Goal: Task Accomplishment & Management: Use online tool/utility

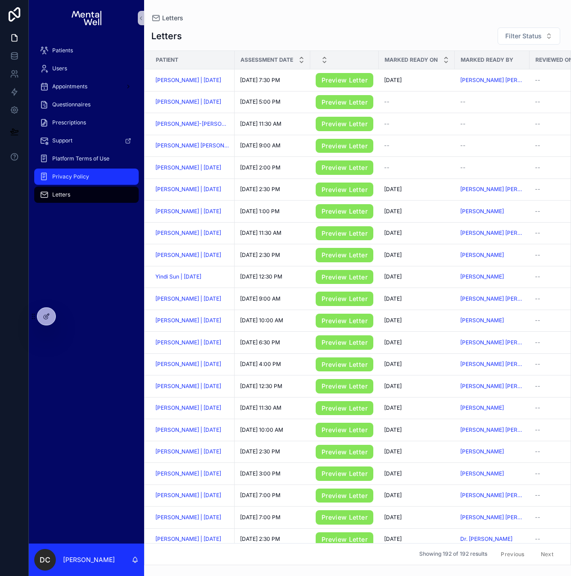
scroll to position [12, 0]
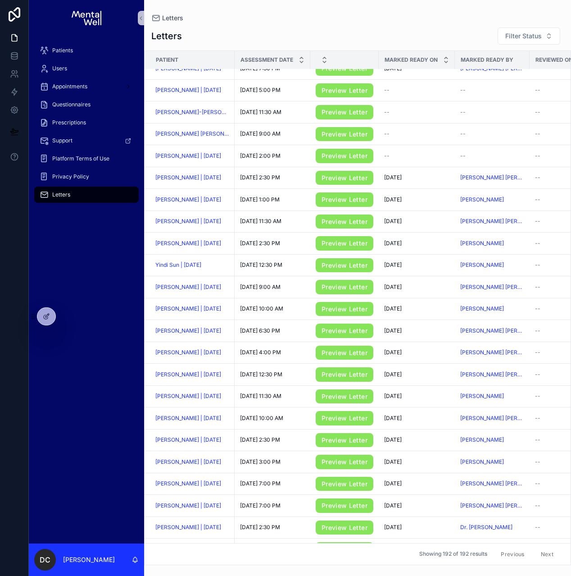
click at [84, 189] on div "Letters" at bounding box center [87, 194] width 94 height 14
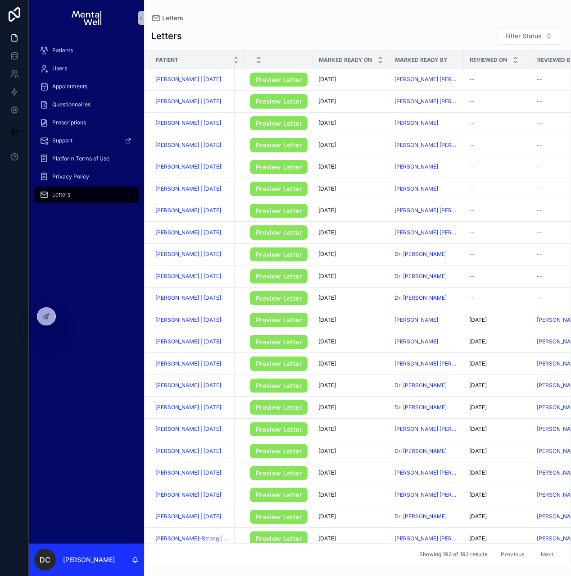
scroll to position [285, 0]
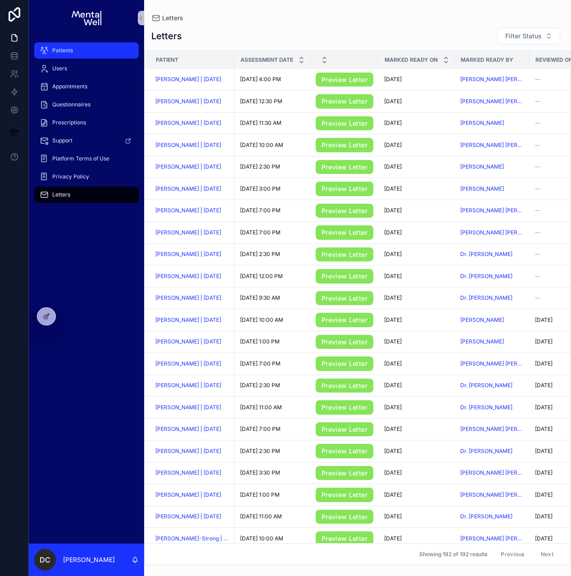
click at [88, 52] on div "Patients" at bounding box center [87, 50] width 94 height 14
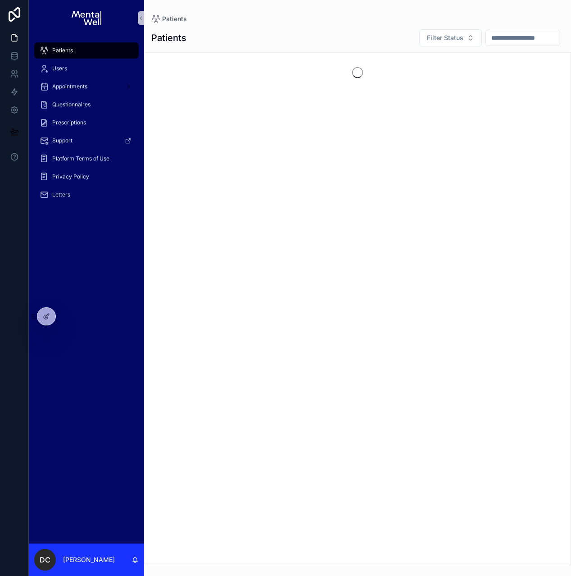
click at [494, 38] on input "scrollable content" at bounding box center [523, 38] width 74 height 13
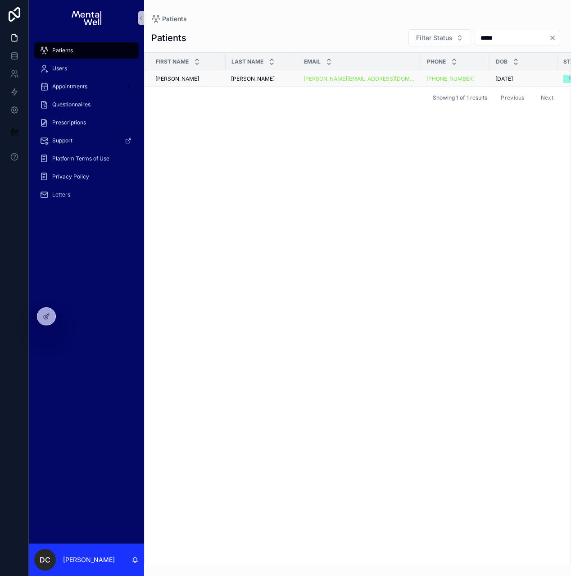
type input "*****"
click at [255, 78] on div "[PERSON_NAME]" at bounding box center [262, 78] width 62 height 7
click at [495, 41] on input "*****" at bounding box center [512, 38] width 74 height 13
click at [487, 40] on input "*****" at bounding box center [512, 38] width 74 height 13
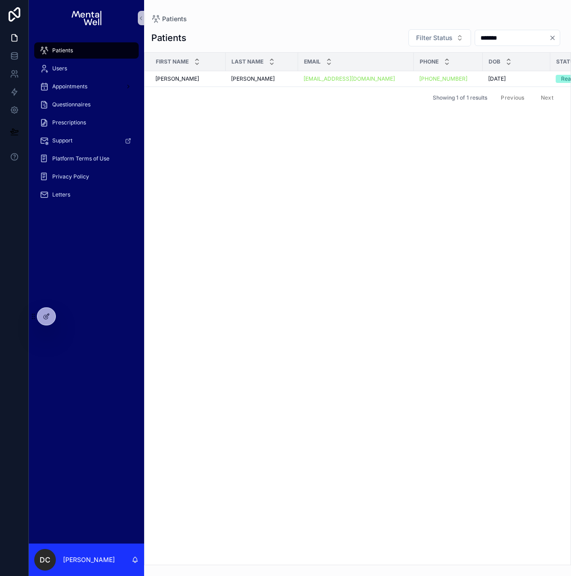
click at [493, 36] on input "*******" at bounding box center [512, 38] width 74 height 13
click at [485, 36] on input "**********" at bounding box center [512, 38] width 74 height 13
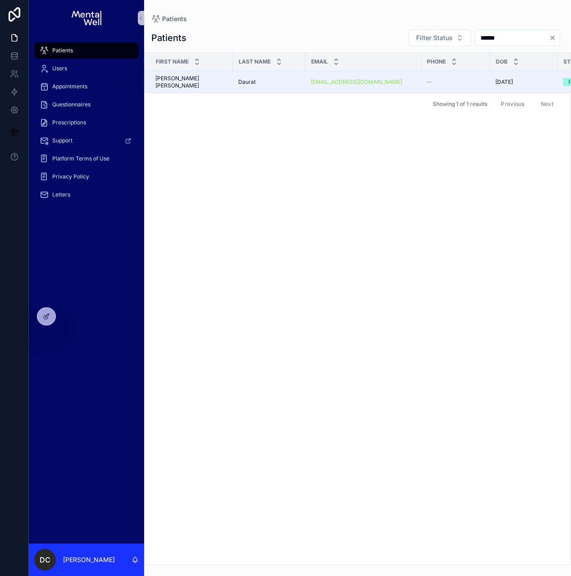
type input "******"
click at [553, 37] on icon "Clear" at bounding box center [553, 38] width 4 height 4
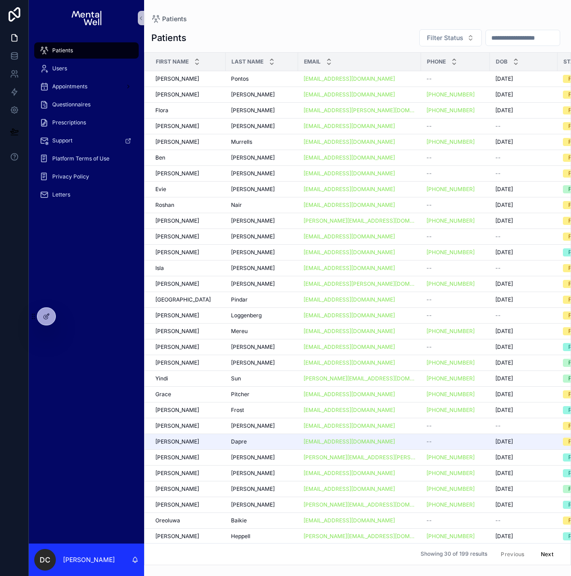
click at [506, 35] on input "scrollable content" at bounding box center [523, 38] width 74 height 13
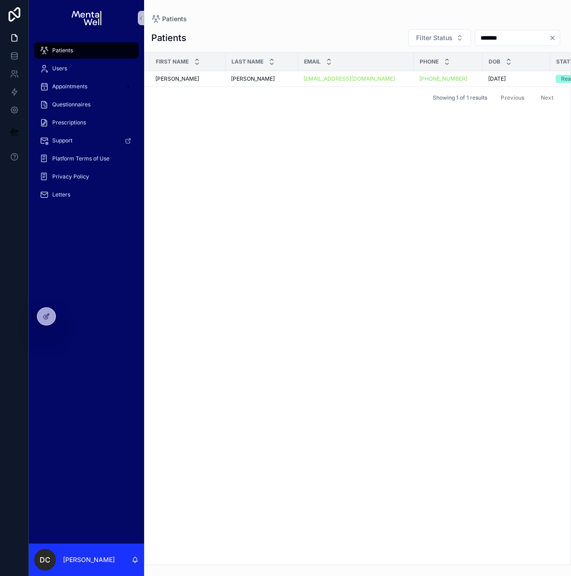
click at [484, 39] on input "*******" at bounding box center [512, 38] width 74 height 13
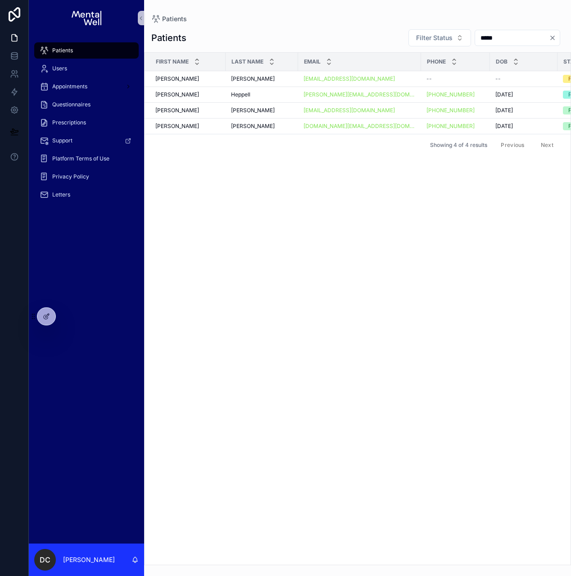
click at [475, 36] on input "****" at bounding box center [512, 38] width 74 height 13
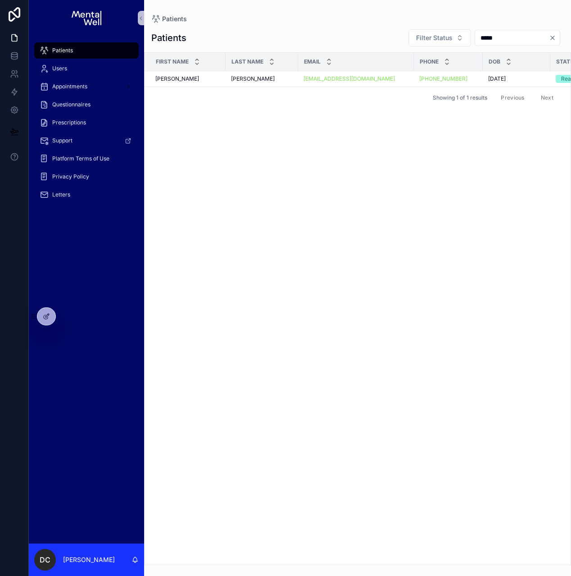
click at [478, 39] on input "****" at bounding box center [512, 38] width 74 height 13
click at [489, 43] on input "**********" at bounding box center [512, 38] width 74 height 13
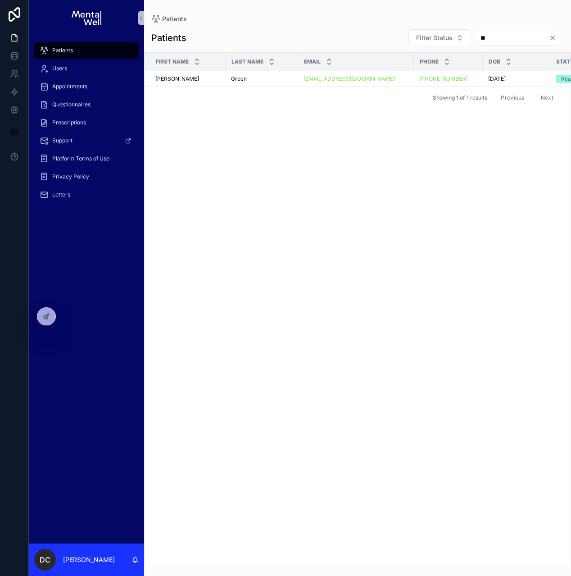
type input "*"
type input "**********"
click at [556, 38] on icon "Clear" at bounding box center [552, 37] width 7 height 7
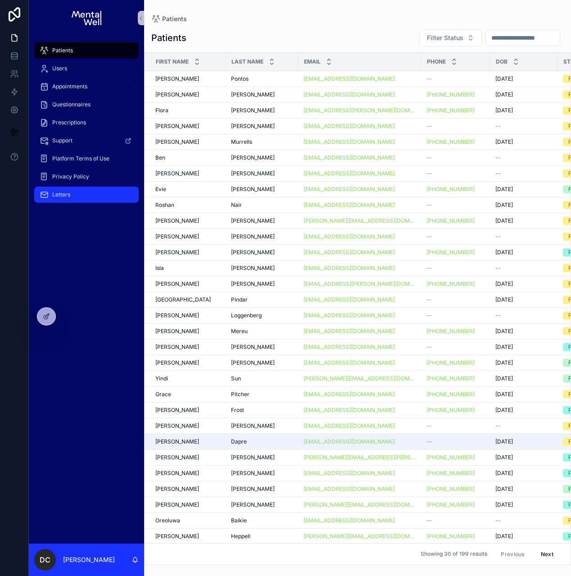
click at [100, 196] on div "Letters" at bounding box center [87, 194] width 94 height 14
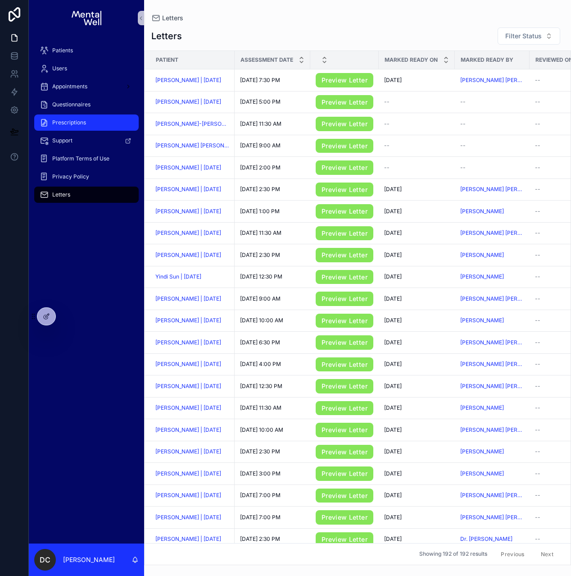
click at [104, 129] on div "Prescriptions" at bounding box center [87, 122] width 94 height 14
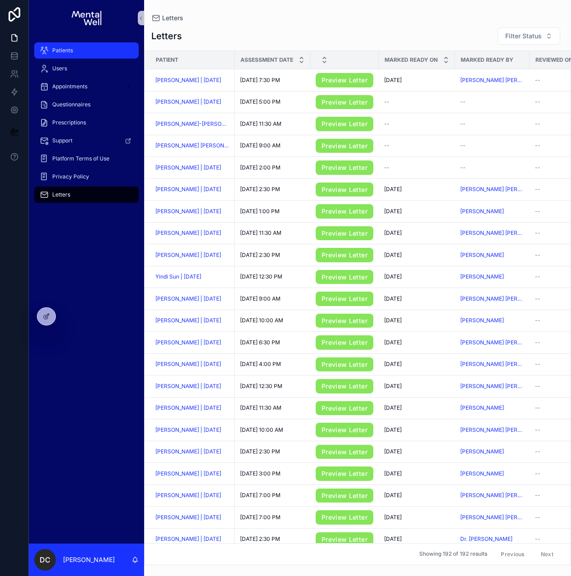
click at [76, 49] on div "Patients" at bounding box center [87, 50] width 94 height 14
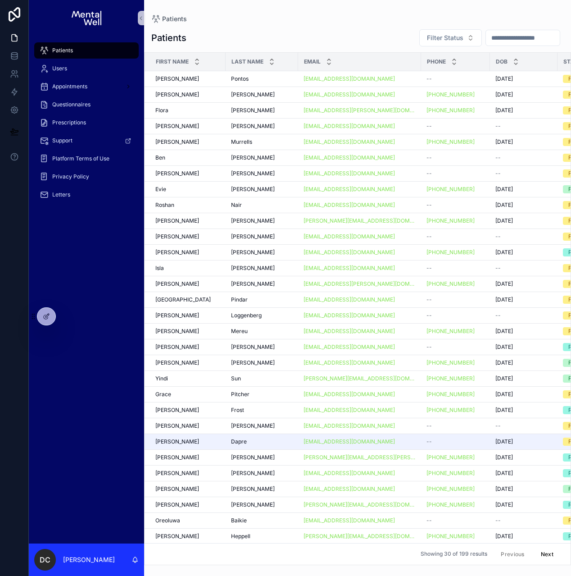
click at [527, 40] on input "scrollable content" at bounding box center [523, 38] width 74 height 13
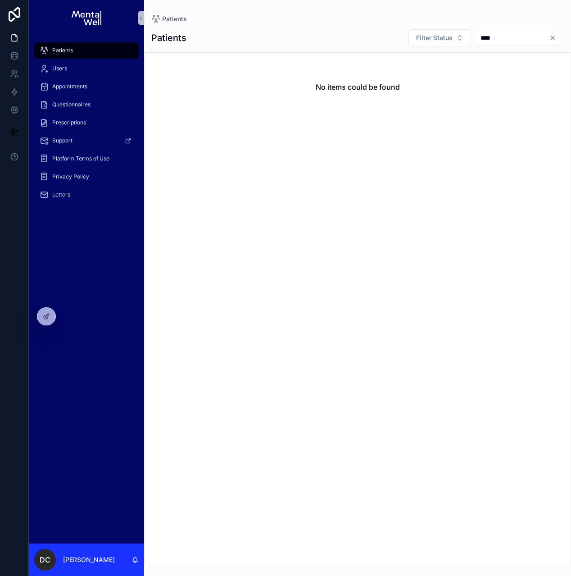
type input "*****"
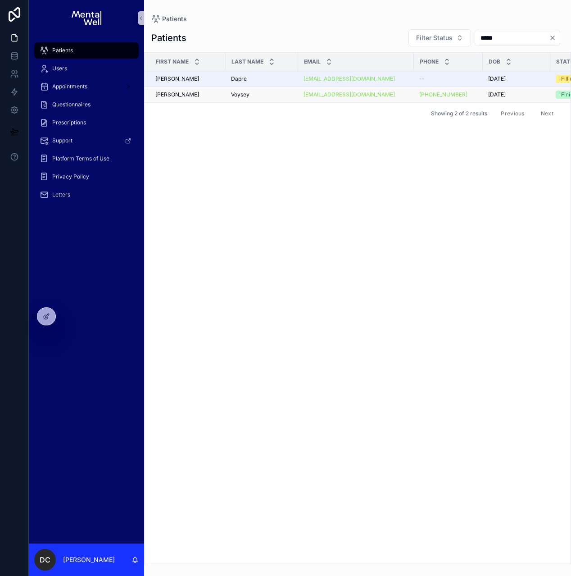
click at [253, 92] on div "[PERSON_NAME] [PERSON_NAME]" at bounding box center [262, 94] width 62 height 7
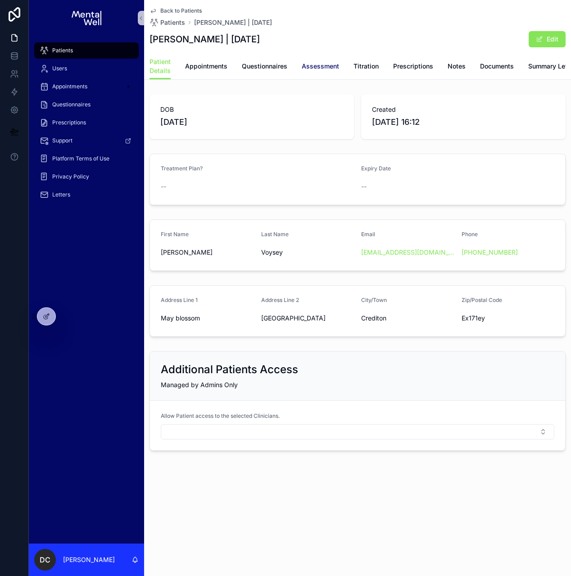
click at [319, 64] on span "Assessment" at bounding box center [320, 66] width 37 height 9
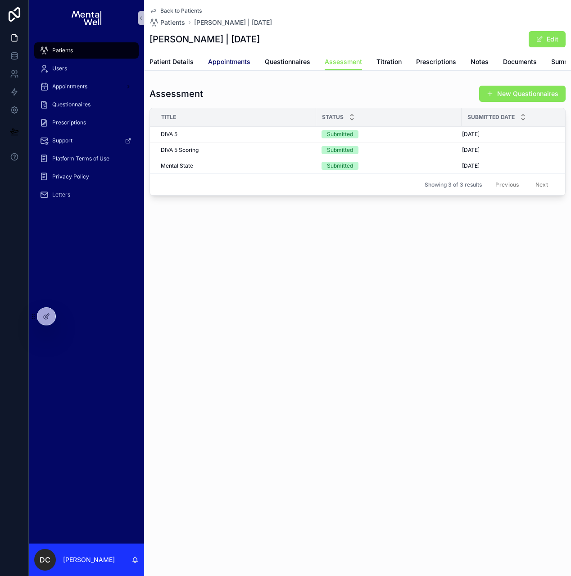
click at [245, 65] on span "Appointments" at bounding box center [229, 61] width 42 height 9
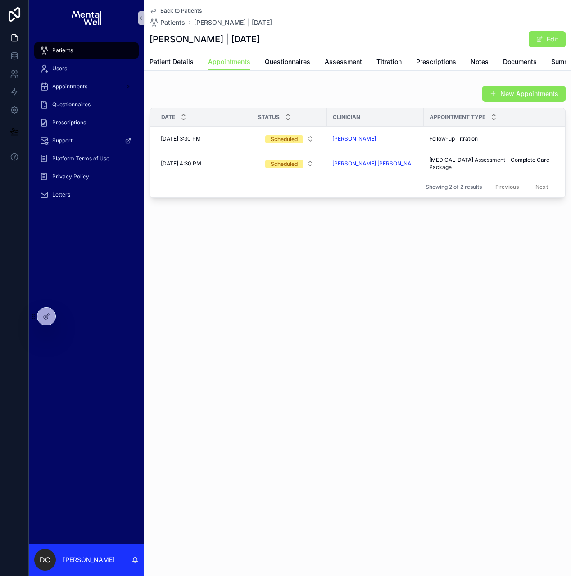
click at [66, 52] on span "Patients" at bounding box center [62, 50] width 21 height 7
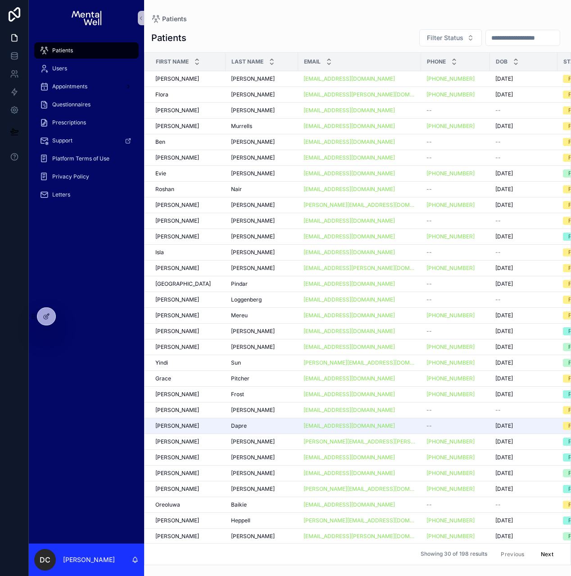
click at [512, 40] on input "scrollable content" at bounding box center [523, 38] width 74 height 13
type input "******"
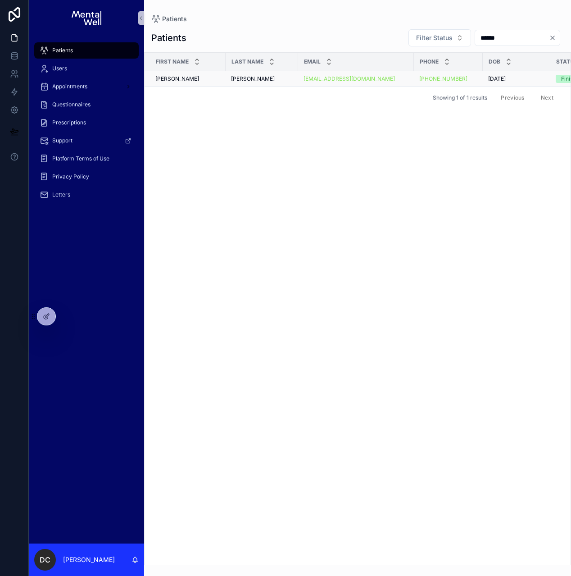
click at [252, 78] on div "[PERSON_NAME] [PERSON_NAME]" at bounding box center [262, 78] width 62 height 7
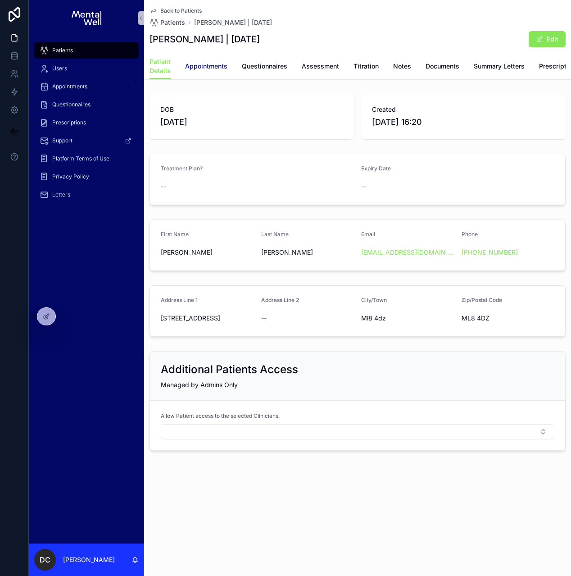
click at [208, 69] on span "Appointments" at bounding box center [206, 66] width 42 height 9
click at [54, 48] on span "Patients" at bounding box center [62, 50] width 21 height 7
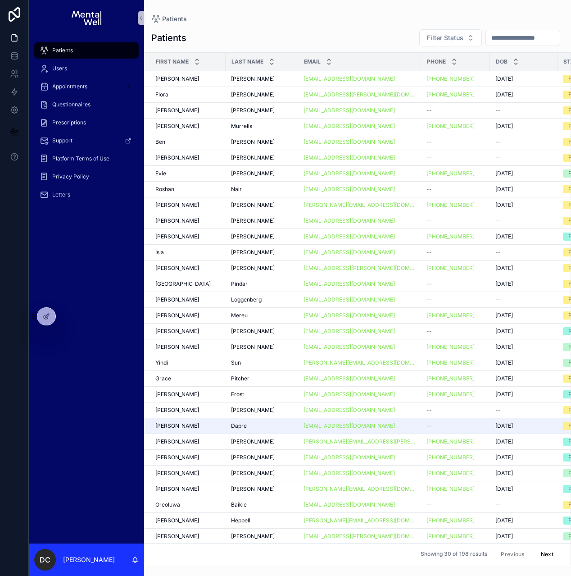
click at [558, 41] on input "scrollable content" at bounding box center [523, 38] width 74 height 13
type input "******"
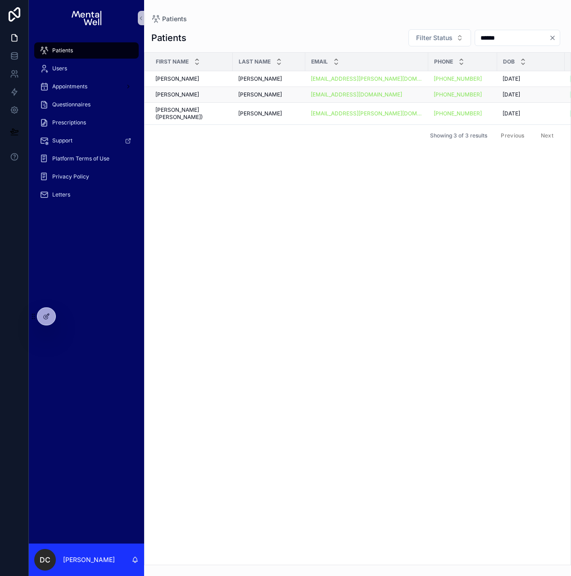
click at [250, 96] on div "[PERSON_NAME]" at bounding box center [269, 94] width 62 height 7
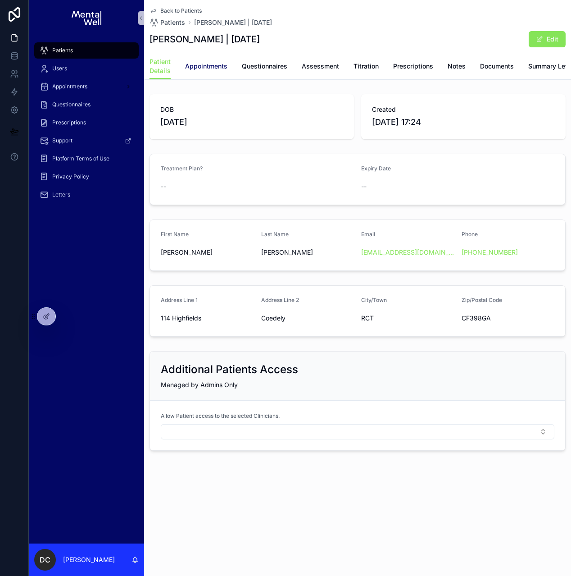
click at [199, 67] on span "Appointments" at bounding box center [206, 66] width 42 height 9
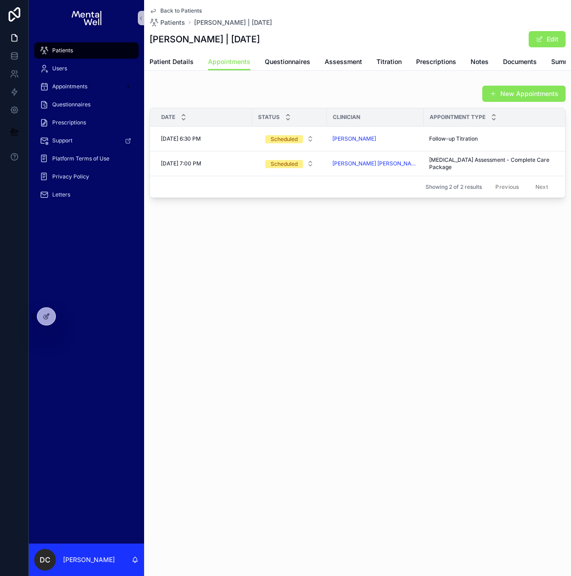
click at [184, 100] on div "New Appointments" at bounding box center [358, 93] width 416 height 17
click at [163, 101] on div "New Appointments" at bounding box center [358, 93] width 416 height 17
click at [49, 200] on div "Letters" at bounding box center [87, 194] width 94 height 14
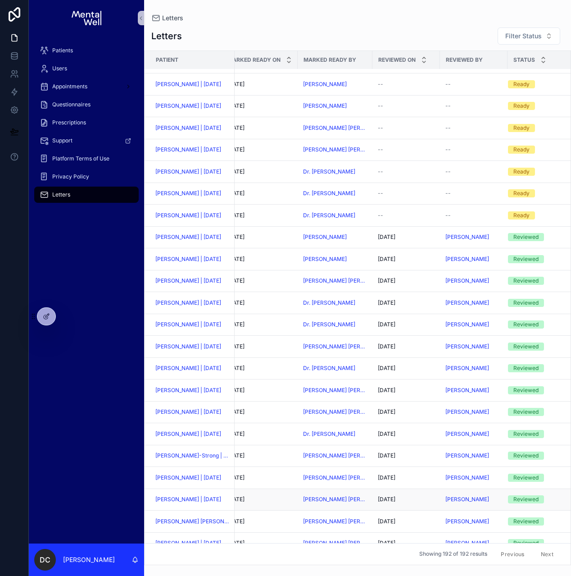
scroll to position [379, 157]
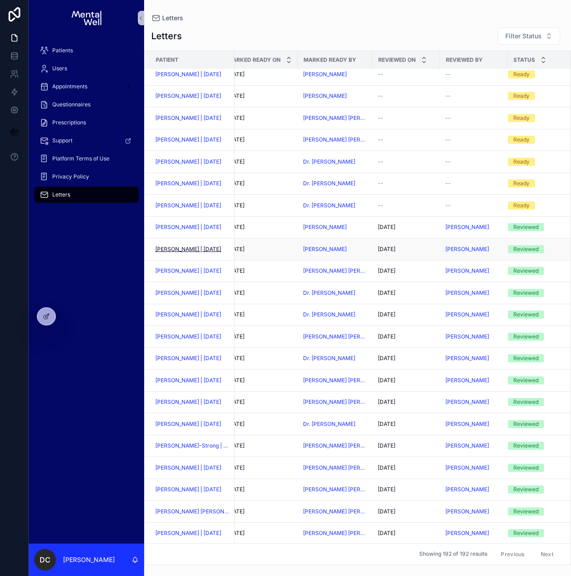
click at [198, 253] on span "[PERSON_NAME] | [DATE]" at bounding box center [188, 248] width 66 height 7
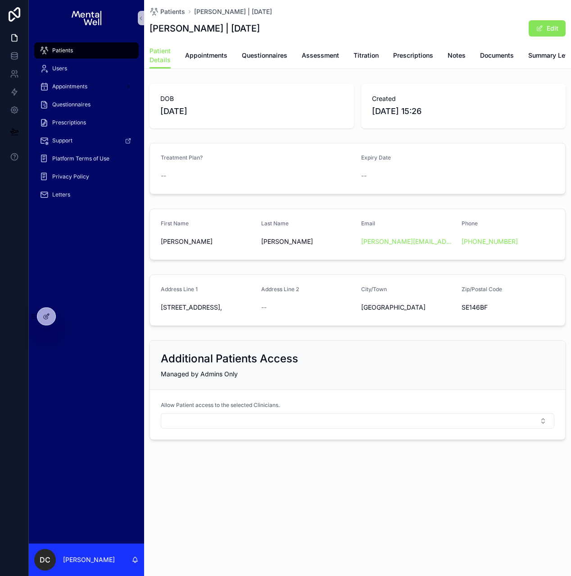
click at [63, 53] on span "Patients" at bounding box center [62, 50] width 21 height 7
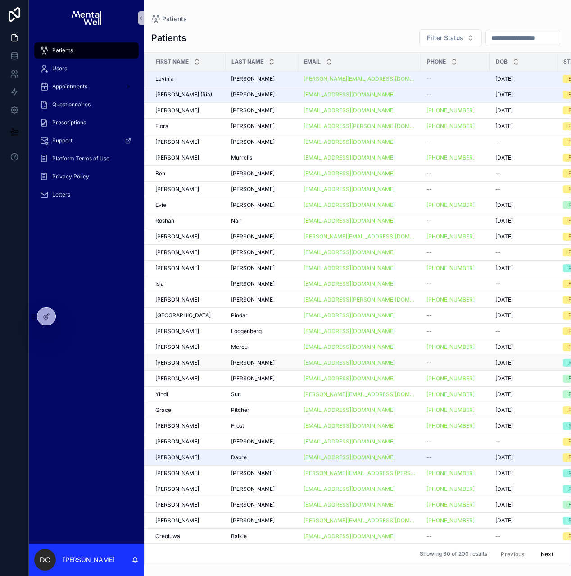
scroll to position [7, 0]
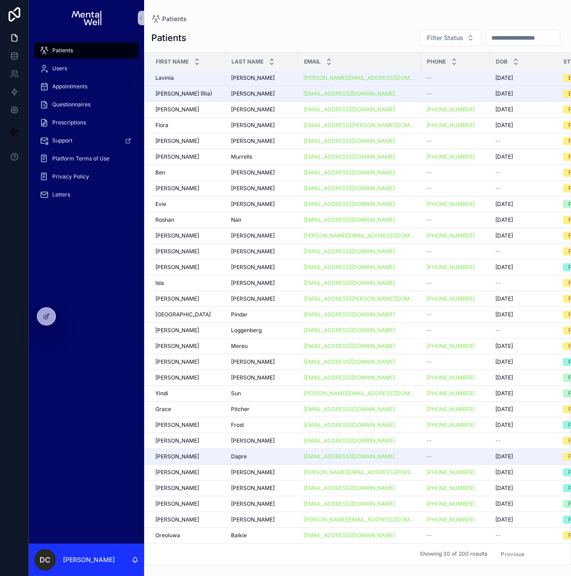
click at [540, 547] on button "Next" at bounding box center [547, 554] width 25 height 14
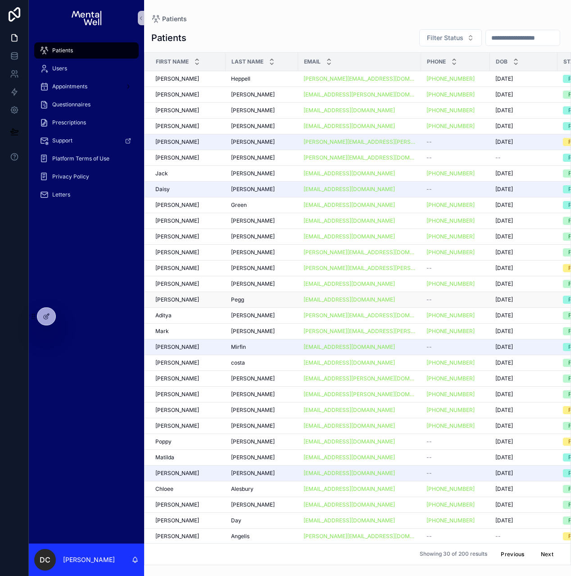
click at [199, 301] on div "[PERSON_NAME]" at bounding box center [187, 299] width 65 height 7
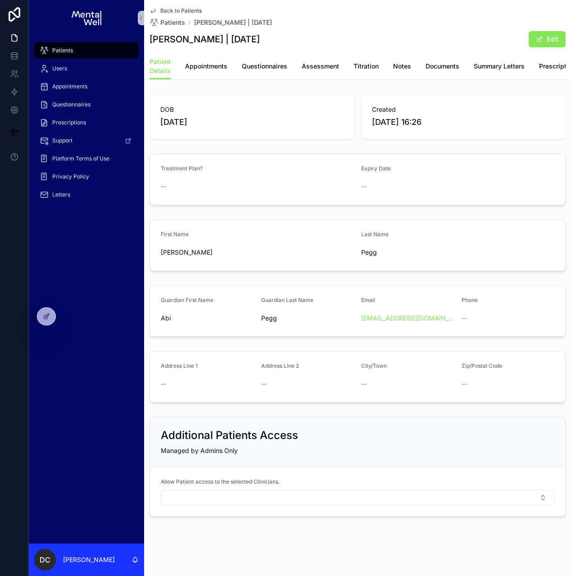
drag, startPoint x: 150, startPoint y: 37, endPoint x: 264, endPoint y: 43, distance: 113.6
click at [264, 43] on div "[PERSON_NAME] | [DATE] Edit" at bounding box center [358, 39] width 416 height 17
copy h1 "[PERSON_NAME] | [DATE]"
click at [200, 68] on span "Appointments" at bounding box center [206, 66] width 42 height 9
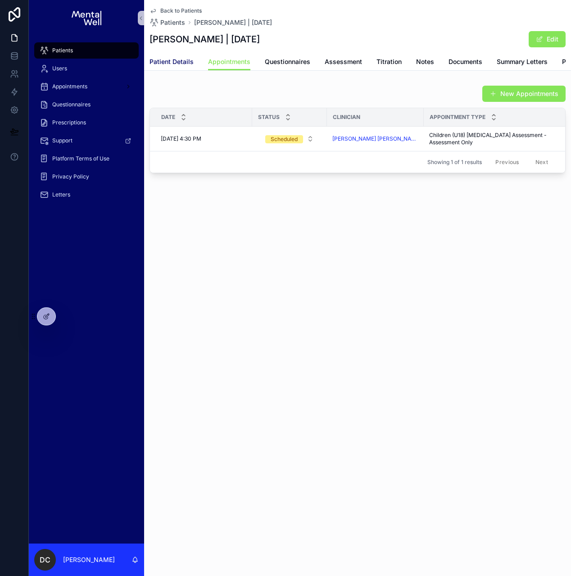
click at [178, 67] on link "Patient Details" at bounding box center [172, 63] width 44 height 18
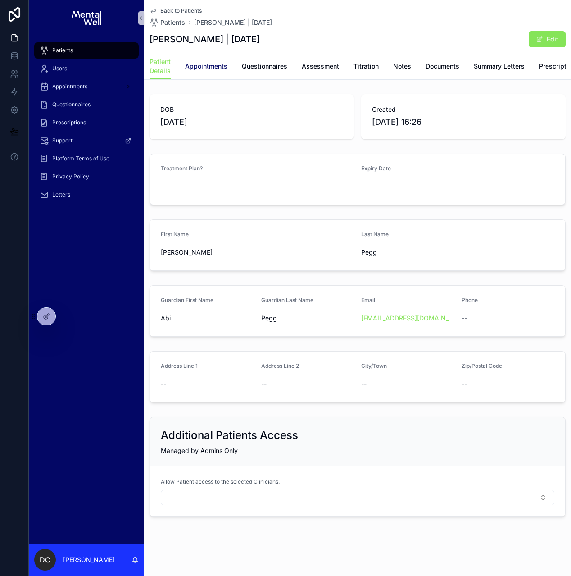
click at [205, 67] on span "Appointments" at bounding box center [206, 66] width 42 height 9
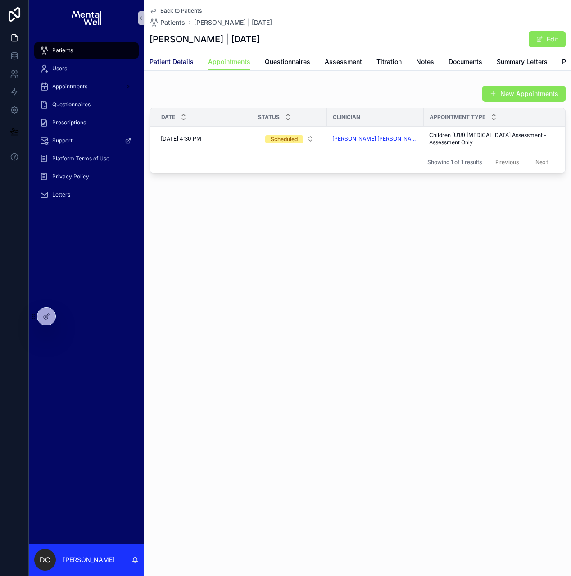
click at [170, 63] on span "Patient Details" at bounding box center [172, 61] width 44 height 9
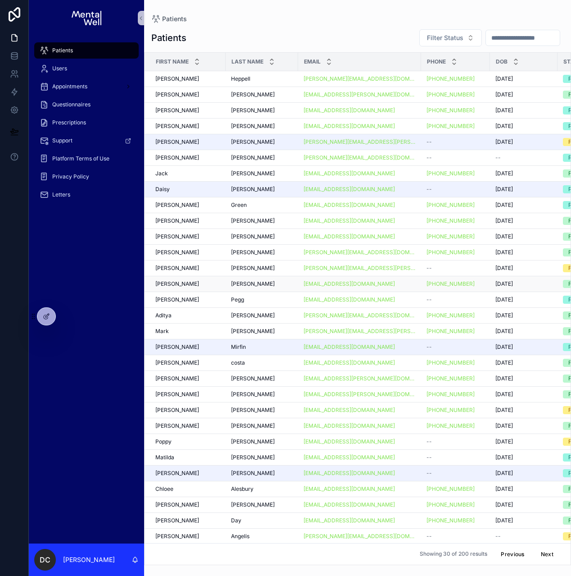
click at [186, 284] on div "[PERSON_NAME]" at bounding box center [187, 283] width 65 height 7
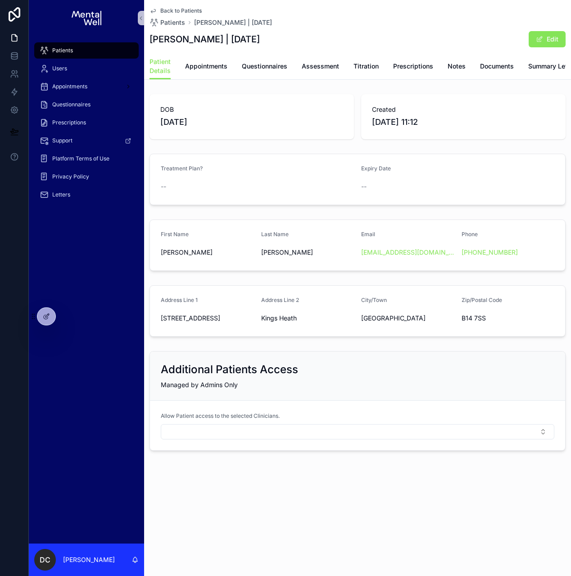
drag, startPoint x: 151, startPoint y: 38, endPoint x: 262, endPoint y: 39, distance: 110.3
click at [260, 39] on h1 "[PERSON_NAME] | [DATE]" at bounding box center [205, 39] width 110 height 13
click at [202, 65] on span "Appointments" at bounding box center [206, 66] width 42 height 9
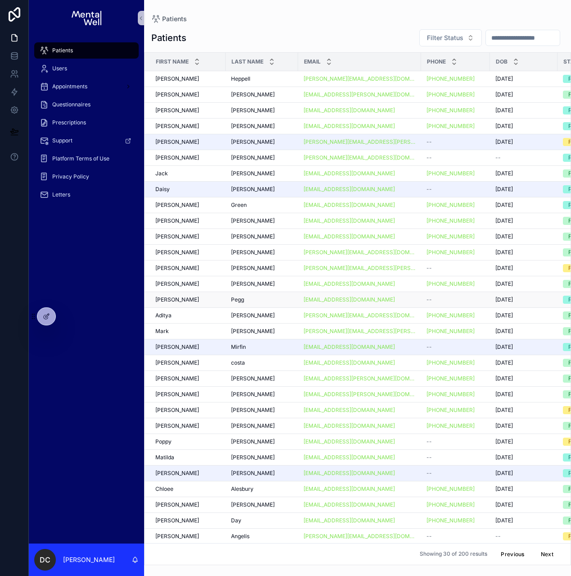
click at [187, 296] on div "[PERSON_NAME]" at bounding box center [187, 299] width 65 height 7
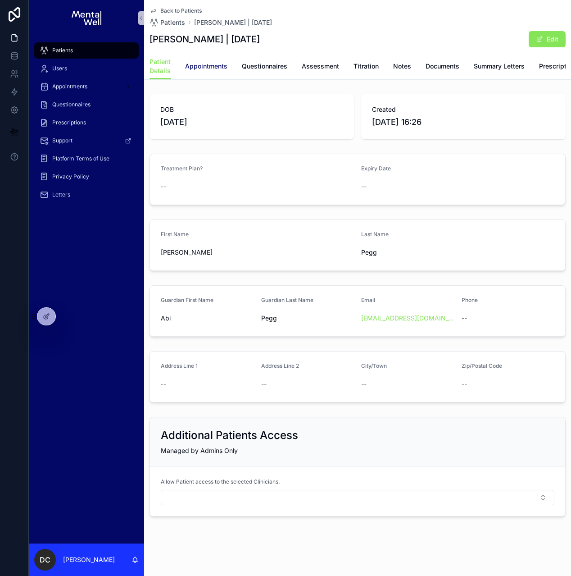
click at [209, 71] on link "Appointments" at bounding box center [206, 67] width 42 height 18
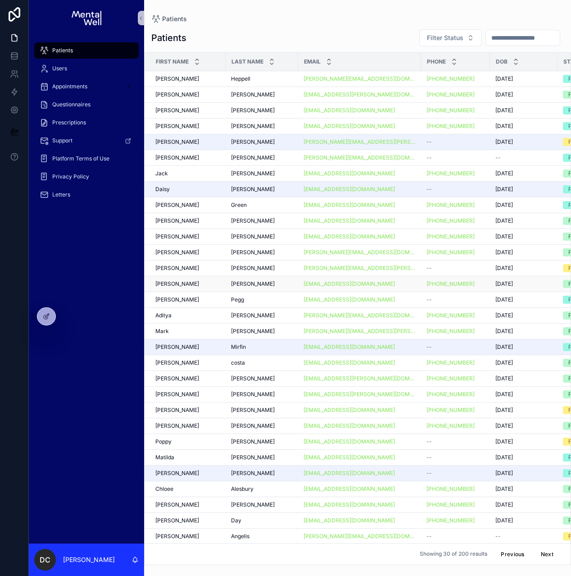
click at [190, 286] on div "[PERSON_NAME]" at bounding box center [187, 283] width 65 height 7
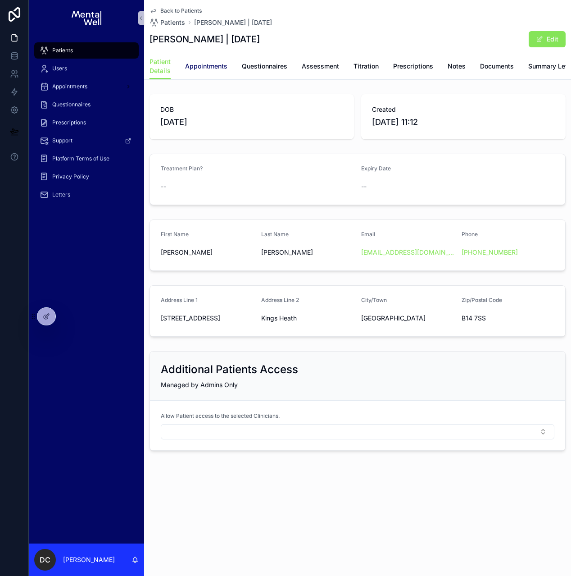
click at [217, 71] on link "Appointments" at bounding box center [206, 67] width 42 height 18
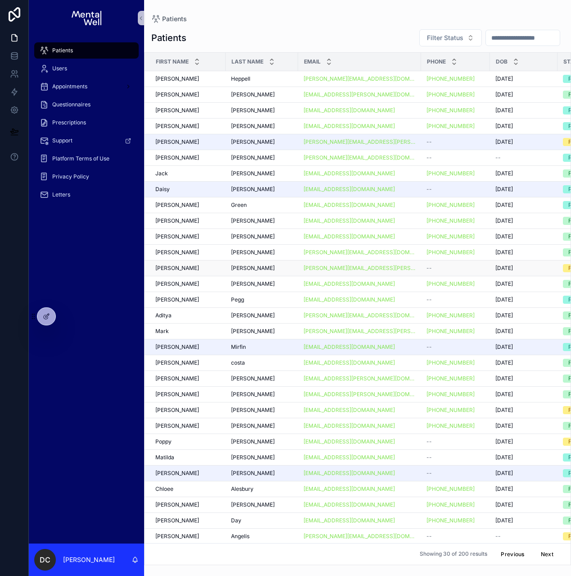
click at [177, 265] on div "[PERSON_NAME]" at bounding box center [187, 267] width 65 height 7
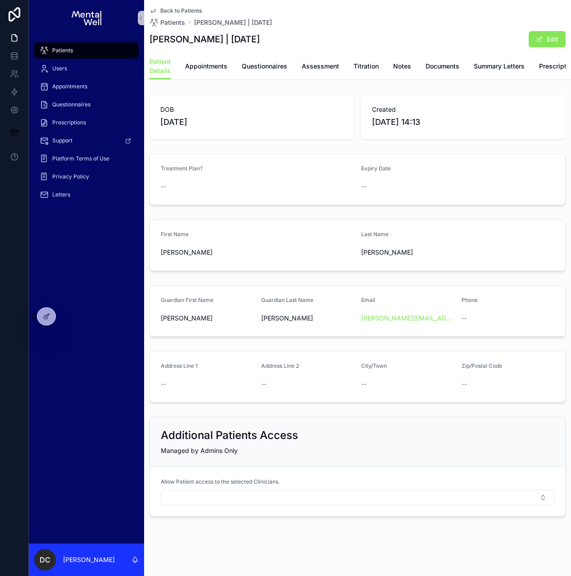
drag, startPoint x: 150, startPoint y: 39, endPoint x: 276, endPoint y: 42, distance: 126.6
click at [260, 42] on h1 "[PERSON_NAME] | [DATE]" at bounding box center [205, 39] width 110 height 13
copy h1 "[PERSON_NAME] | [DATE]"
click at [193, 64] on span "Appointments" at bounding box center [206, 66] width 42 height 9
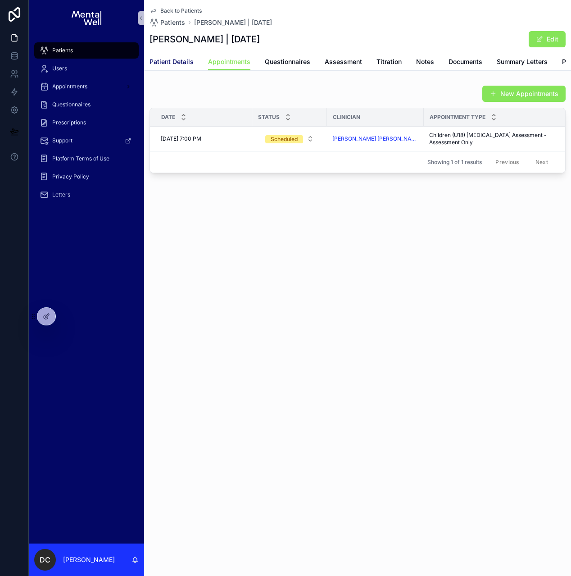
click at [183, 63] on span "Patient Details" at bounding box center [172, 61] width 44 height 9
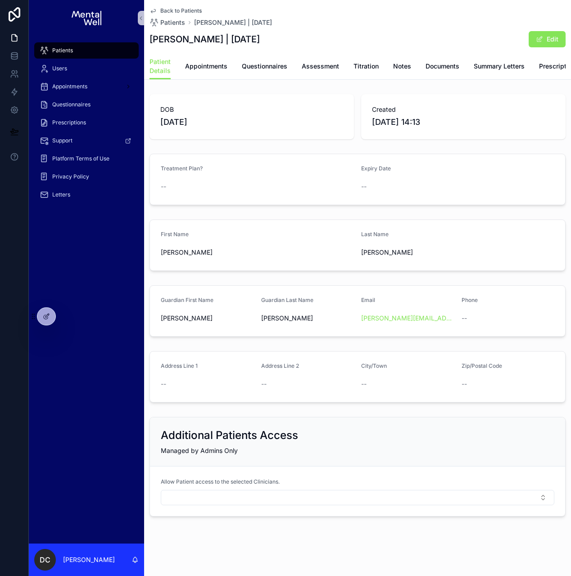
click at [318, 289] on div "Guardian First Name [PERSON_NAME] Guardian Last Name [PERSON_NAME] Email [PERSO…" at bounding box center [357, 310] width 427 height 59
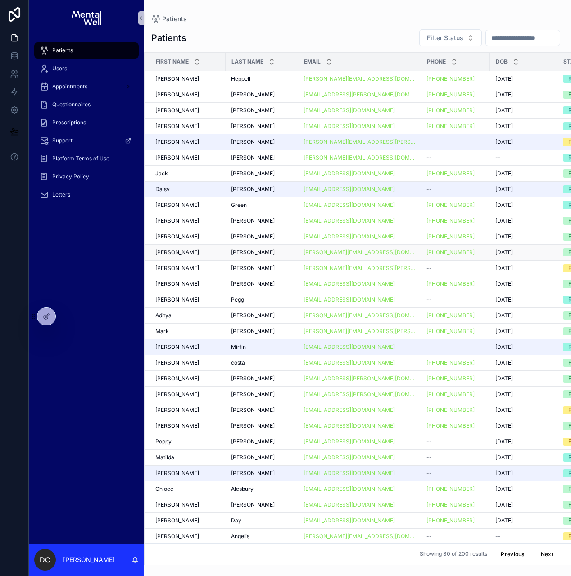
click at [191, 254] on div "[PERSON_NAME] [PERSON_NAME]" at bounding box center [187, 252] width 65 height 7
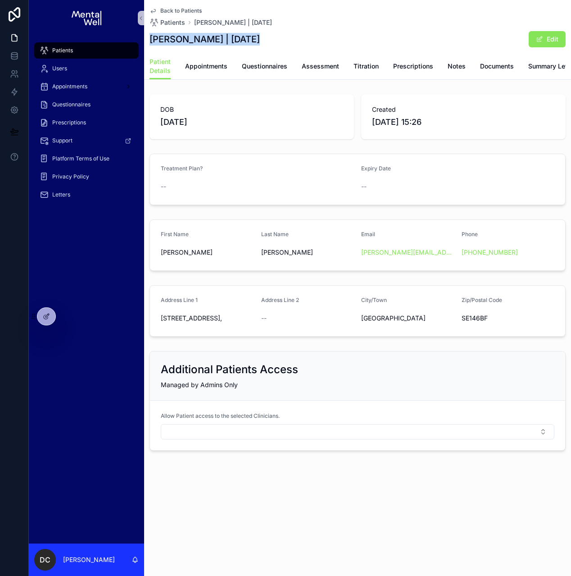
drag, startPoint x: 149, startPoint y: 36, endPoint x: 231, endPoint y: 50, distance: 83.1
click at [250, 41] on div "Back to Patients Patients [PERSON_NAME] | [DATE] [PERSON_NAME] | [DATE] Edit Pa…" at bounding box center [357, 40] width 427 height 80
copy h1 "[PERSON_NAME] | [DATE]"
click at [205, 65] on span "Appointments" at bounding box center [206, 66] width 42 height 9
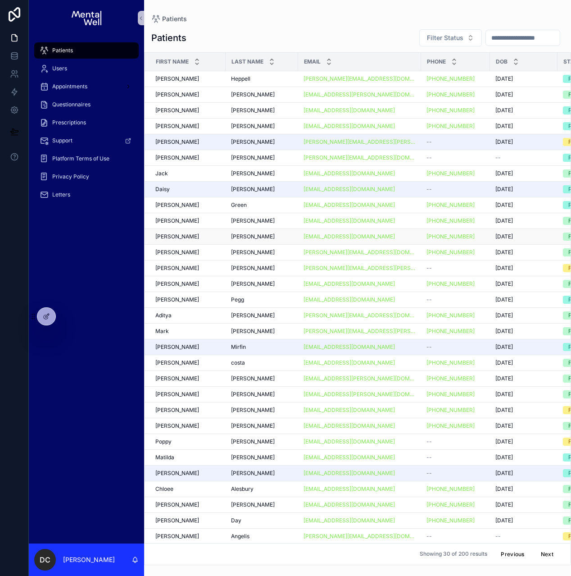
click at [198, 238] on div "[PERSON_NAME] [PERSON_NAME]" at bounding box center [187, 236] width 65 height 7
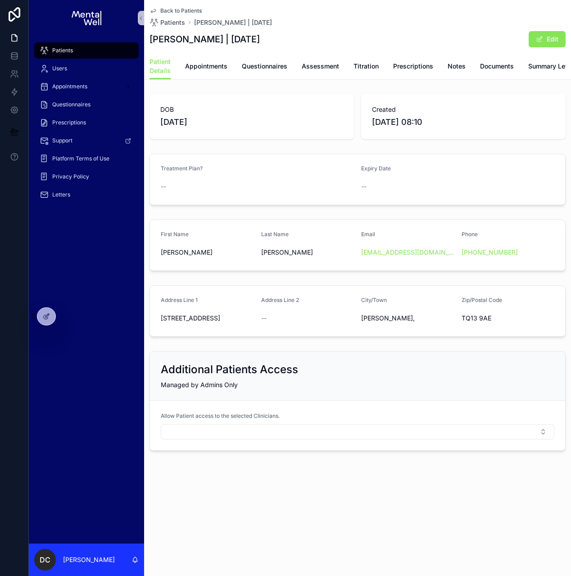
drag, startPoint x: 150, startPoint y: 42, endPoint x: 272, endPoint y: 41, distance: 122.5
click at [260, 41] on h1 "[PERSON_NAME] | [DATE]" at bounding box center [205, 39] width 110 height 13
click at [207, 68] on span "Appointments" at bounding box center [206, 66] width 42 height 9
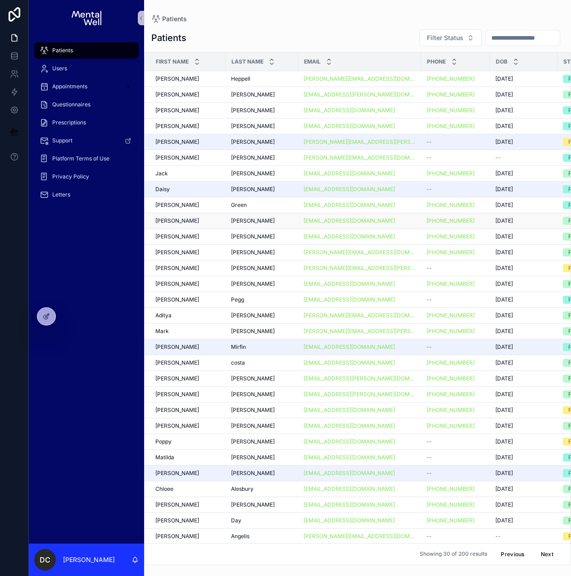
click at [205, 221] on div "[PERSON_NAME] [PERSON_NAME]" at bounding box center [187, 220] width 65 height 7
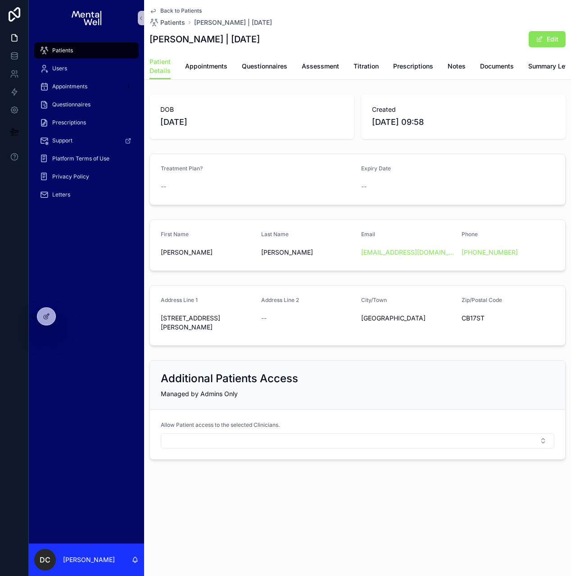
drag, startPoint x: 151, startPoint y: 39, endPoint x: 280, endPoint y: 40, distance: 128.8
click at [260, 40] on h1 "[PERSON_NAME] | [DATE]" at bounding box center [205, 39] width 110 height 13
click at [215, 66] on span "Appointments" at bounding box center [206, 66] width 42 height 9
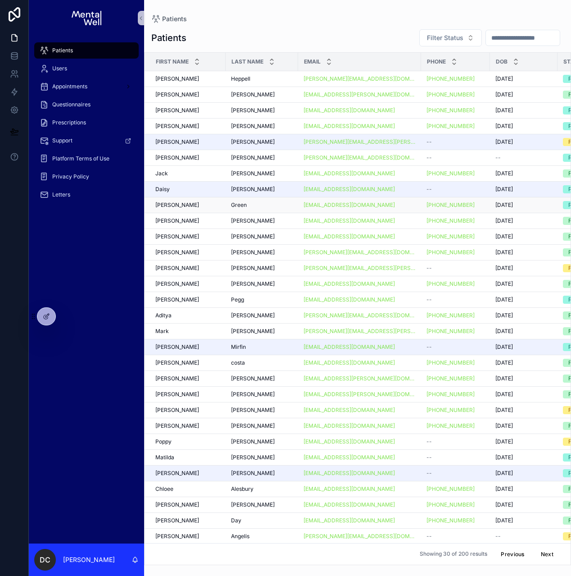
click at [175, 199] on td "[PERSON_NAME]" at bounding box center [185, 205] width 81 height 16
click at [175, 200] on td "[PERSON_NAME]" at bounding box center [185, 205] width 81 height 16
click at [173, 205] on div "[PERSON_NAME]" at bounding box center [187, 204] width 65 height 7
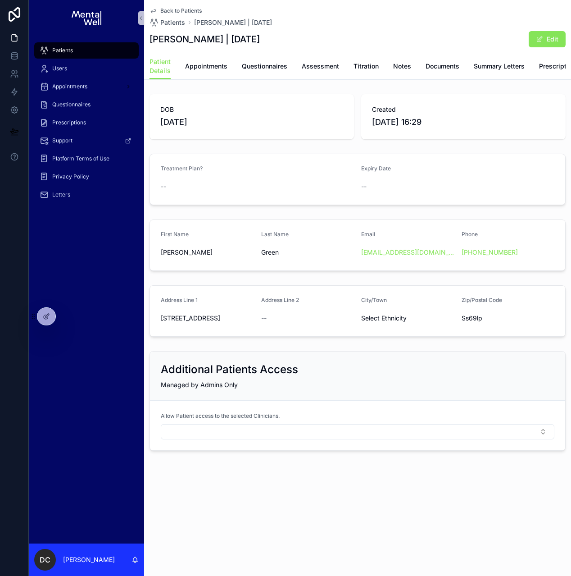
drag, startPoint x: 151, startPoint y: 40, endPoint x: 263, endPoint y: 43, distance: 112.2
click at [260, 43] on h1 "[PERSON_NAME] | [DATE]" at bounding box center [205, 39] width 110 height 13
click at [221, 69] on span "Appointments" at bounding box center [206, 66] width 42 height 9
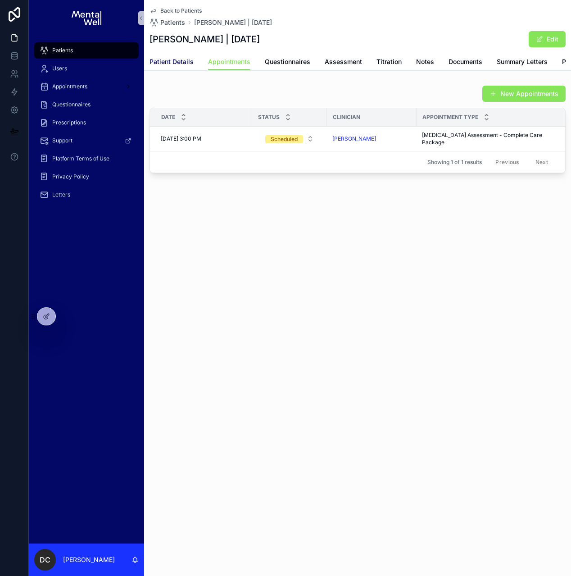
click at [170, 63] on span "Patient Details" at bounding box center [172, 61] width 44 height 9
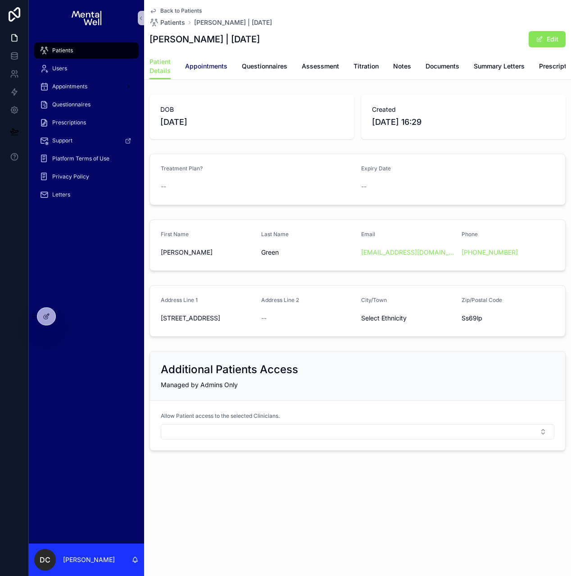
click at [222, 63] on span "Appointments" at bounding box center [206, 66] width 42 height 9
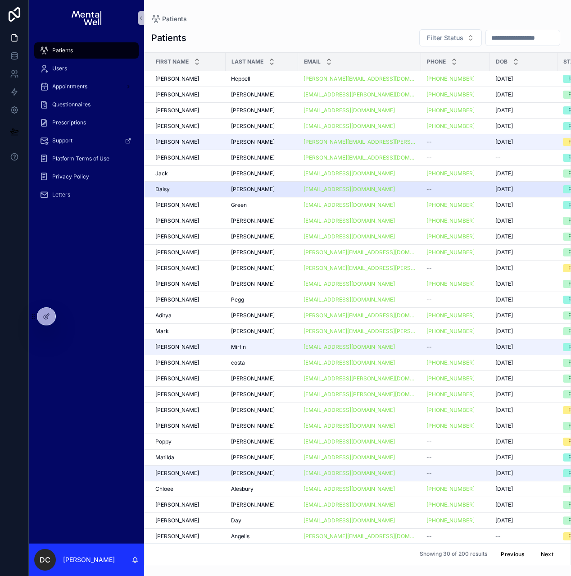
click at [168, 189] on span "Daisy" at bounding box center [162, 189] width 14 height 7
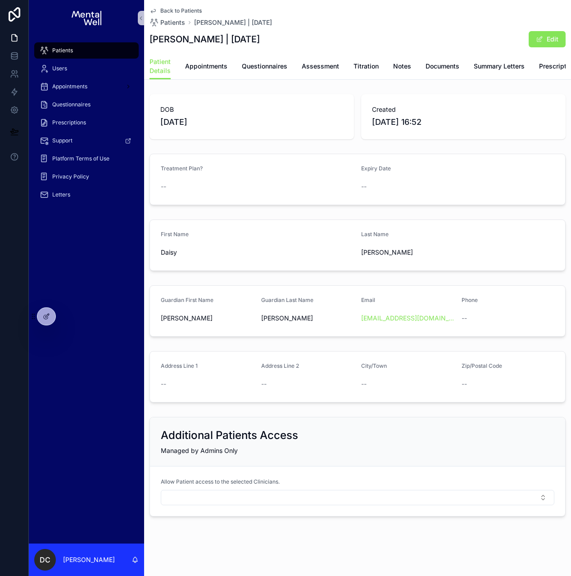
drag, startPoint x: 151, startPoint y: 41, endPoint x: 264, endPoint y: 39, distance: 113.5
click at [264, 39] on div "[PERSON_NAME] | [DATE] Edit" at bounding box center [358, 39] width 416 height 17
copy h1 "[PERSON_NAME] | [DATE]"
click at [198, 67] on span "Appointments" at bounding box center [206, 66] width 42 height 9
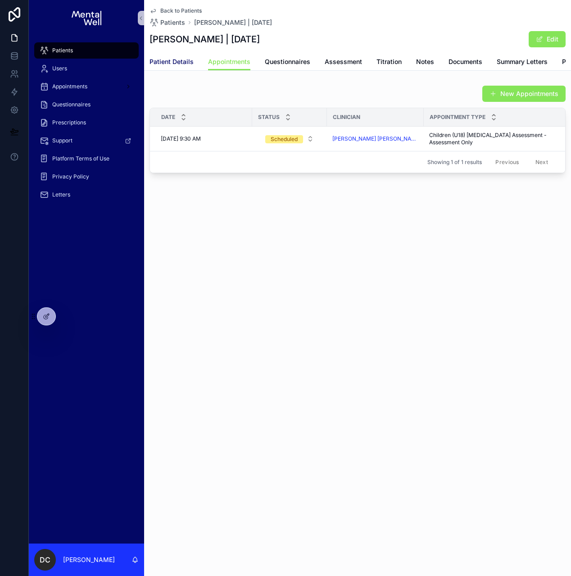
click at [162, 59] on span "Patient Details" at bounding box center [172, 61] width 44 height 9
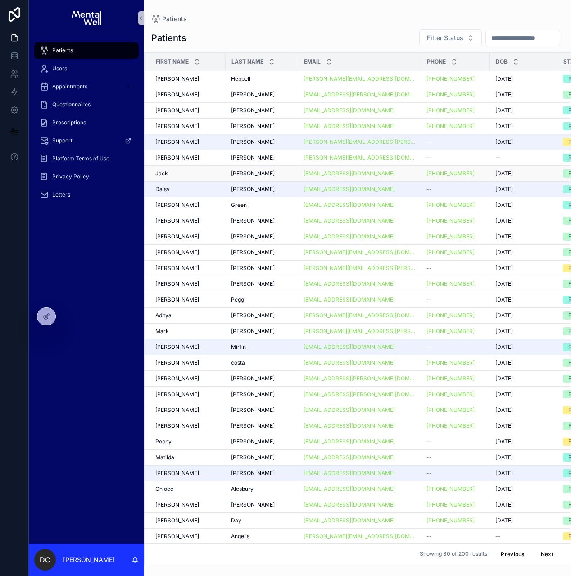
click at [212, 177] on div "[PERSON_NAME]" at bounding box center [187, 173] width 65 height 7
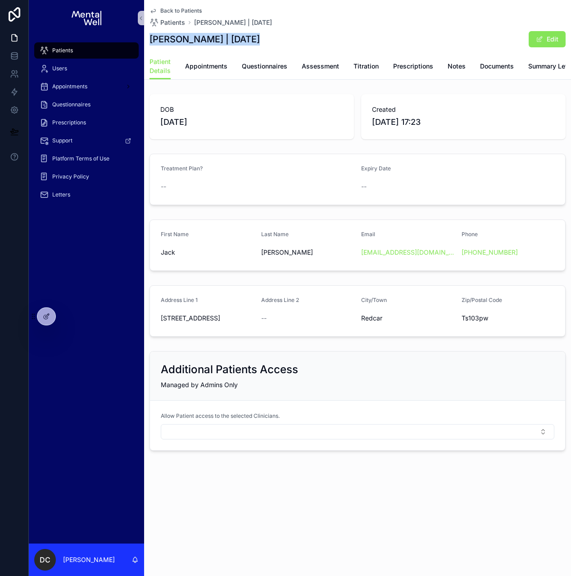
drag, startPoint x: 150, startPoint y: 36, endPoint x: 249, endPoint y: 42, distance: 99.2
click at [249, 42] on div "Back to Patients Patients [PERSON_NAME] | [DATE] [PERSON_NAME] | [DATE] Edit Pa…" at bounding box center [357, 40] width 427 height 80
click at [198, 66] on span "Appointments" at bounding box center [206, 66] width 42 height 9
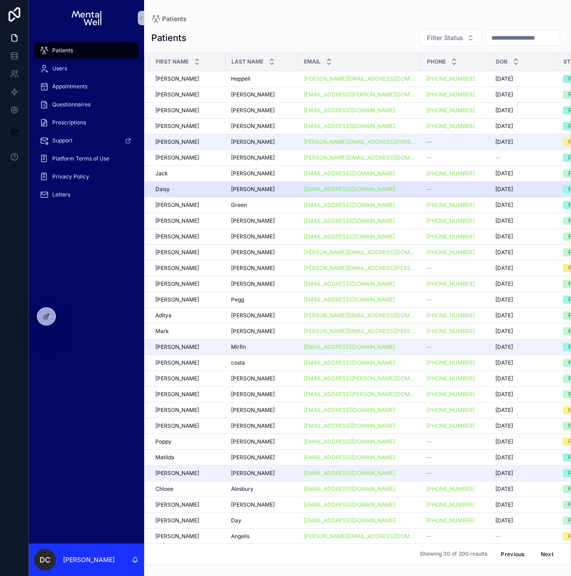
click at [218, 190] on div "[PERSON_NAME] [PERSON_NAME]" at bounding box center [187, 189] width 65 height 7
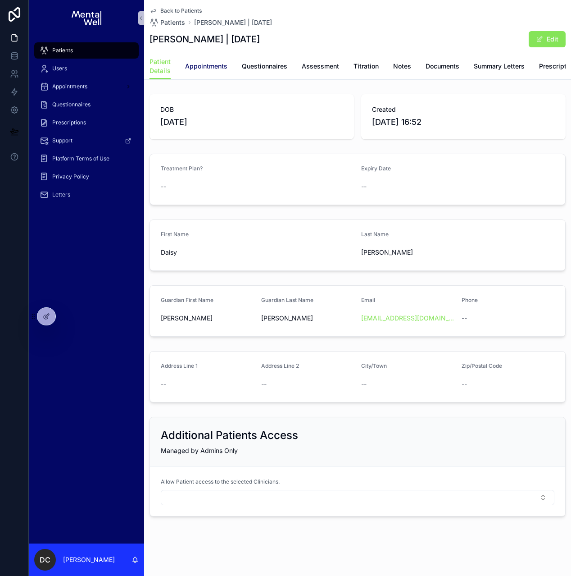
click at [194, 67] on span "Appointments" at bounding box center [206, 66] width 42 height 9
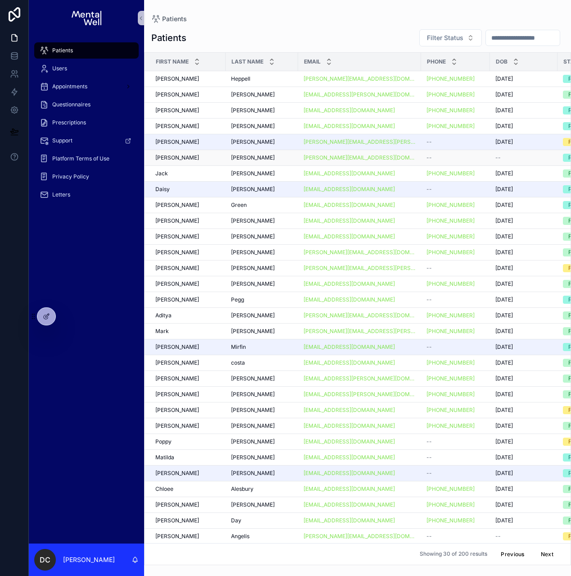
click at [191, 159] on div "[PERSON_NAME]" at bounding box center [187, 157] width 65 height 7
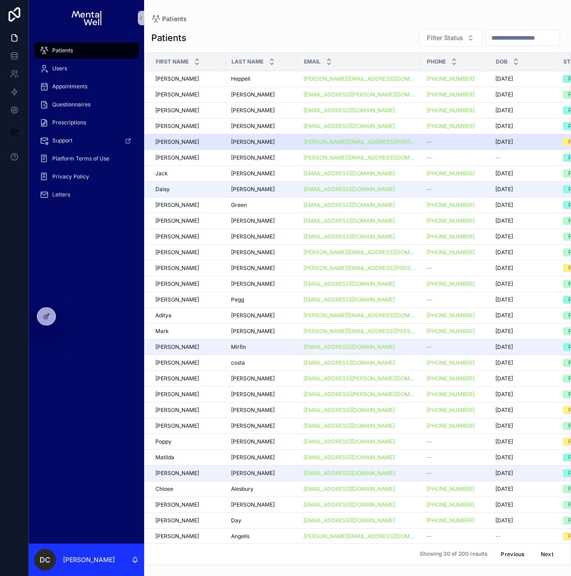
click at [184, 144] on div "[PERSON_NAME]" at bounding box center [187, 141] width 65 height 7
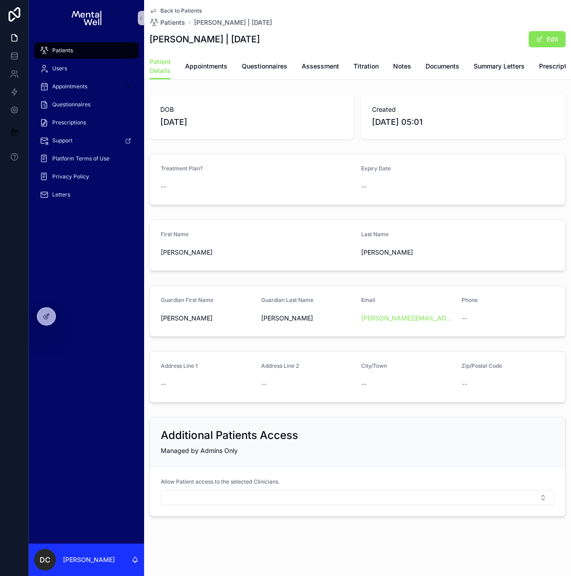
drag, startPoint x: 151, startPoint y: 42, endPoint x: 264, endPoint y: 44, distance: 112.6
click at [264, 44] on div "[PERSON_NAME] | [DATE] Edit" at bounding box center [358, 39] width 416 height 17
copy h1 "[PERSON_NAME] | [DATE]"
click at [204, 67] on span "Appointments" at bounding box center [206, 66] width 42 height 9
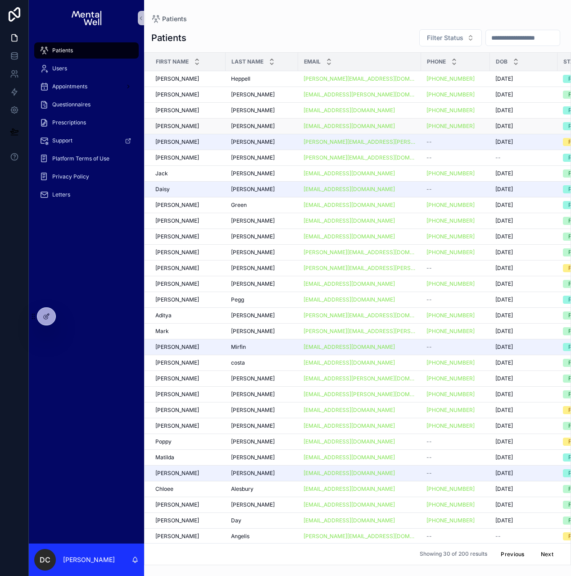
click at [192, 128] on div "[PERSON_NAME]" at bounding box center [187, 125] width 65 height 7
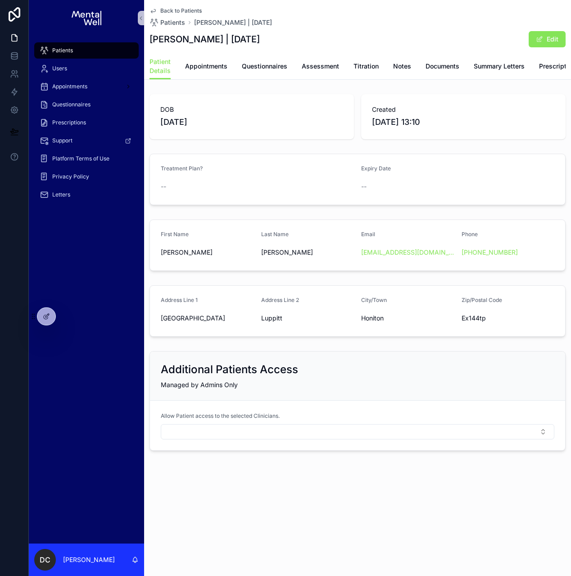
drag, startPoint x: 151, startPoint y: 38, endPoint x: 282, endPoint y: 40, distance: 131.1
click at [260, 40] on h1 "[PERSON_NAME] | [DATE]" at bounding box center [205, 39] width 110 height 13
click at [213, 69] on span "Appointments" at bounding box center [206, 66] width 42 height 9
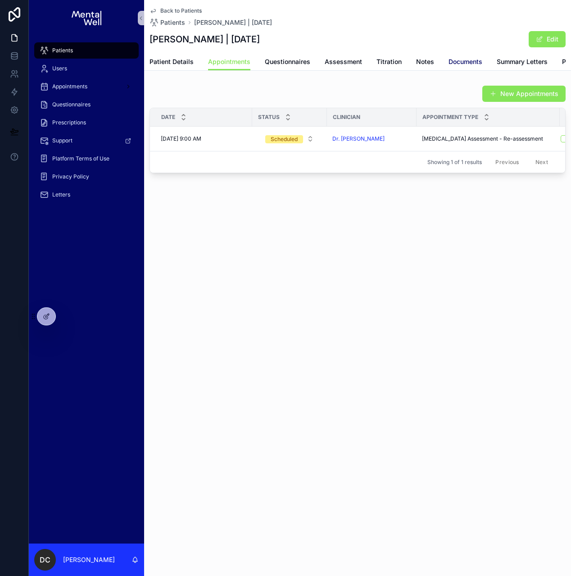
click at [476, 63] on span "Documents" at bounding box center [466, 61] width 34 height 9
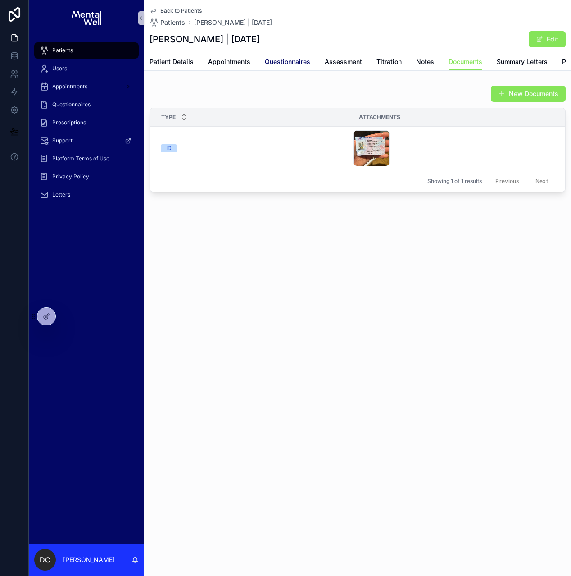
click at [293, 64] on span "Questionnaires" at bounding box center [287, 61] width 45 height 9
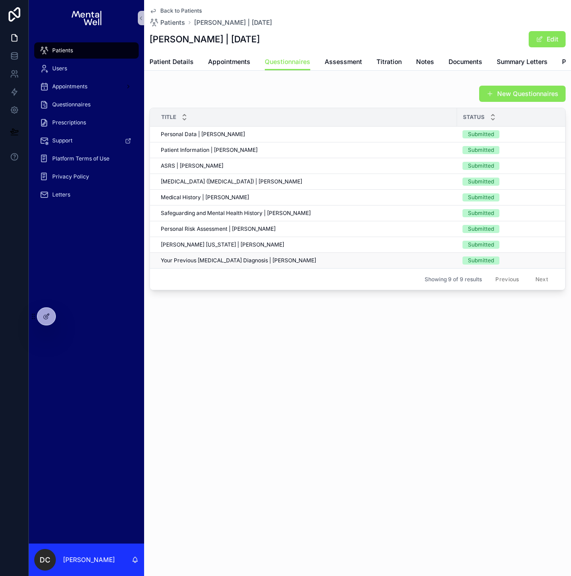
click at [245, 264] on span "Your Previous [MEDICAL_DATA] Diagnosis | [PERSON_NAME]" at bounding box center [238, 260] width 155 height 7
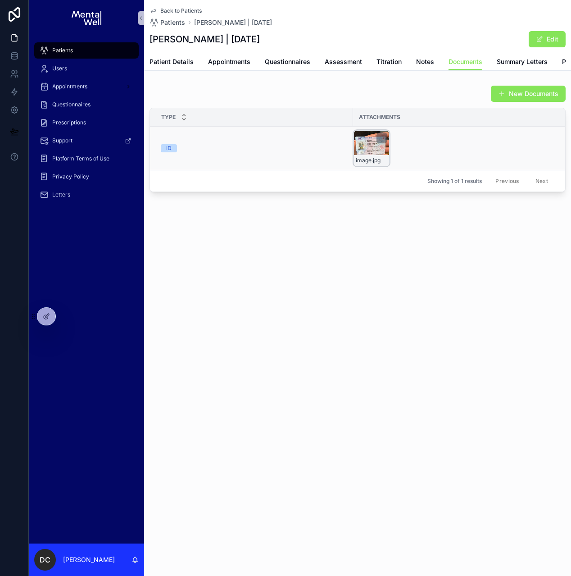
click at [363, 152] on div "image .jpg" at bounding box center [372, 148] width 36 height 36
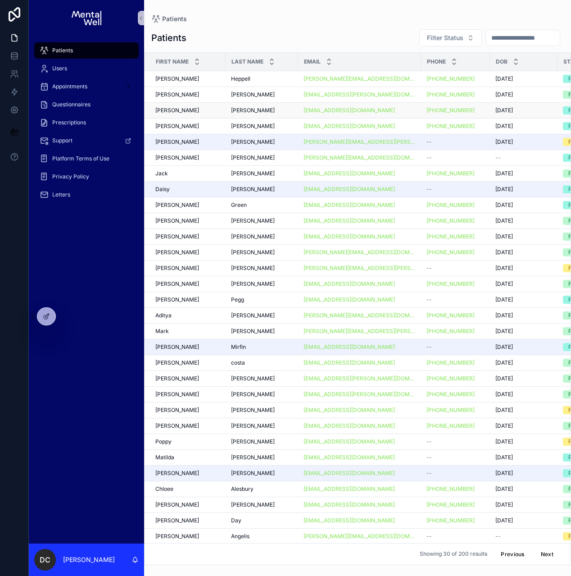
click at [202, 108] on div "[PERSON_NAME]" at bounding box center [187, 110] width 65 height 7
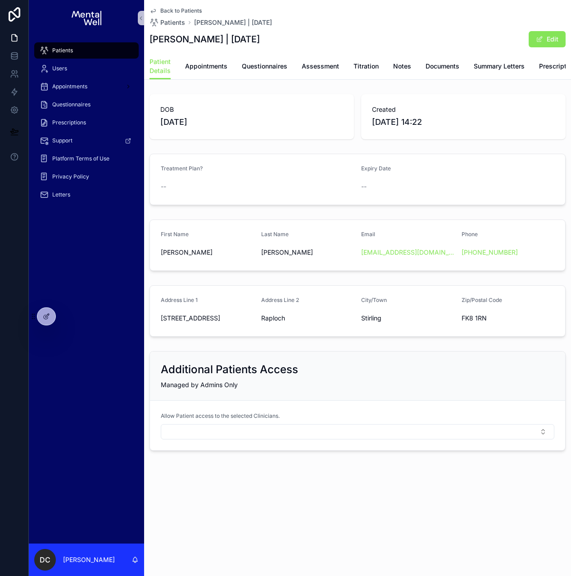
drag, startPoint x: 150, startPoint y: 39, endPoint x: 264, endPoint y: 38, distance: 114.4
click at [260, 38] on h1 "[PERSON_NAME] | [DATE]" at bounding box center [205, 39] width 110 height 13
copy h1 "[PERSON_NAME] | [DATE]"
drag, startPoint x: 212, startPoint y: 67, endPoint x: 100, endPoint y: 198, distance: 172.8
click at [212, 67] on span "Appointments" at bounding box center [206, 66] width 42 height 9
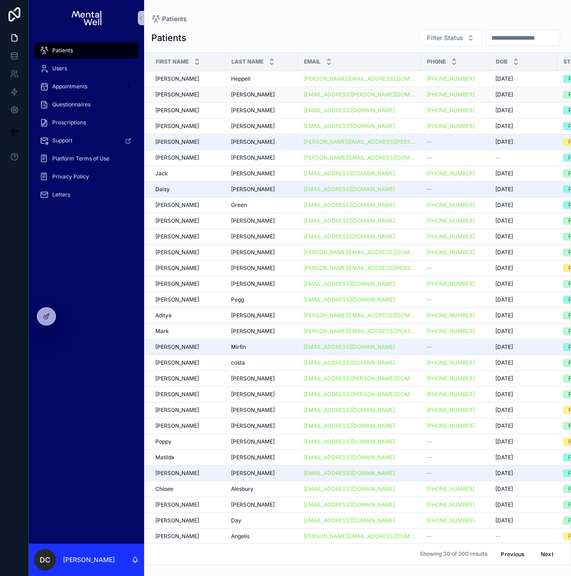
click at [179, 98] on td "[PERSON_NAME] [PERSON_NAME]" at bounding box center [185, 94] width 81 height 16
click at [167, 91] on span "[PERSON_NAME]" at bounding box center [177, 94] width 44 height 7
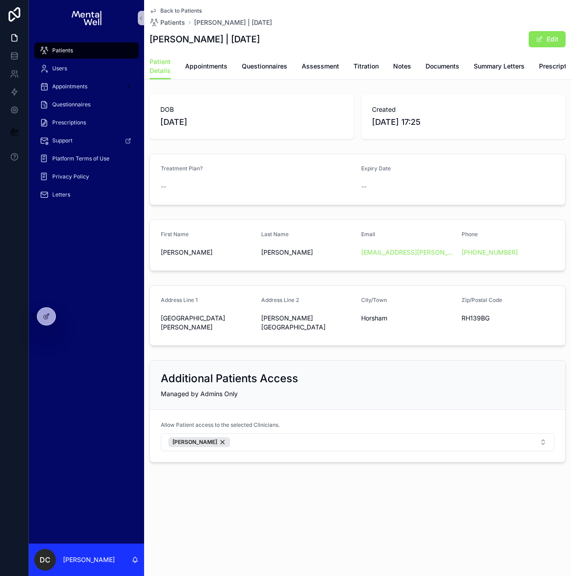
drag, startPoint x: 150, startPoint y: 40, endPoint x: 260, endPoint y: 38, distance: 109.9
click at [260, 38] on h1 "[PERSON_NAME] | [DATE]" at bounding box center [205, 39] width 110 height 13
copy h1 "[PERSON_NAME] | [DATE]"
drag, startPoint x: 218, startPoint y: 68, endPoint x: 214, endPoint y: 77, distance: 9.7
click at [218, 68] on span "Appointments" at bounding box center [206, 66] width 42 height 9
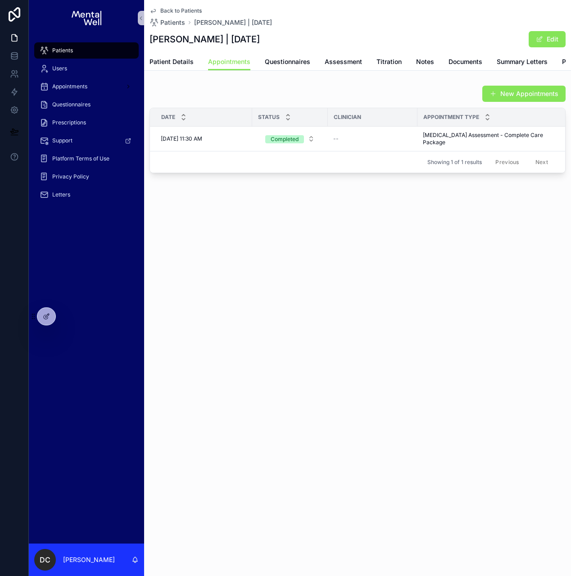
click at [436, 214] on div "Back to Patients Patients [PERSON_NAME] | [DATE] [PERSON_NAME] | [DATE] Edit Ap…" at bounding box center [357, 117] width 427 height 234
click at [251, 213] on div "Back to Patients Patients [PERSON_NAME] | [DATE] [PERSON_NAME] | [DATE] Edit Ap…" at bounding box center [357, 117] width 427 height 234
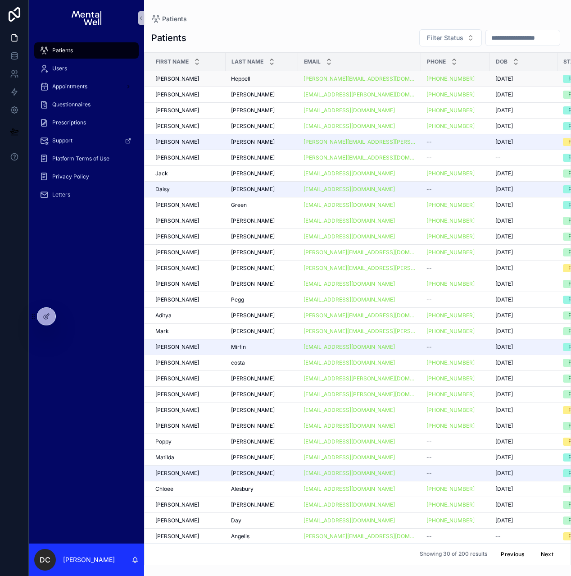
click at [206, 77] on div "[PERSON_NAME] [PERSON_NAME]" at bounding box center [187, 78] width 65 height 7
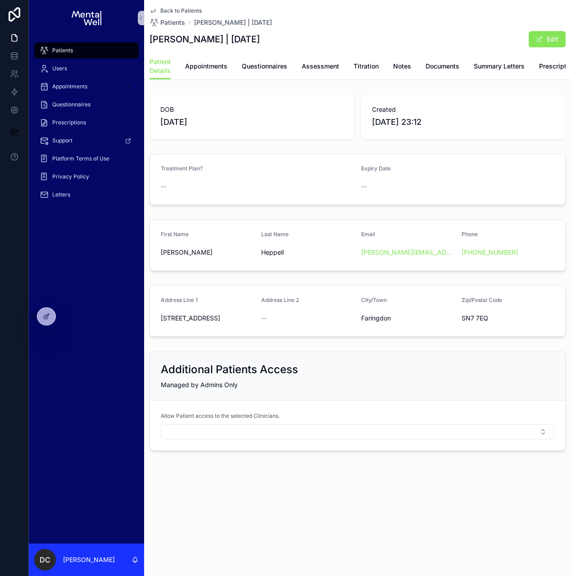
drag, startPoint x: 150, startPoint y: 40, endPoint x: 263, endPoint y: 36, distance: 113.5
click at [260, 36] on h1 "[PERSON_NAME] | [DATE]" at bounding box center [205, 39] width 110 height 13
click at [214, 69] on span "Appointments" at bounding box center [206, 66] width 42 height 9
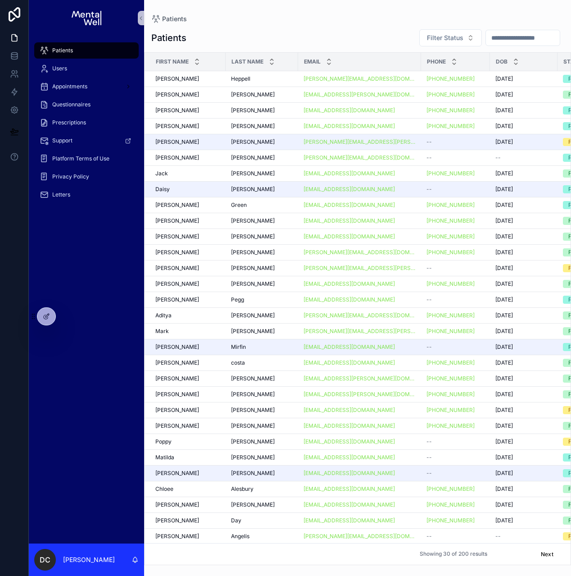
click at [503, 549] on button "Previous" at bounding box center [512, 554] width 36 height 14
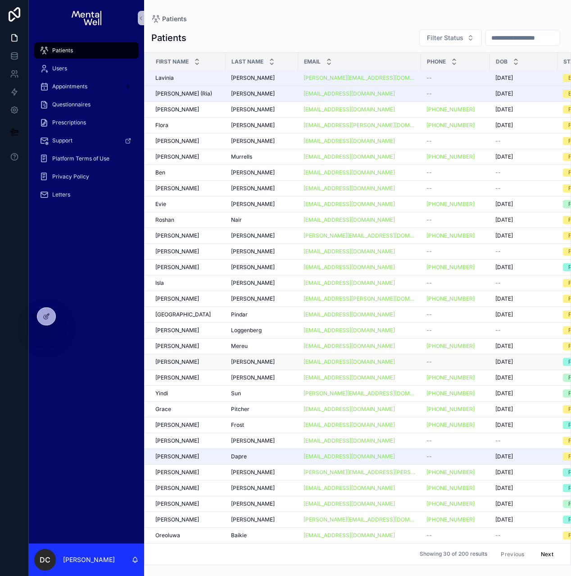
scroll to position [7, 0]
drag, startPoint x: 240, startPoint y: 526, endPoint x: 243, endPoint y: 512, distance: 14.0
click at [240, 531] on span "Baikie" at bounding box center [239, 534] width 16 height 7
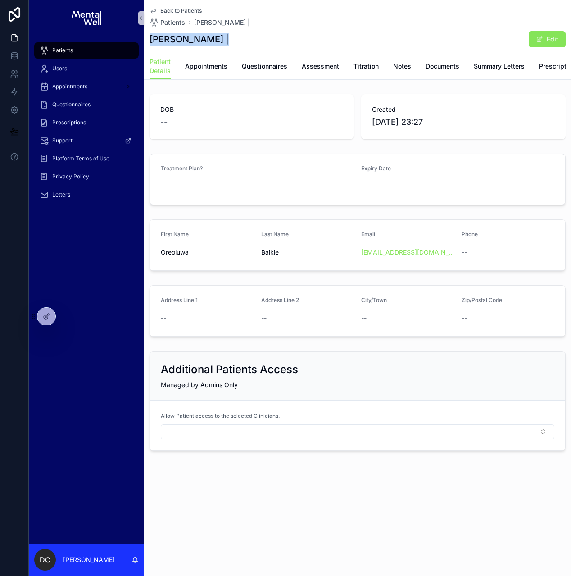
drag, startPoint x: 151, startPoint y: 38, endPoint x: 217, endPoint y: 42, distance: 65.9
click at [217, 42] on h1 "[PERSON_NAME] |" at bounding box center [189, 39] width 79 height 13
click at [193, 70] on span "Appointments" at bounding box center [206, 66] width 42 height 9
click at [159, 39] on h1 "[PERSON_NAME] |" at bounding box center [189, 39] width 79 height 13
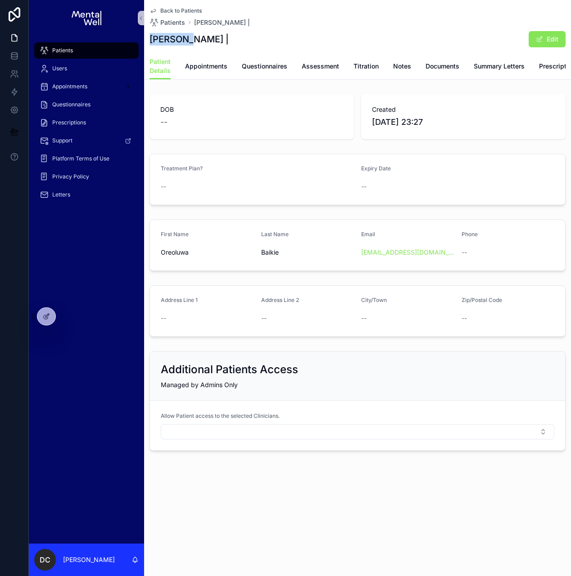
copy h1 "Oreoluwa"
click at [22, 73] on link at bounding box center [14, 74] width 28 height 18
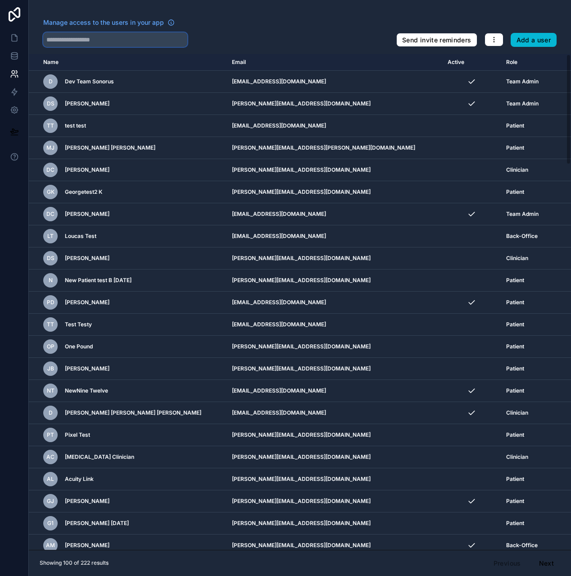
click at [104, 39] on input "text" at bounding box center [115, 39] width 144 height 14
paste input "********"
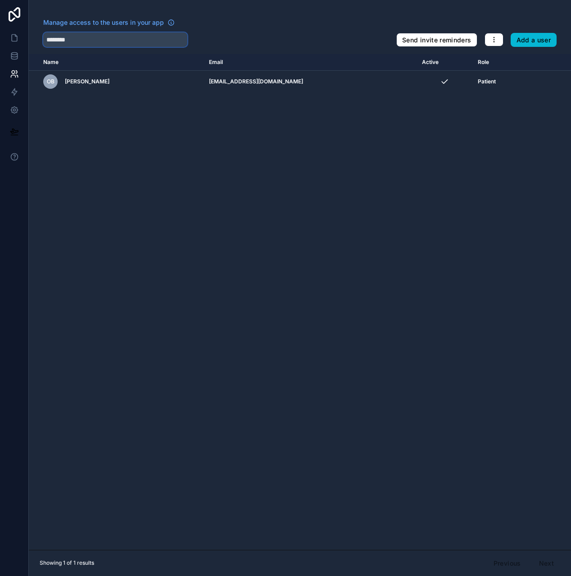
type input "********"
click at [126, 47] on div "Manage access to the users in your app ******** Send invite reminders Add a use…" at bounding box center [300, 288] width 542 height 576
click at [127, 45] on input "********" at bounding box center [115, 39] width 144 height 14
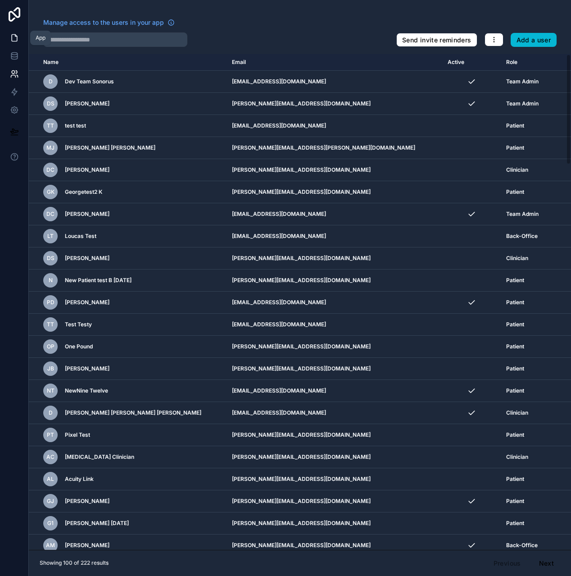
click at [19, 41] on link at bounding box center [14, 38] width 28 height 18
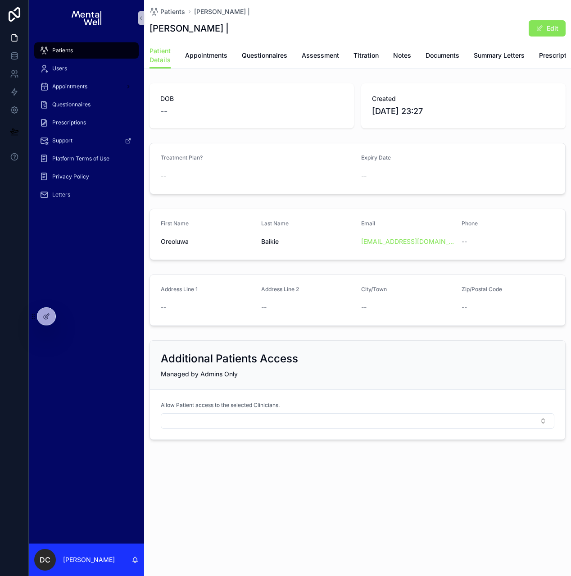
click at [192, 141] on div "DOB -- Created [DATE] 23:27 Treatment Plan? -- Expiry Date -- First Name Oreolu…" at bounding box center [357, 261] width 427 height 363
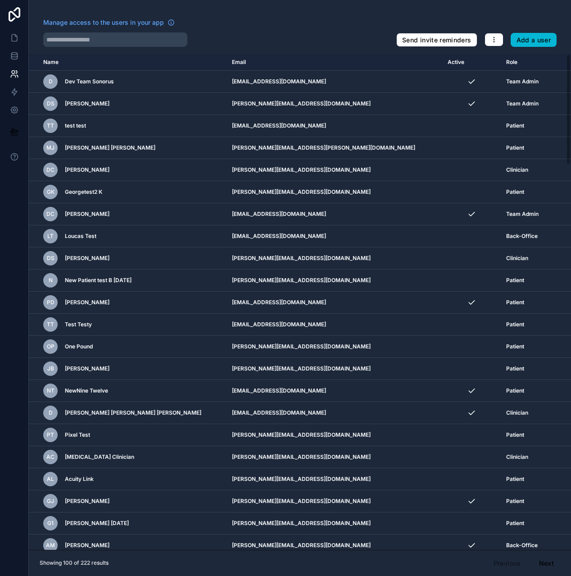
type input "********"
click at [18, 41] on icon at bounding box center [14, 37] width 9 height 9
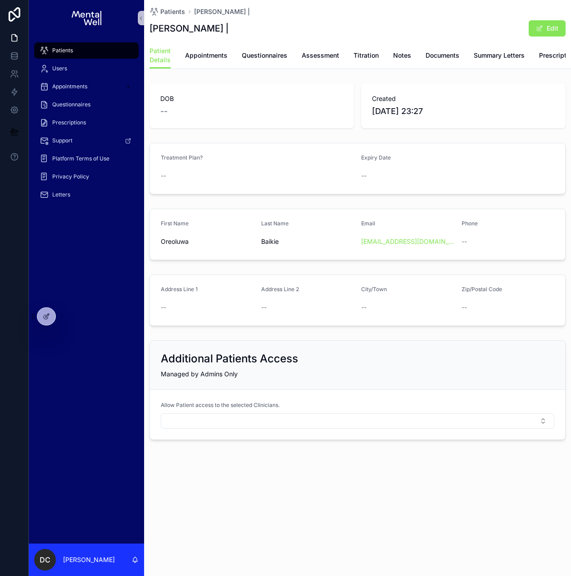
click at [58, 45] on div "Patients" at bounding box center [87, 50] width 94 height 14
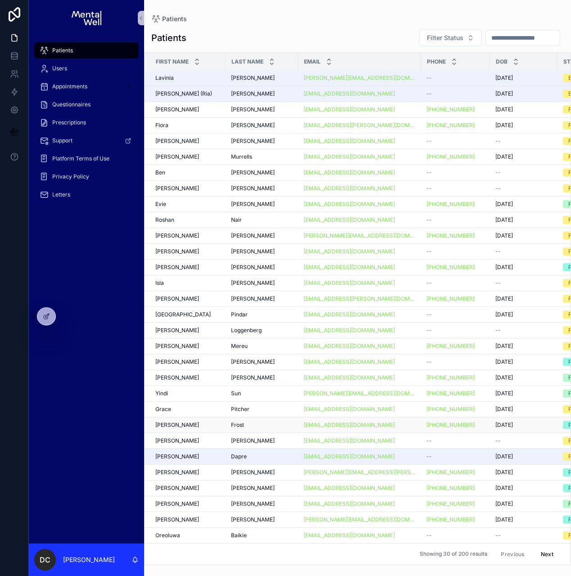
scroll to position [5, 0]
click at [225, 517] on td "[PERSON_NAME] [PERSON_NAME]" at bounding box center [185, 519] width 81 height 16
click at [228, 515] on td "[PERSON_NAME]" at bounding box center [262, 519] width 73 height 16
click at [192, 516] on div "[PERSON_NAME] [PERSON_NAME]" at bounding box center [187, 519] width 65 height 7
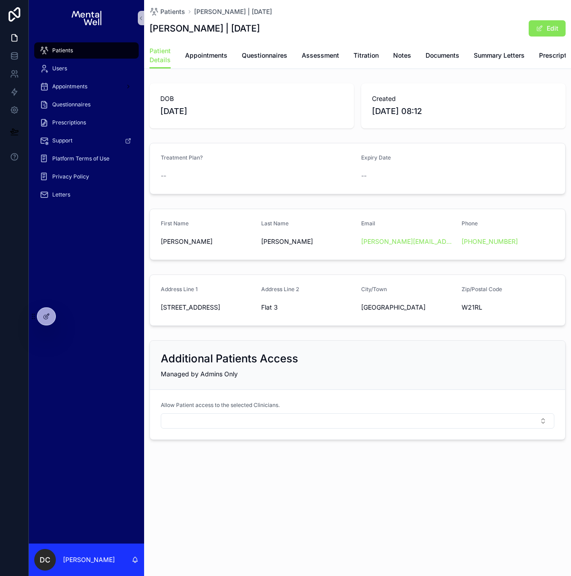
drag, startPoint x: 150, startPoint y: 27, endPoint x: 262, endPoint y: 27, distance: 111.7
click at [260, 27] on h1 "[PERSON_NAME] | [DATE]" at bounding box center [205, 28] width 110 height 13
copy h1 "[PERSON_NAME] | [DATE]"
click at [194, 57] on span "Appointments" at bounding box center [206, 55] width 42 height 9
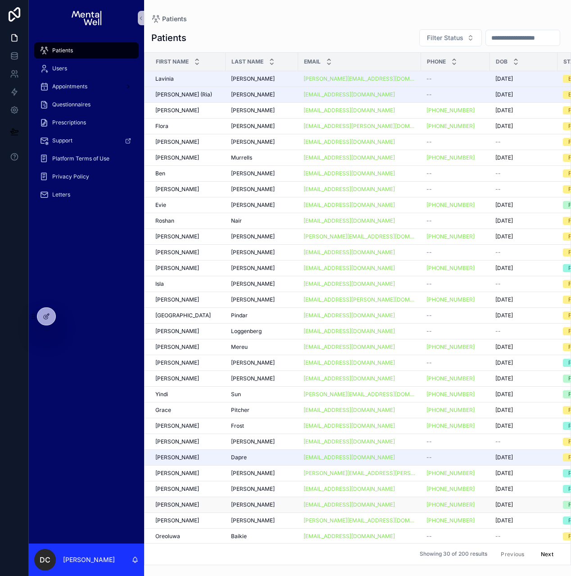
scroll to position [7, 0]
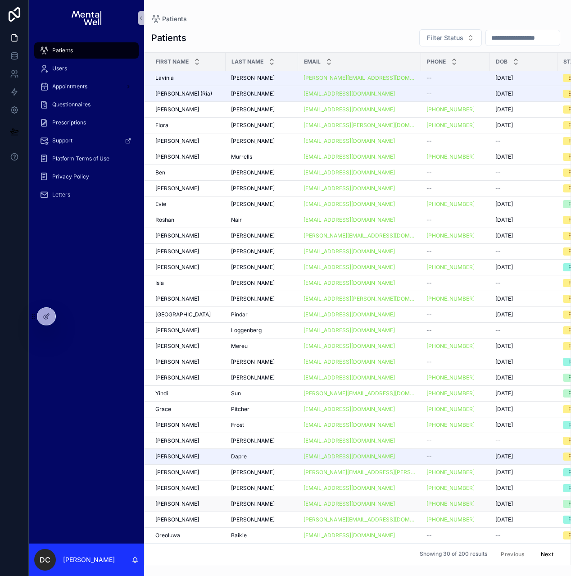
click at [196, 500] on div "[PERSON_NAME] [PERSON_NAME]" at bounding box center [187, 503] width 65 height 7
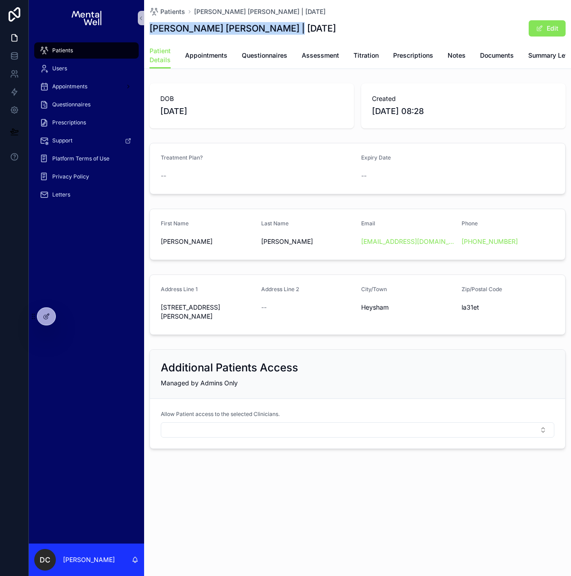
drag, startPoint x: 150, startPoint y: 30, endPoint x: 279, endPoint y: 27, distance: 129.3
click at [279, 27] on h1 "[PERSON_NAME] [PERSON_NAME] | [DATE]" at bounding box center [243, 28] width 186 height 13
click at [196, 55] on span "Appointments" at bounding box center [206, 55] width 42 height 9
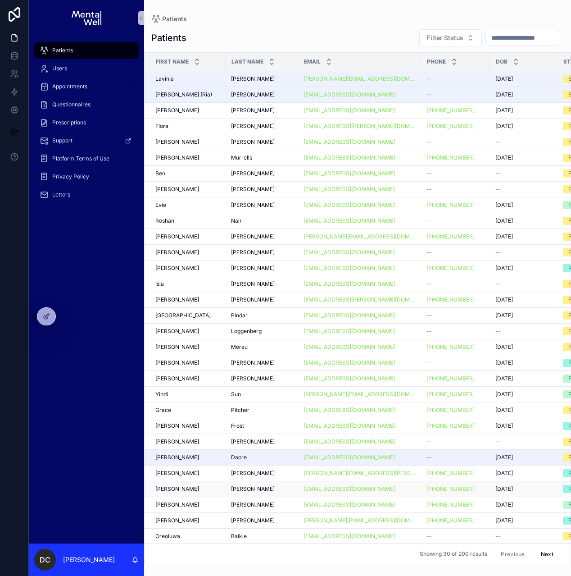
scroll to position [7, 0]
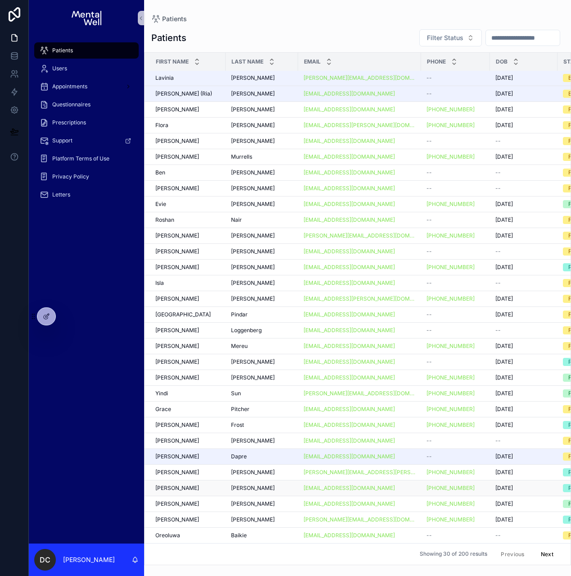
click at [178, 484] on div "[PERSON_NAME] [PERSON_NAME]" at bounding box center [187, 487] width 65 height 7
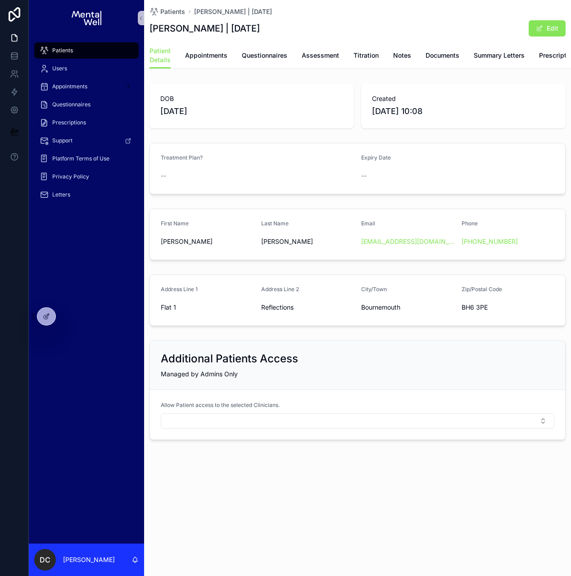
drag, startPoint x: 151, startPoint y: 26, endPoint x: 269, endPoint y: 27, distance: 118.0
click at [260, 27] on h1 "[PERSON_NAME] | [DATE]" at bounding box center [205, 28] width 110 height 13
copy h1 "[PERSON_NAME] | [DATE]"
click at [211, 55] on span "Appointments" at bounding box center [206, 55] width 42 height 9
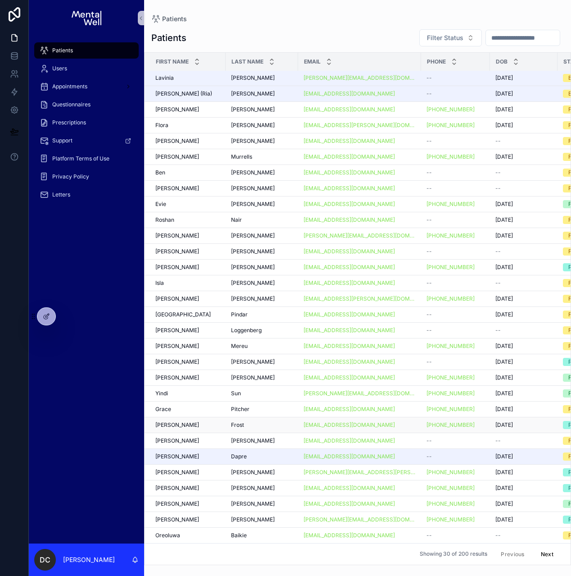
scroll to position [7, 0]
click at [185, 468] on div "[PERSON_NAME] [PERSON_NAME]" at bounding box center [187, 471] width 65 height 7
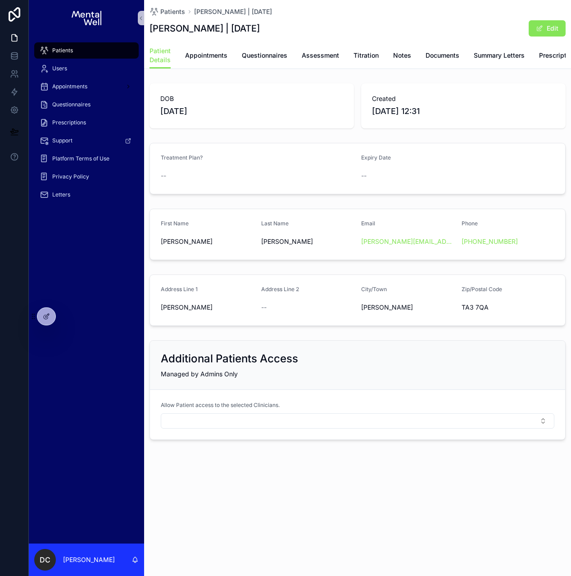
drag, startPoint x: 168, startPoint y: 29, endPoint x: 254, endPoint y: 29, distance: 86.9
click at [254, 29] on h1 "[PERSON_NAME] | [DATE]" at bounding box center [205, 28] width 110 height 13
click at [208, 59] on span "Appointments" at bounding box center [206, 55] width 42 height 9
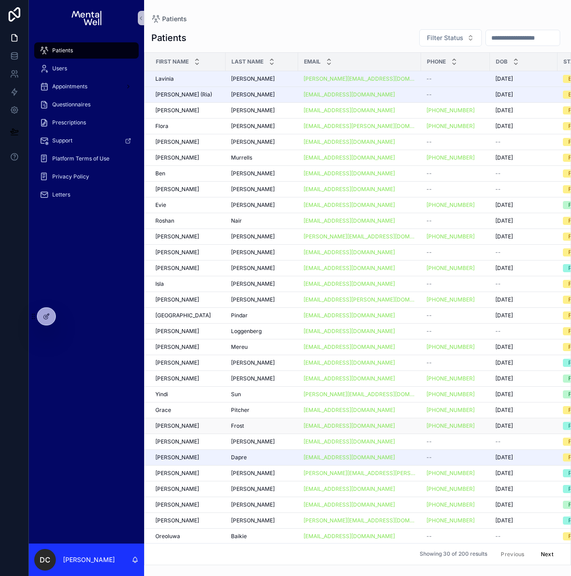
scroll to position [7, 0]
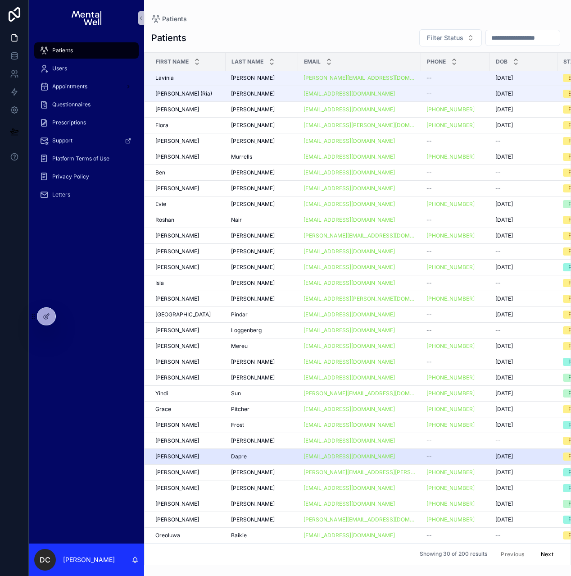
click at [198, 453] on div "[PERSON_NAME] [PERSON_NAME]" at bounding box center [187, 456] width 65 height 7
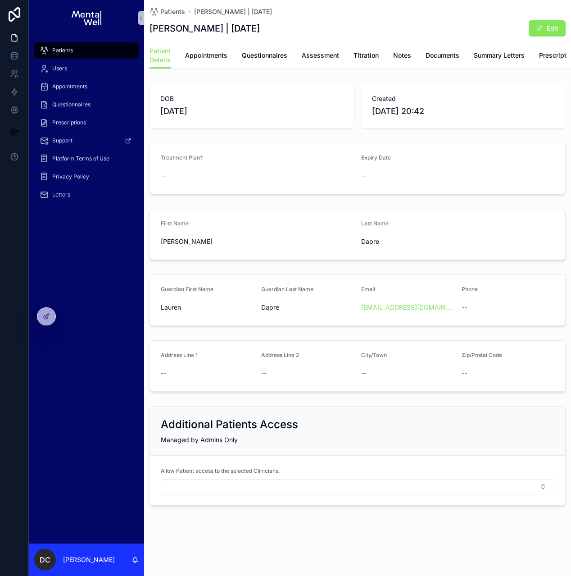
drag, startPoint x: 150, startPoint y: 30, endPoint x: 265, endPoint y: 25, distance: 115.8
click at [265, 25] on div "[PERSON_NAME] | [DATE] Edit" at bounding box center [358, 28] width 416 height 17
click at [203, 63] on link "Appointments" at bounding box center [206, 56] width 42 height 18
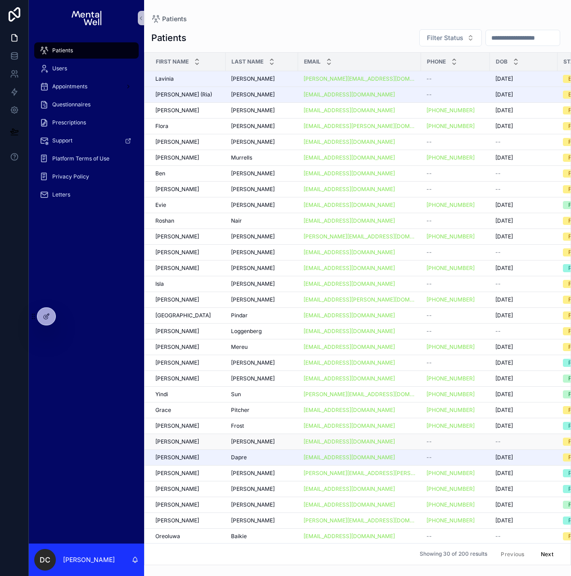
click at [207, 444] on div "[PERSON_NAME]" at bounding box center [187, 441] width 65 height 7
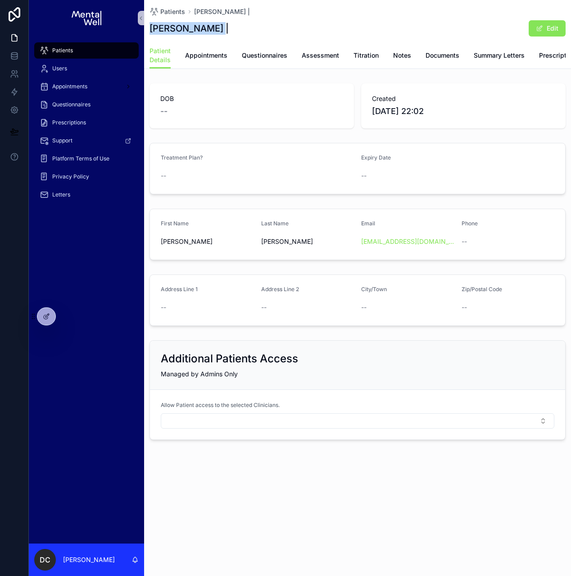
drag, startPoint x: 150, startPoint y: 30, endPoint x: 219, endPoint y: 29, distance: 68.9
click at [219, 29] on h1 "[PERSON_NAME] |" at bounding box center [189, 28] width 79 height 13
click at [208, 57] on span "Appointments" at bounding box center [206, 55] width 42 height 9
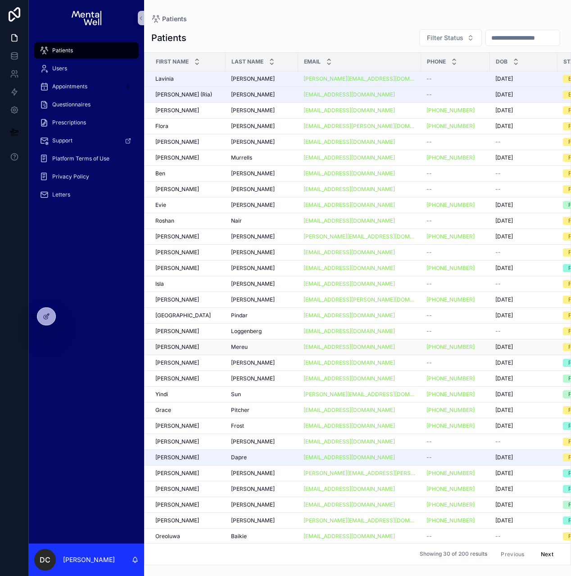
scroll to position [7, 0]
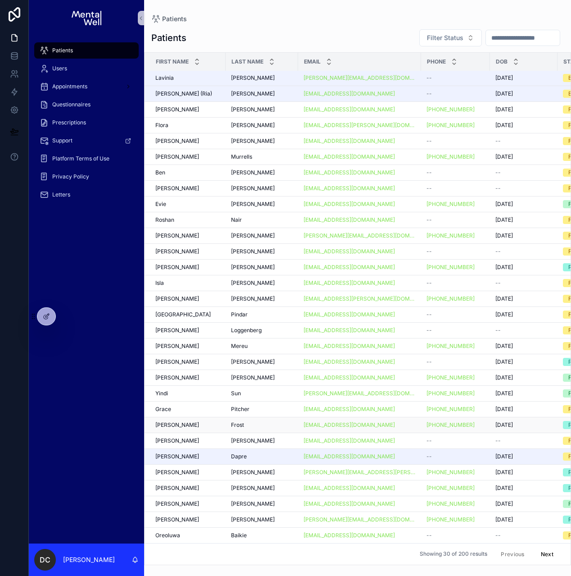
click at [187, 421] on div "[PERSON_NAME] [PERSON_NAME]" at bounding box center [187, 424] width 65 height 7
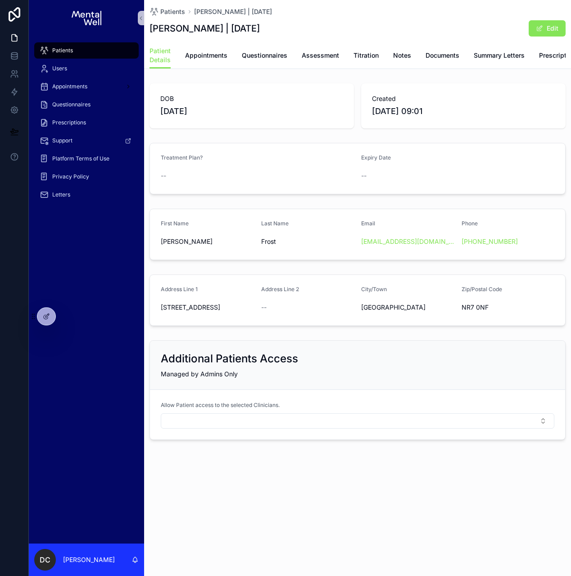
drag, startPoint x: 151, startPoint y: 31, endPoint x: 268, endPoint y: 27, distance: 117.6
click at [268, 27] on div "[PERSON_NAME] | [DATE] Edit" at bounding box center [358, 28] width 416 height 17
click at [204, 57] on span "Appointments" at bounding box center [206, 55] width 42 height 9
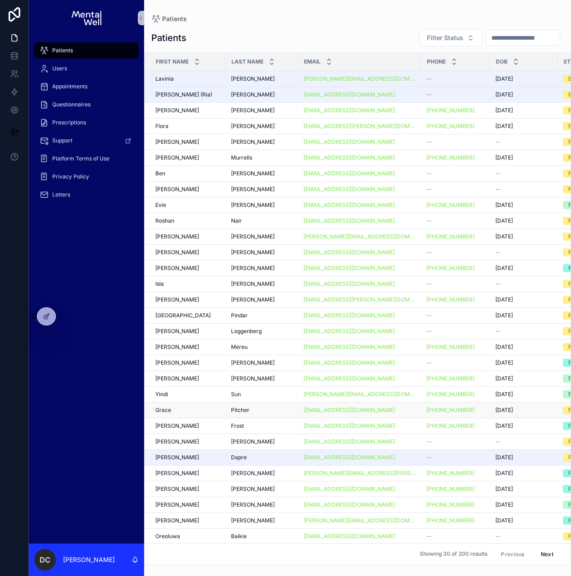
click at [185, 412] on div "[PERSON_NAME]" at bounding box center [187, 409] width 65 height 7
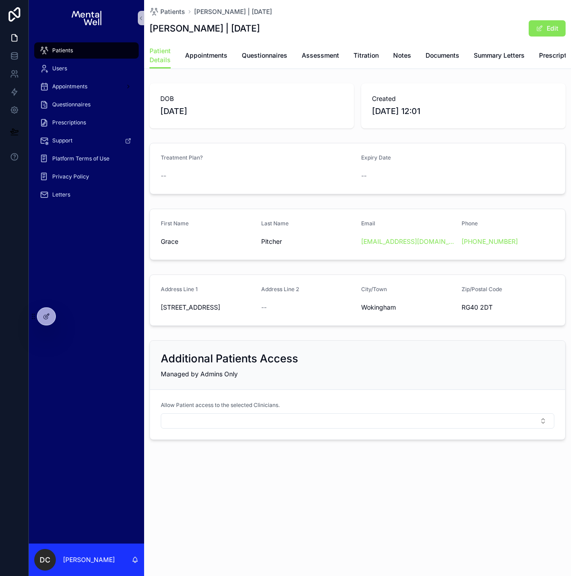
drag, startPoint x: 151, startPoint y: 31, endPoint x: 267, endPoint y: 27, distance: 115.3
click at [267, 27] on div "[PERSON_NAME] | [DATE] Edit" at bounding box center [358, 28] width 416 height 17
click at [197, 58] on span "Appointments" at bounding box center [206, 55] width 42 height 9
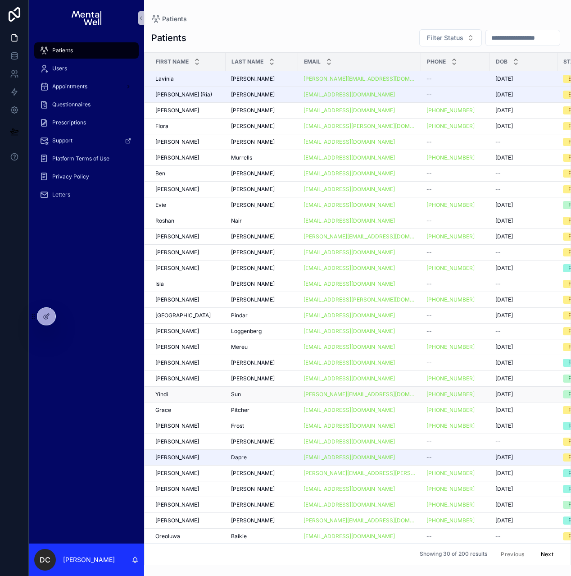
click at [182, 394] on div "[PERSON_NAME]" at bounding box center [187, 393] width 65 height 7
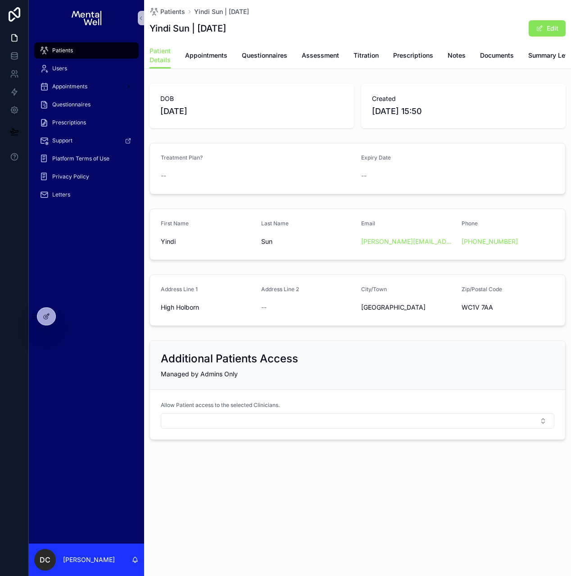
drag, startPoint x: 150, startPoint y: 28, endPoint x: 243, endPoint y: 27, distance: 93.7
click at [226, 27] on h1 "Yindi Sun | [DATE]" at bounding box center [188, 28] width 77 height 13
click at [192, 60] on link "Appointments" at bounding box center [206, 56] width 42 height 18
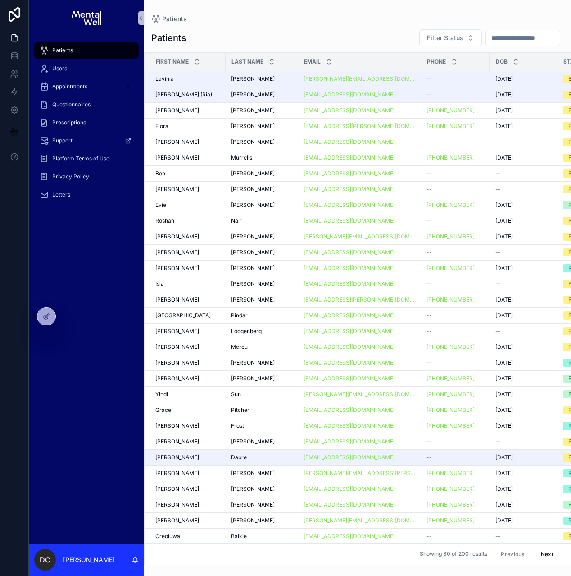
click at [210, 378] on div "[PERSON_NAME]" at bounding box center [187, 378] width 65 height 7
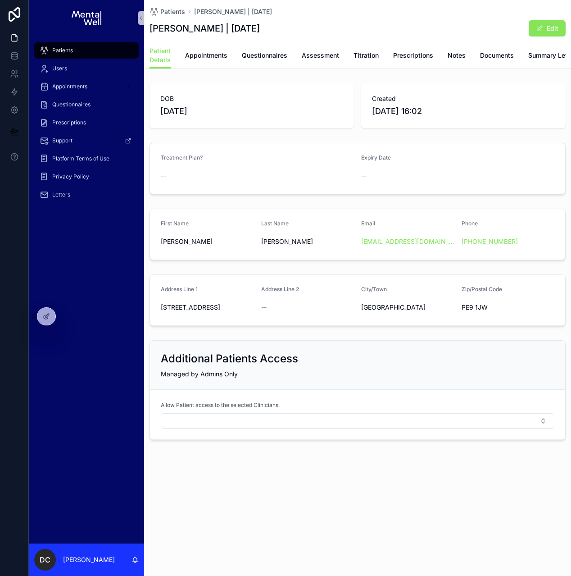
drag, startPoint x: 152, startPoint y: 31, endPoint x: 266, endPoint y: 30, distance: 113.5
click at [260, 30] on h1 "[PERSON_NAME] | [DATE]" at bounding box center [205, 28] width 110 height 13
click at [200, 67] on div "Patient Details Appointments Questionnaires Assessment Titration Prescriptions …" at bounding box center [358, 55] width 416 height 26
click at [198, 61] on link "Appointments" at bounding box center [206, 56] width 42 height 18
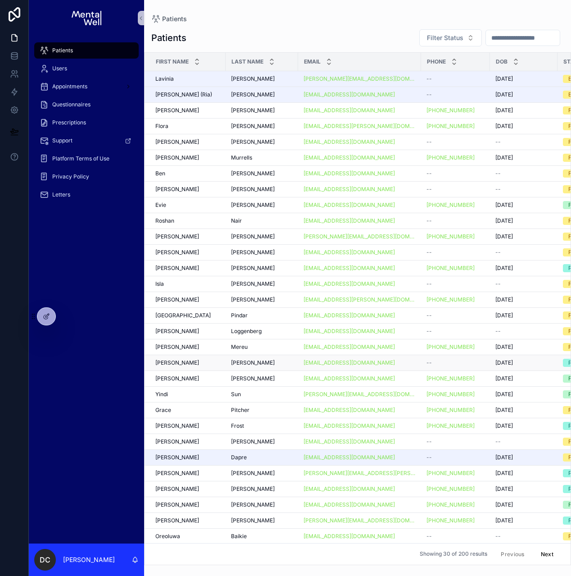
click at [189, 363] on div "[PERSON_NAME]" at bounding box center [187, 362] width 65 height 7
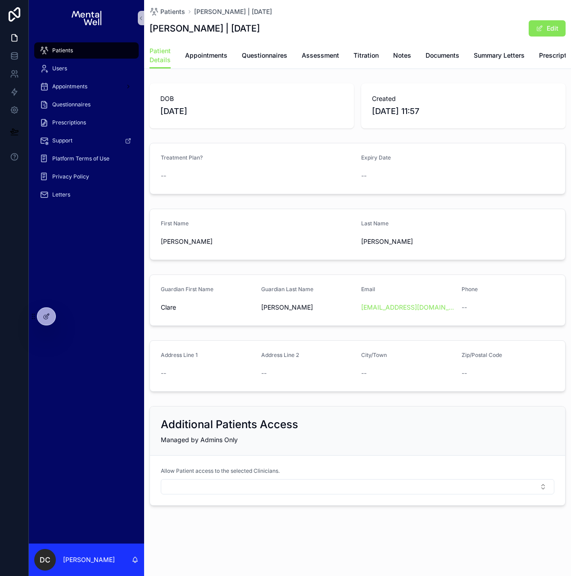
drag, startPoint x: 151, startPoint y: 29, endPoint x: 254, endPoint y: 30, distance: 103.6
click at [254, 30] on h1 "[PERSON_NAME] | [DATE]" at bounding box center [205, 28] width 110 height 13
click at [255, 30] on h1 "[PERSON_NAME] | [DATE]" at bounding box center [205, 28] width 110 height 13
drag, startPoint x: 258, startPoint y: 28, endPoint x: 151, endPoint y: 32, distance: 106.4
click at [151, 32] on h1 "[PERSON_NAME] | [DATE]" at bounding box center [205, 28] width 110 height 13
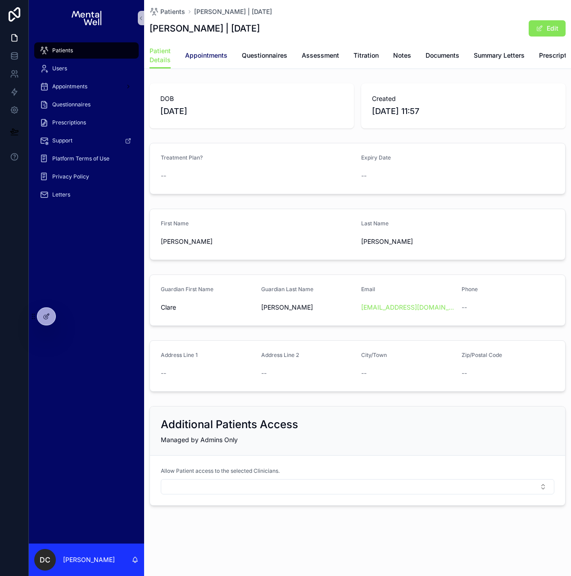
click at [203, 59] on span "Appointments" at bounding box center [206, 55] width 42 height 9
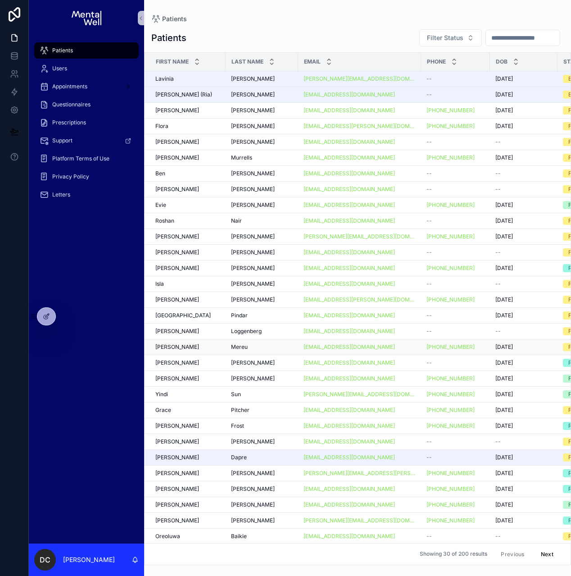
click at [188, 347] on div "[PERSON_NAME] [PERSON_NAME]" at bounding box center [187, 346] width 65 height 7
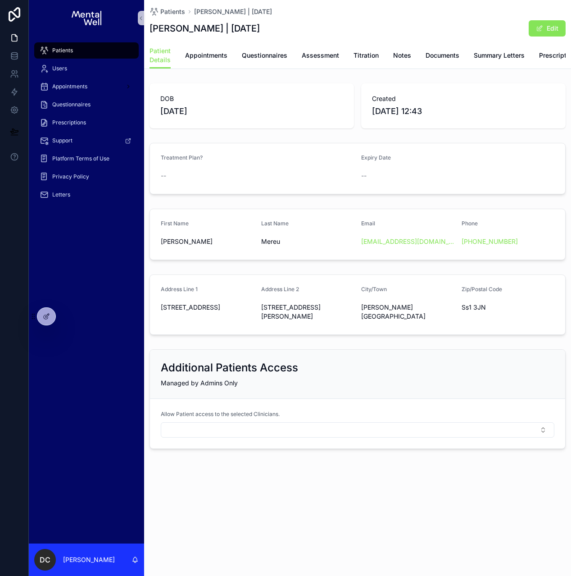
drag, startPoint x: 150, startPoint y: 32, endPoint x: 264, endPoint y: 27, distance: 113.6
click at [260, 27] on h1 "[PERSON_NAME] | [DATE]" at bounding box center [205, 28] width 110 height 13
click at [212, 57] on span "Appointments" at bounding box center [206, 55] width 42 height 9
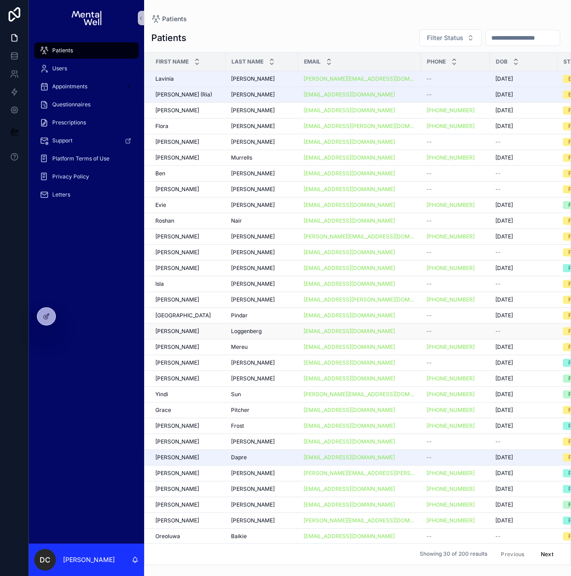
click at [183, 333] on div "[PERSON_NAME] [PERSON_NAME]" at bounding box center [187, 330] width 65 height 7
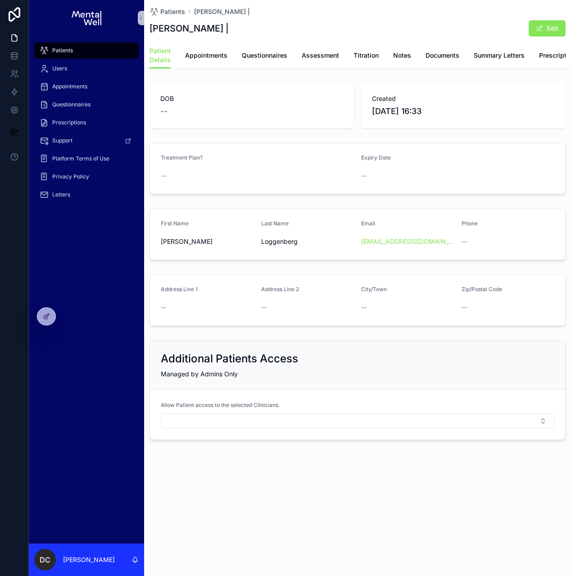
drag, startPoint x: 152, startPoint y: 32, endPoint x: 229, endPoint y: 30, distance: 77.0
click at [229, 30] on h1 "[PERSON_NAME] |" at bounding box center [189, 28] width 79 height 13
click at [204, 57] on span "Appointments" at bounding box center [206, 55] width 42 height 9
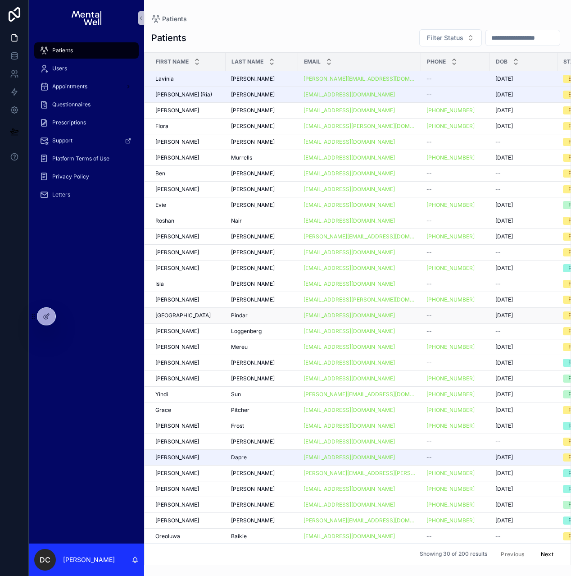
click at [180, 317] on div "[PERSON_NAME][GEOGRAPHIC_DATA]" at bounding box center [187, 315] width 65 height 7
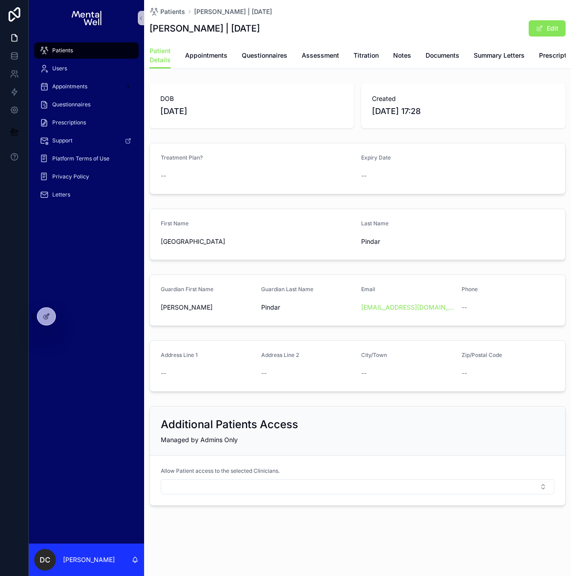
drag, startPoint x: 156, startPoint y: 30, endPoint x: 272, endPoint y: 33, distance: 116.7
click at [272, 33] on div "[PERSON_NAME] | [DATE] Edit" at bounding box center [358, 28] width 416 height 17
click at [254, 59] on span "Questionnaires" at bounding box center [264, 55] width 45 height 9
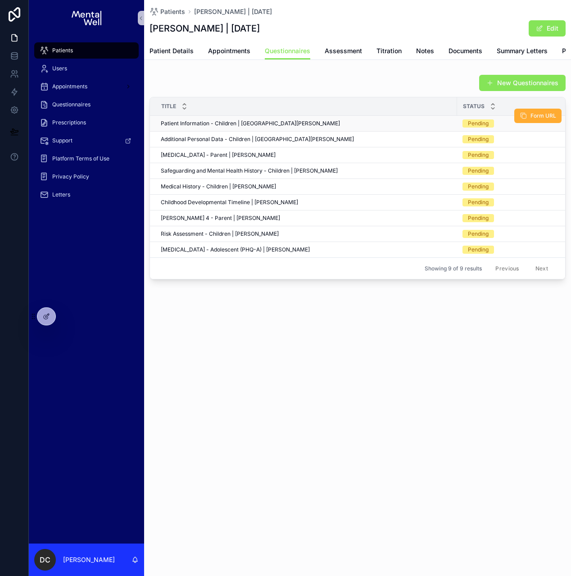
click at [207, 127] on span "Patient Information - Children | [GEOGRAPHIC_DATA][PERSON_NAME]" at bounding box center [250, 123] width 179 height 7
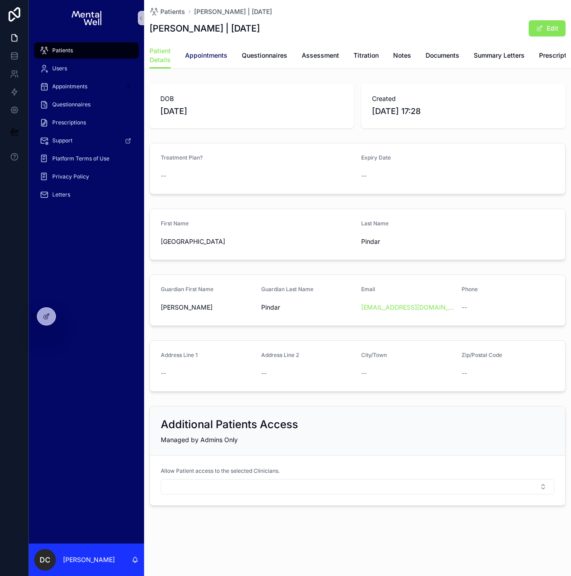
click at [209, 61] on link "Appointments" at bounding box center [206, 56] width 42 height 18
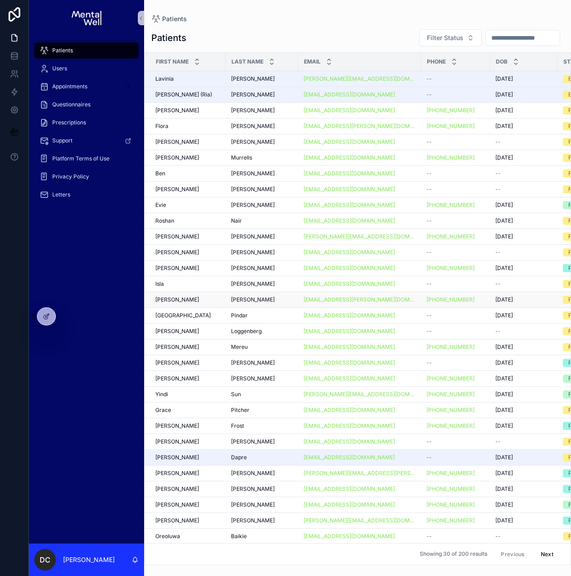
click at [190, 298] on div "[PERSON_NAME]" at bounding box center [187, 299] width 65 height 7
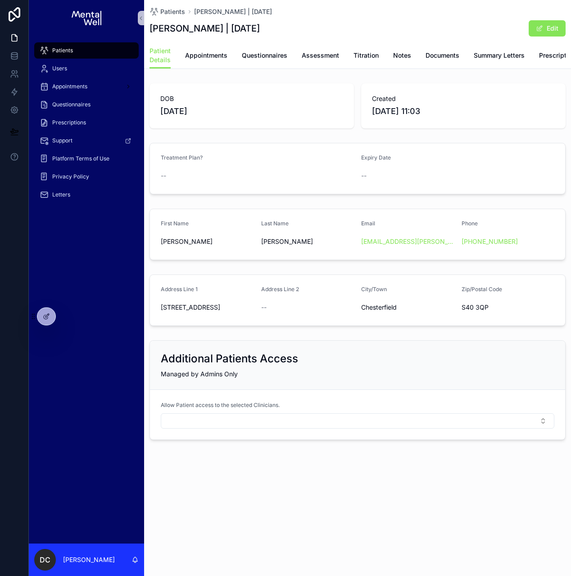
drag, startPoint x: 149, startPoint y: 28, endPoint x: 263, endPoint y: 28, distance: 113.5
click at [260, 28] on h1 "[PERSON_NAME] | [DATE]" at bounding box center [205, 28] width 110 height 13
click at [203, 59] on span "Appointments" at bounding box center [206, 55] width 42 height 9
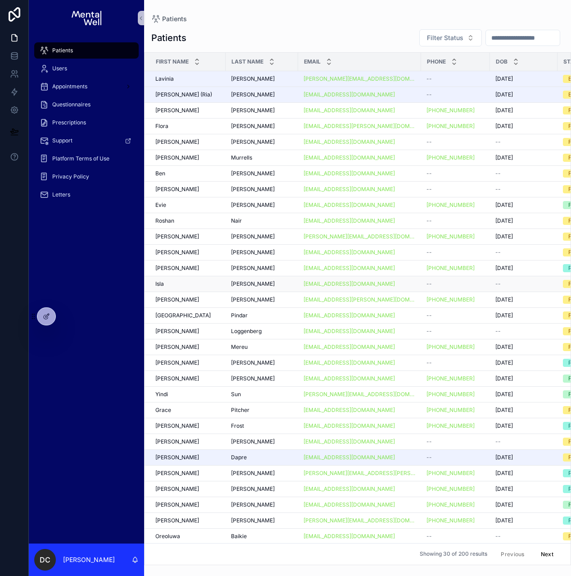
click at [198, 282] on div "[GEOGRAPHIC_DATA]" at bounding box center [187, 283] width 65 height 7
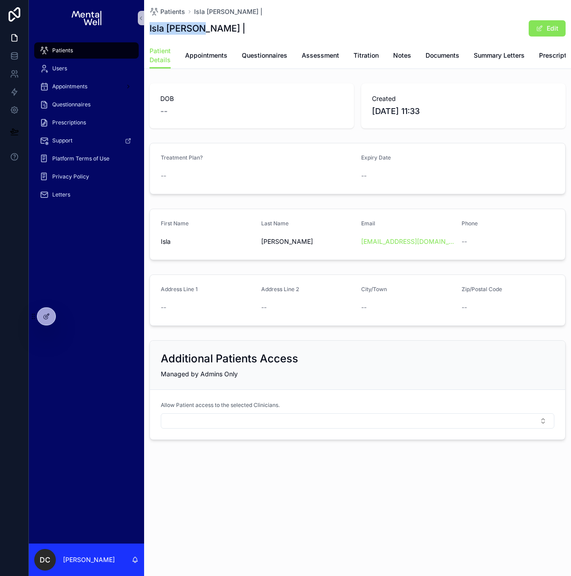
drag, startPoint x: 149, startPoint y: 29, endPoint x: 198, endPoint y: 28, distance: 48.6
click at [198, 28] on h1 "Isla [PERSON_NAME] |" at bounding box center [198, 28] width 96 height 13
click at [204, 54] on span "Appointments" at bounding box center [206, 55] width 42 height 9
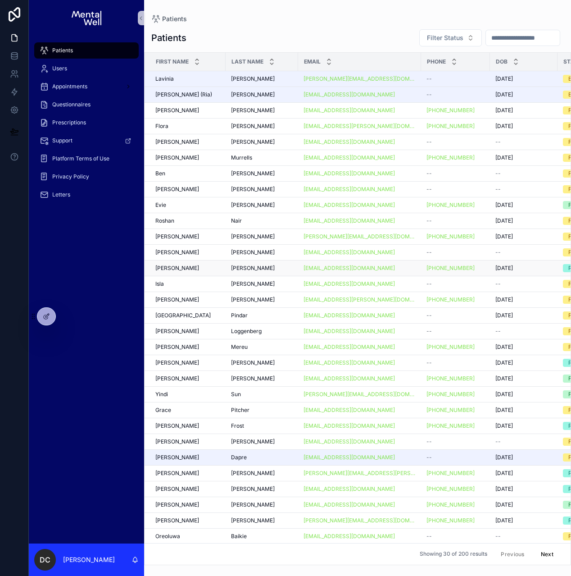
click at [196, 269] on div "[PERSON_NAME]" at bounding box center [187, 267] width 65 height 7
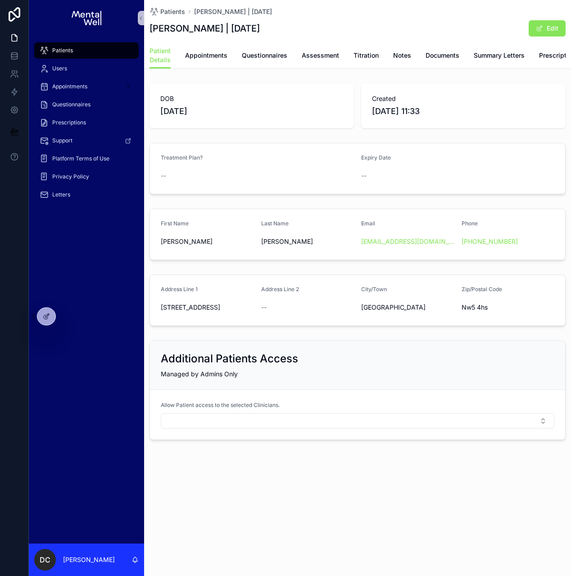
drag, startPoint x: 150, startPoint y: 29, endPoint x: 308, endPoint y: 29, distance: 158.5
click at [260, 29] on h1 "[PERSON_NAME] | [DATE]" at bounding box center [205, 28] width 110 height 13
click at [213, 60] on link "Appointments" at bounding box center [206, 56] width 42 height 18
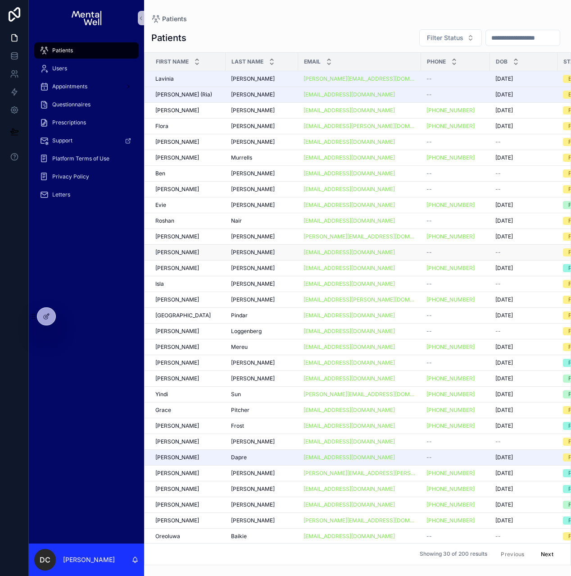
click at [195, 252] on div "[PERSON_NAME] [PERSON_NAME]" at bounding box center [187, 252] width 65 height 7
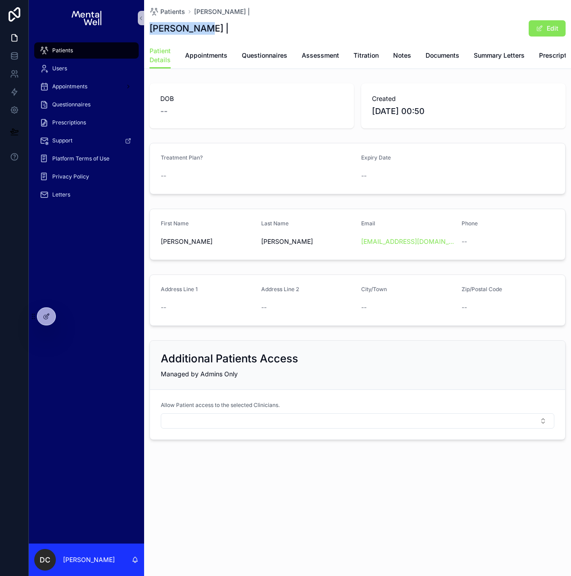
drag, startPoint x: 149, startPoint y: 30, endPoint x: 201, endPoint y: 29, distance: 52.3
click at [201, 29] on div "Patients [PERSON_NAME] | [PERSON_NAME] | Edit Patient Details Patient Details A…" at bounding box center [357, 34] width 427 height 69
click at [209, 57] on span "Appointments" at bounding box center [206, 55] width 42 height 9
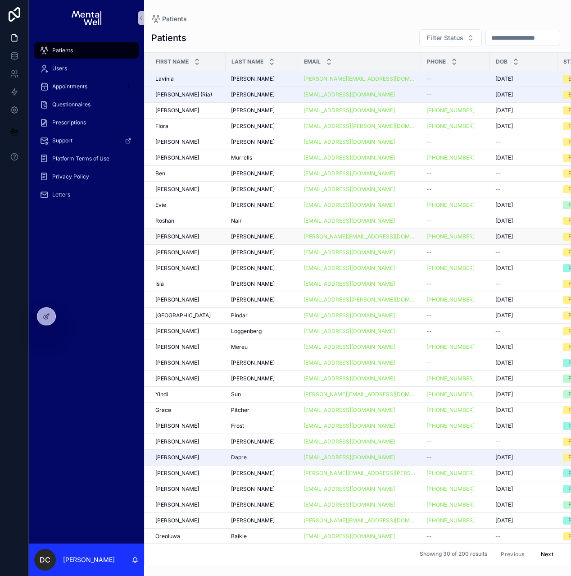
click at [195, 241] on td "[PERSON_NAME] [PERSON_NAME]" at bounding box center [185, 236] width 81 height 16
click at [187, 233] on div "[PERSON_NAME] [PERSON_NAME]" at bounding box center [187, 236] width 65 height 7
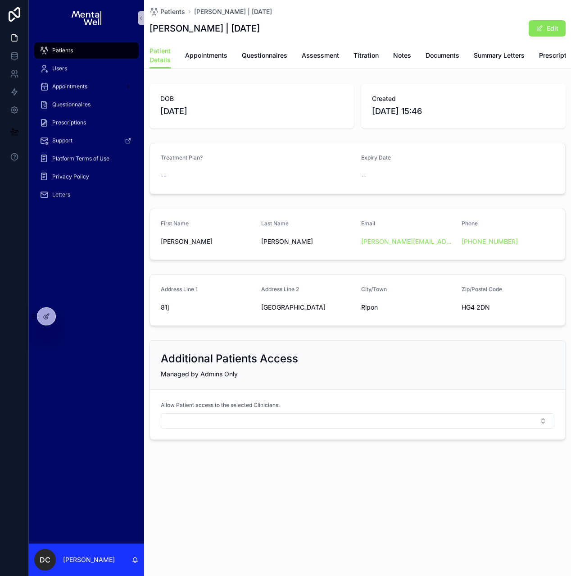
drag, startPoint x: 168, startPoint y: 29, endPoint x: 281, endPoint y: 30, distance: 113.5
click at [260, 30] on h1 "[PERSON_NAME] | [DATE]" at bounding box center [205, 28] width 110 height 13
click at [203, 63] on link "Appointments" at bounding box center [206, 56] width 42 height 18
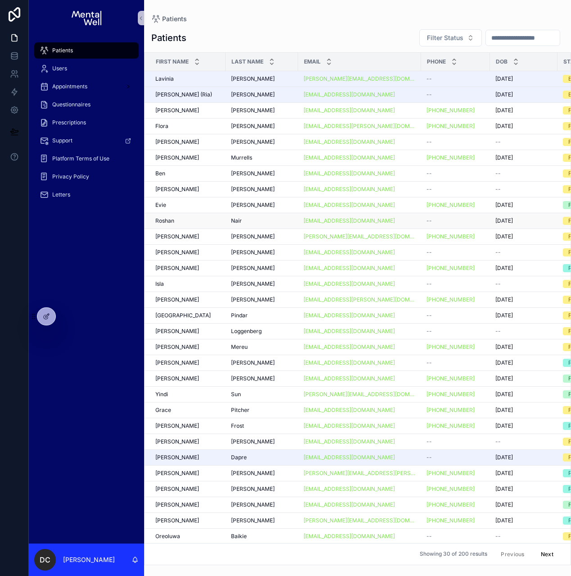
click at [171, 220] on span "Roshan" at bounding box center [164, 220] width 19 height 7
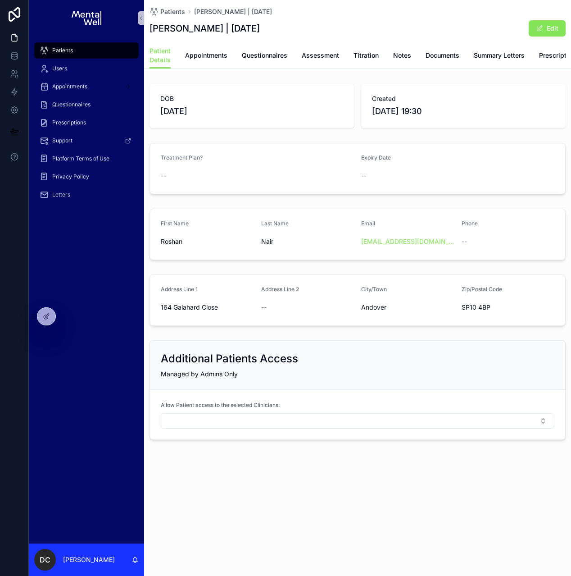
drag, startPoint x: 151, startPoint y: 31, endPoint x: 256, endPoint y: 30, distance: 105.4
click at [256, 30] on h1 "[PERSON_NAME] | [DATE]" at bounding box center [205, 28] width 110 height 13
click at [197, 56] on span "Appointments" at bounding box center [206, 55] width 42 height 9
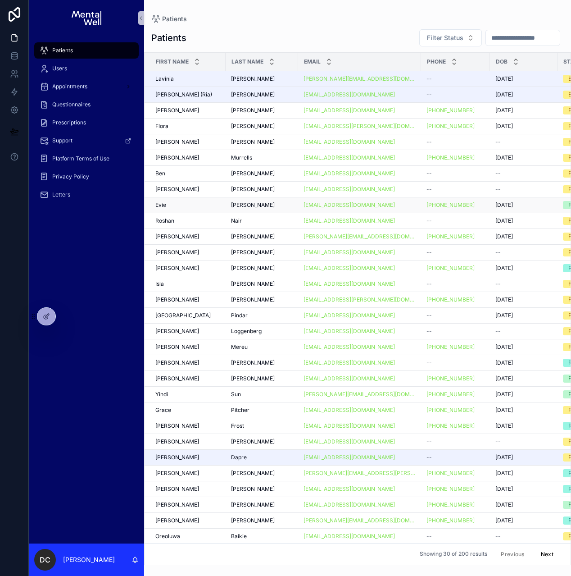
click at [175, 205] on div "[PERSON_NAME] [PERSON_NAME]" at bounding box center [187, 204] width 65 height 7
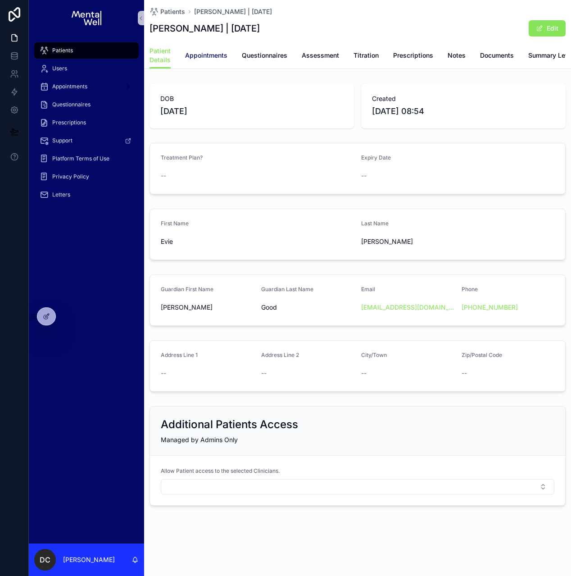
click at [199, 54] on span "Appointments" at bounding box center [206, 55] width 42 height 9
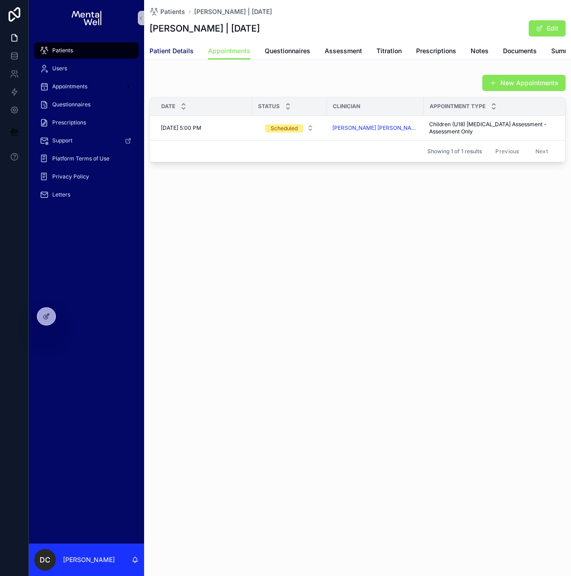
click at [156, 46] on link "Patient Details" at bounding box center [172, 52] width 44 height 18
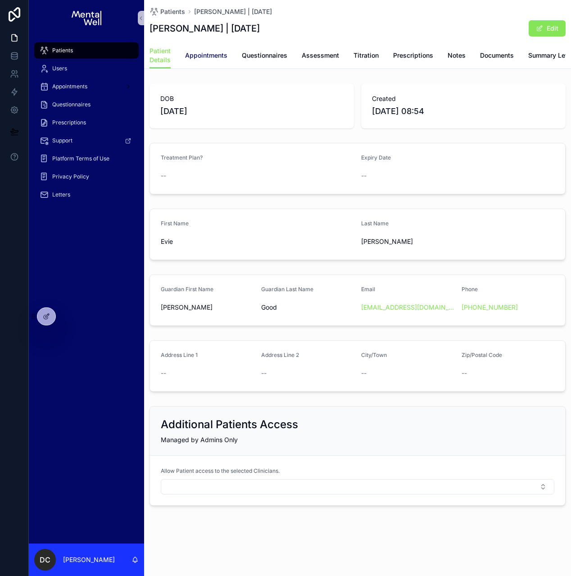
drag, startPoint x: 150, startPoint y: 30, endPoint x: 223, endPoint y: 58, distance: 78.4
click at [260, 31] on h1 "[PERSON_NAME] | [DATE]" at bounding box center [205, 28] width 110 height 13
click at [207, 55] on span "Appointments" at bounding box center [206, 55] width 42 height 9
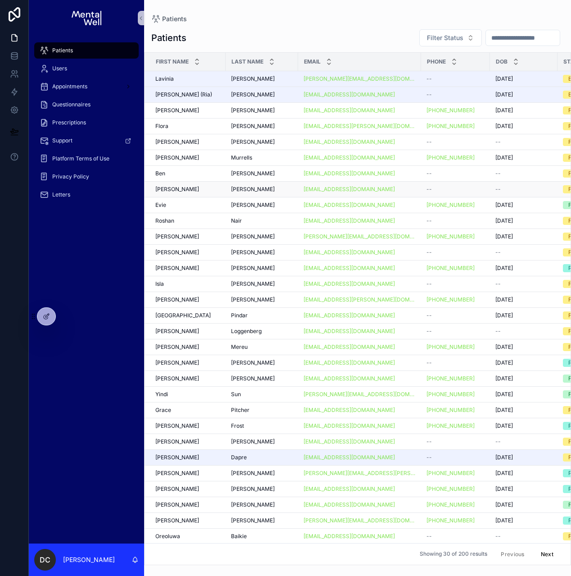
click at [186, 192] on div "[PERSON_NAME] [PERSON_NAME]" at bounding box center [187, 189] width 65 height 7
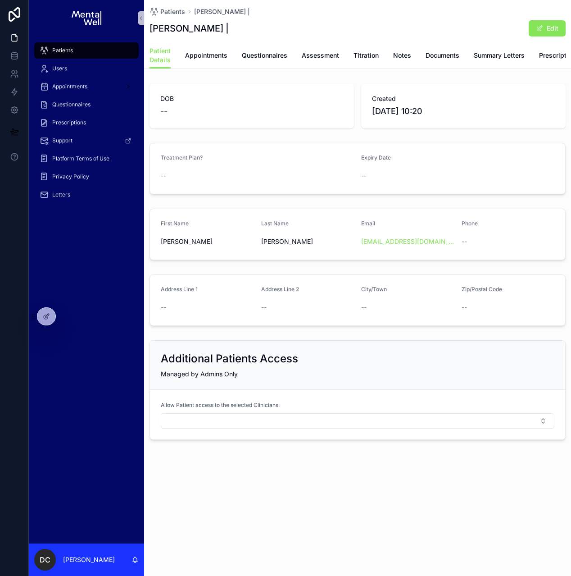
drag, startPoint x: 155, startPoint y: 31, endPoint x: 236, endPoint y: 32, distance: 80.6
click at [229, 32] on h1 "[PERSON_NAME] |" at bounding box center [189, 28] width 79 height 13
click at [204, 58] on span "Appointments" at bounding box center [206, 55] width 42 height 9
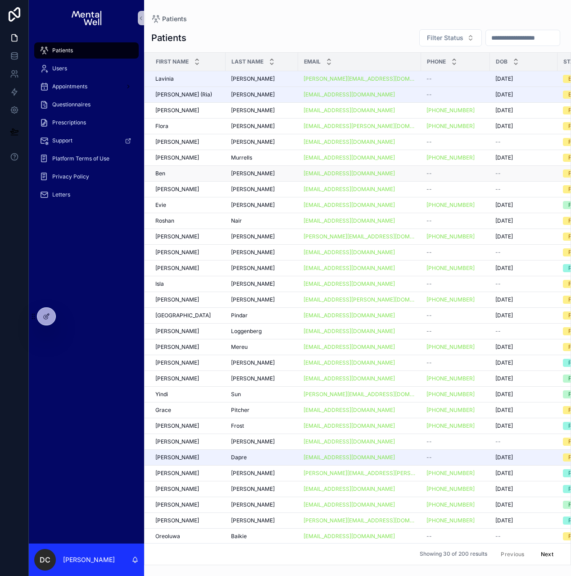
click at [195, 170] on div "[PERSON_NAME] [PERSON_NAME]" at bounding box center [187, 173] width 65 height 7
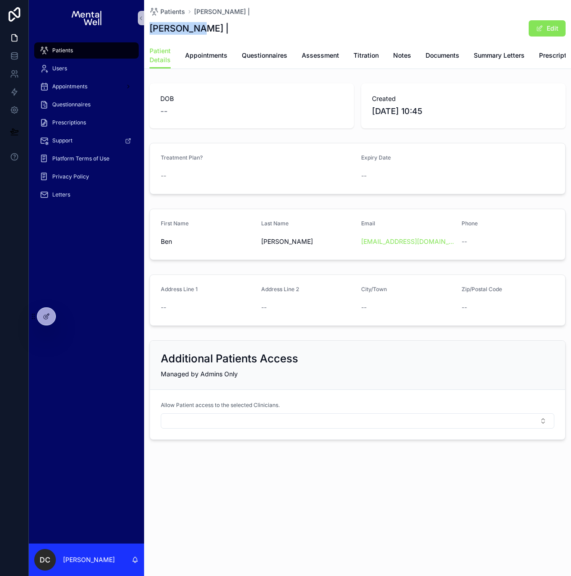
drag, startPoint x: 150, startPoint y: 31, endPoint x: 199, endPoint y: 29, distance: 49.6
click at [199, 29] on h1 "[PERSON_NAME] |" at bounding box center [189, 28] width 79 height 13
click at [202, 59] on span "Appointments" at bounding box center [206, 55] width 42 height 9
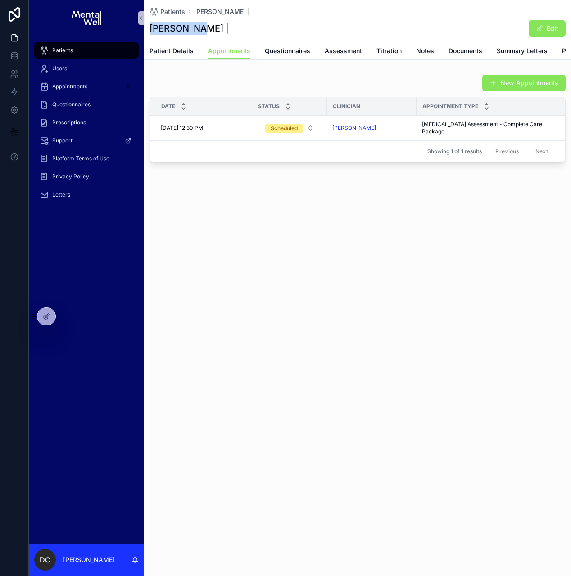
click at [100, 50] on div "Patients" at bounding box center [87, 50] width 94 height 14
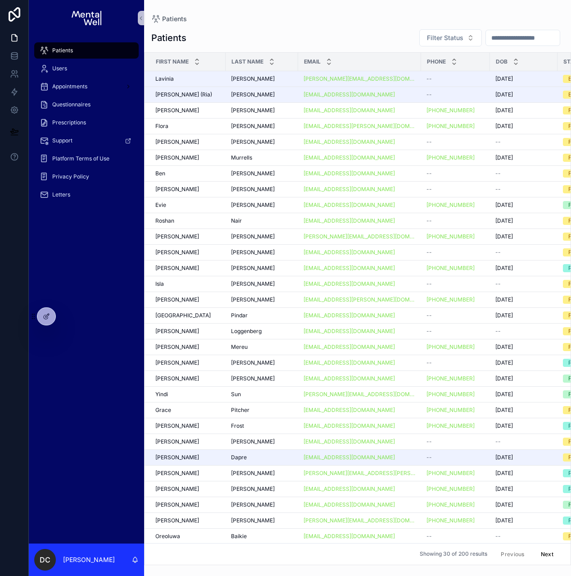
click at [494, 33] on input "scrollable content" at bounding box center [523, 38] width 74 height 13
type input "*****"
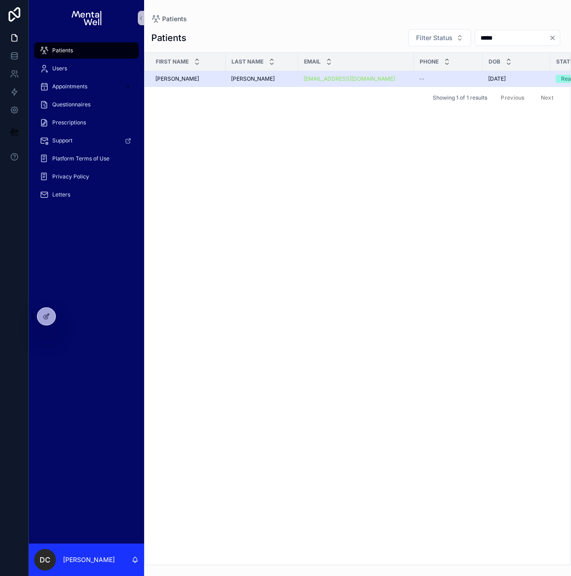
click at [251, 79] on span "[PERSON_NAME]" at bounding box center [253, 78] width 44 height 7
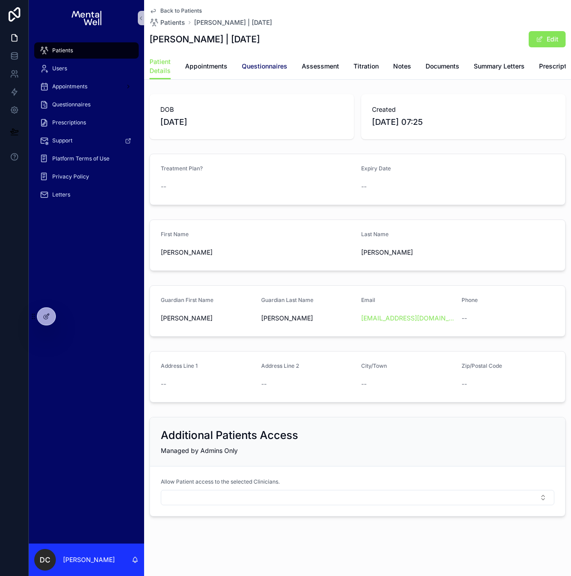
click at [257, 69] on span "Questionnaires" at bounding box center [264, 66] width 45 height 9
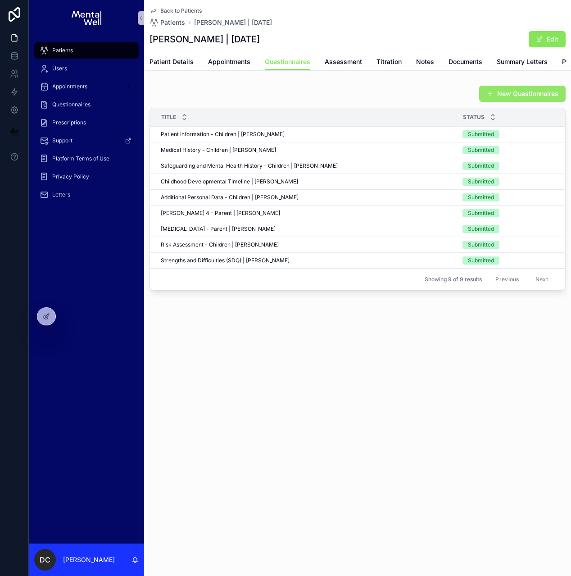
click at [487, 97] on span "scrollable content" at bounding box center [489, 93] width 7 height 7
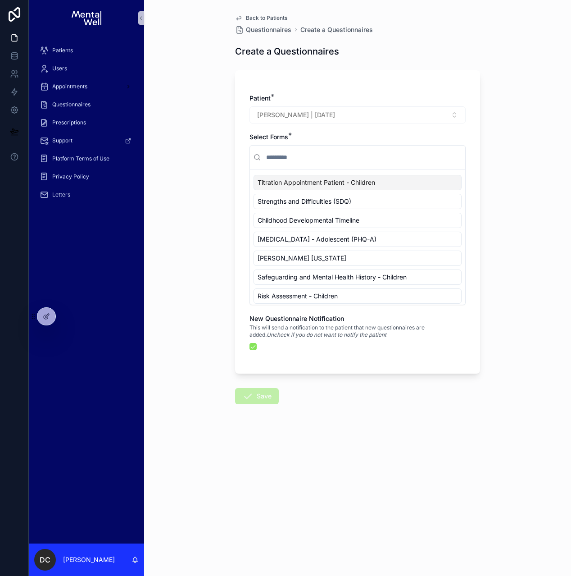
click at [326, 154] on input "scrollable content" at bounding box center [362, 157] width 197 height 16
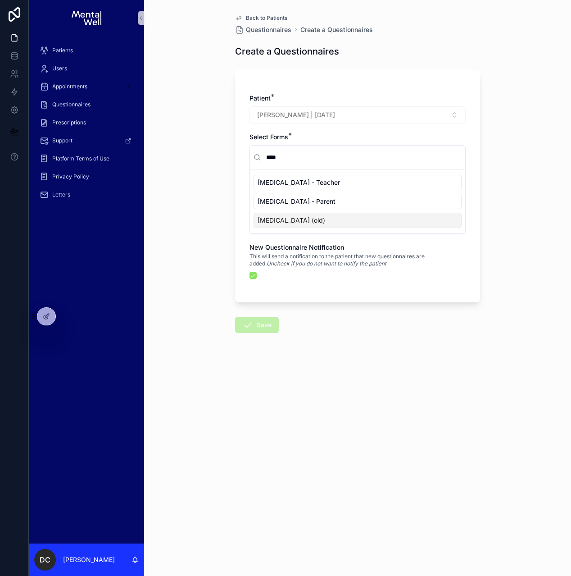
type input "****"
click at [254, 274] on button "scrollable content" at bounding box center [252, 275] width 7 height 7
click at [324, 183] on div "[MEDICAL_DATA] - Teacher" at bounding box center [358, 182] width 208 height 15
click at [254, 321] on button "Save" at bounding box center [257, 325] width 44 height 16
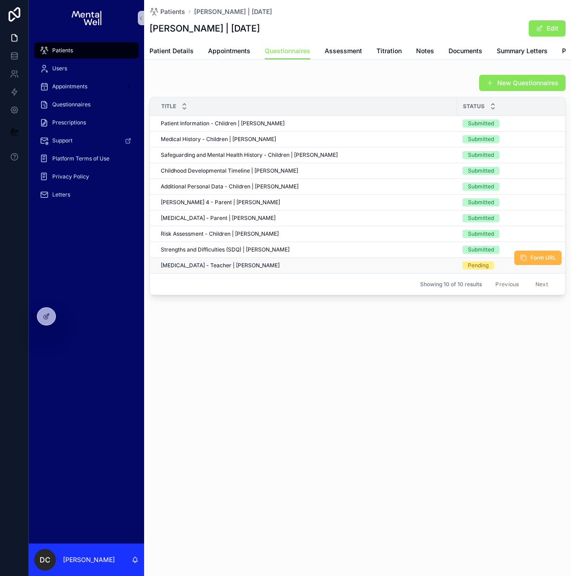
click at [524, 265] on button "Form URL" at bounding box center [537, 257] width 47 height 14
click at [67, 49] on span "Patients" at bounding box center [62, 50] width 21 height 7
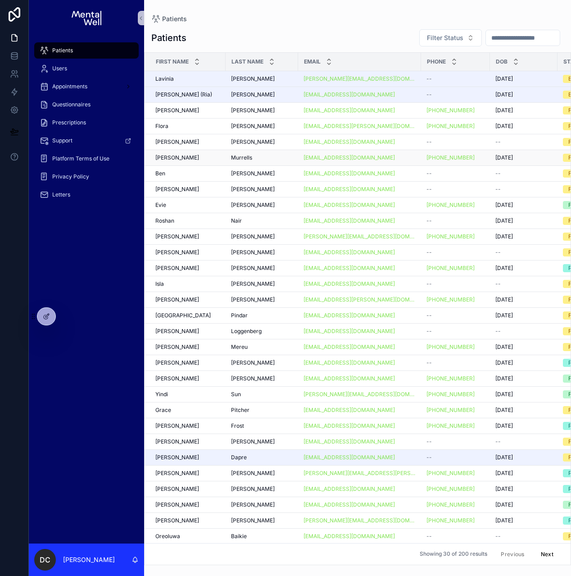
click at [188, 159] on div "[PERSON_NAME]" at bounding box center [187, 157] width 65 height 7
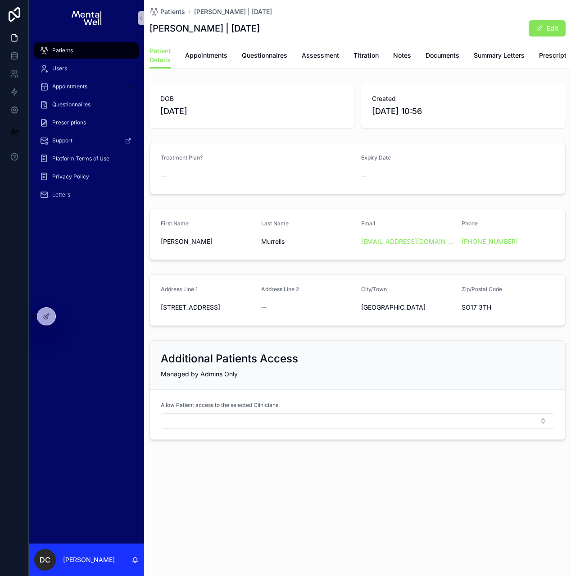
drag, startPoint x: 164, startPoint y: 29, endPoint x: 269, endPoint y: 29, distance: 105.4
click at [260, 29] on h1 "[PERSON_NAME] | [DATE]" at bounding box center [205, 28] width 110 height 13
click at [203, 57] on span "Appointments" at bounding box center [206, 55] width 42 height 9
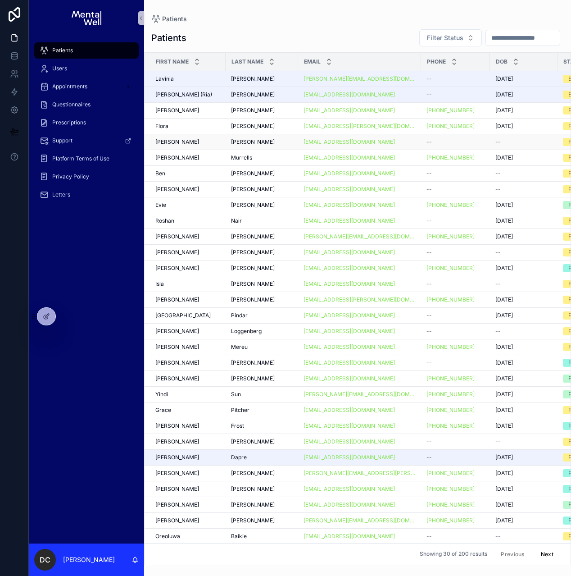
click at [202, 140] on div "[PERSON_NAME]" at bounding box center [187, 141] width 65 height 7
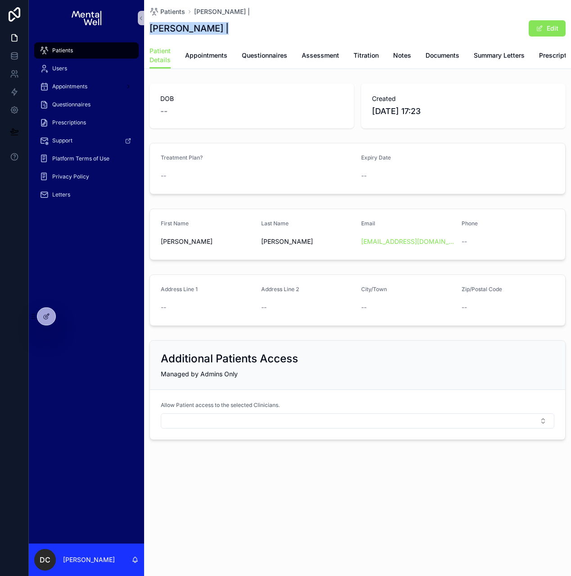
drag, startPoint x: 154, startPoint y: 29, endPoint x: 217, endPoint y: 29, distance: 63.0
click at [218, 29] on h1 "Thomas O’Reilly |" at bounding box center [189, 28] width 79 height 13
copy h1 "Thomas O’Reilly"
click at [202, 55] on span "Appointments" at bounding box center [206, 55] width 42 height 9
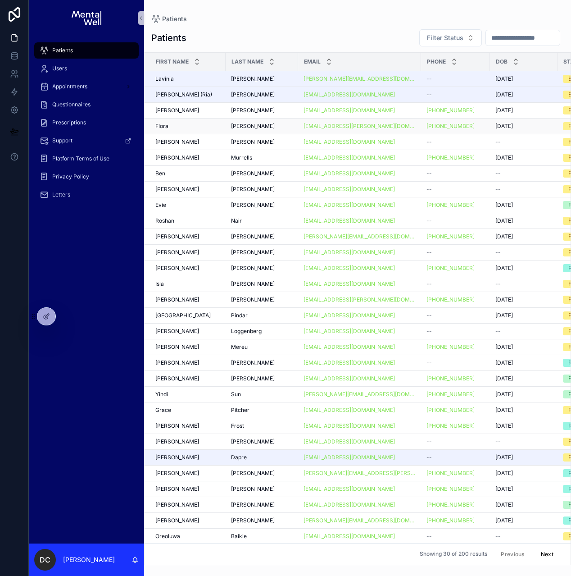
click at [181, 124] on div "Flora Flora" at bounding box center [187, 125] width 65 height 7
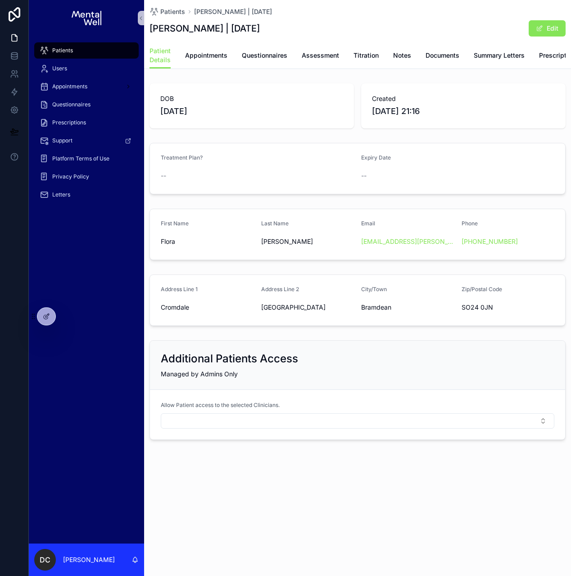
drag, startPoint x: 150, startPoint y: 31, endPoint x: 257, endPoint y: 32, distance: 107.2
click at [257, 32] on h1 "Flora Arthur | 10/02/2006" at bounding box center [205, 28] width 110 height 13
click at [204, 60] on link "Appointments" at bounding box center [206, 56] width 42 height 18
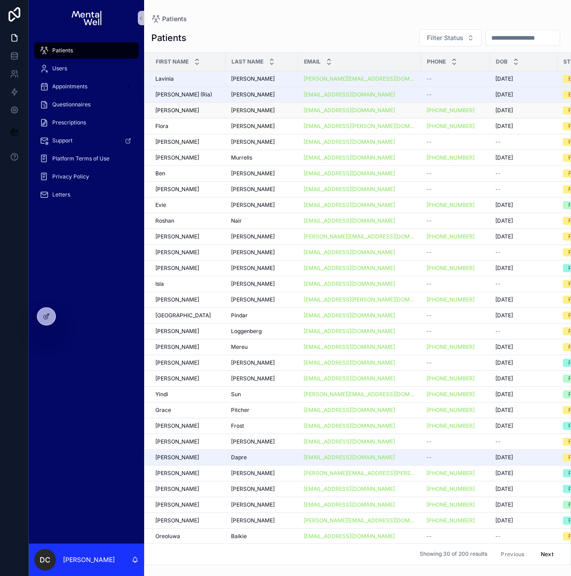
click at [200, 108] on div "Corinne Corinne" at bounding box center [187, 110] width 65 height 7
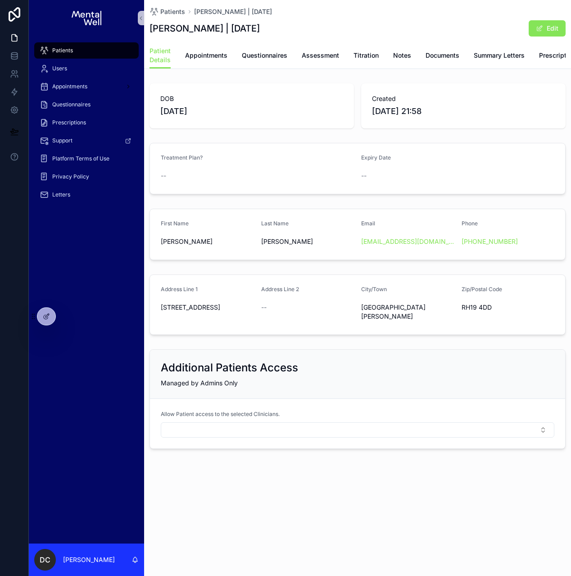
drag, startPoint x: 150, startPoint y: 30, endPoint x: 317, endPoint y: 29, distance: 166.2
click at [260, 29] on h1 "Corinne Huntington-Grice | 04/03/1981" at bounding box center [205, 28] width 110 height 13
click at [205, 55] on span "Appointments" at bounding box center [206, 55] width 42 height 9
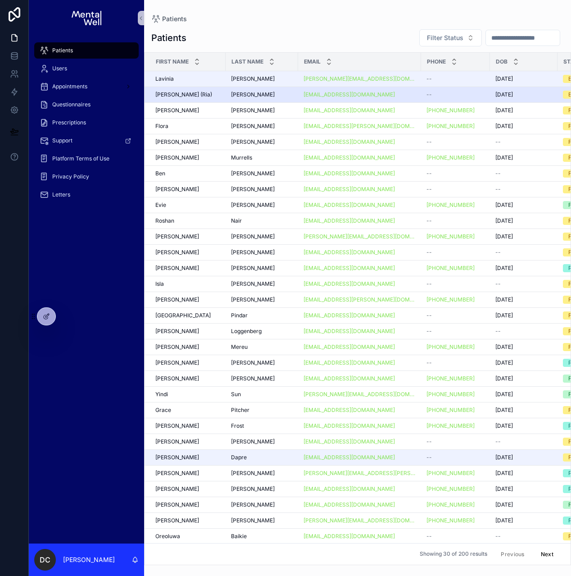
click at [203, 93] on div "Aurelia (Ria) Aurelia (Ria)" at bounding box center [187, 94] width 65 height 7
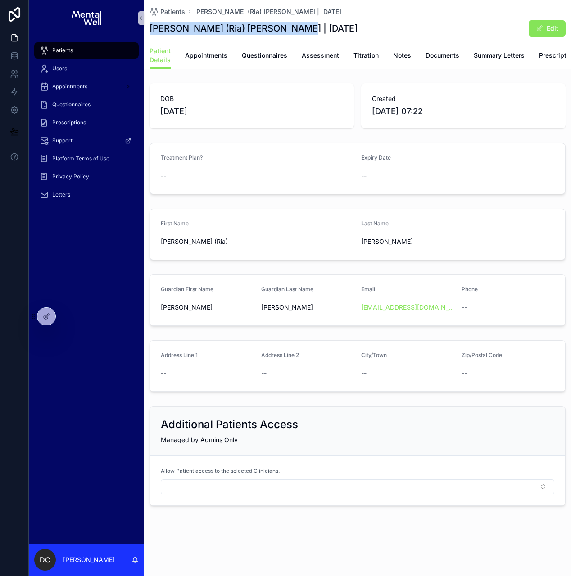
drag, startPoint x: 151, startPoint y: 27, endPoint x: 283, endPoint y: 29, distance: 132.4
click at [283, 29] on div "Aurelia (Ria) Grice | 28/10/2015 Edit" at bounding box center [358, 28] width 416 height 17
click at [200, 60] on link "Appointments" at bounding box center [206, 56] width 42 height 18
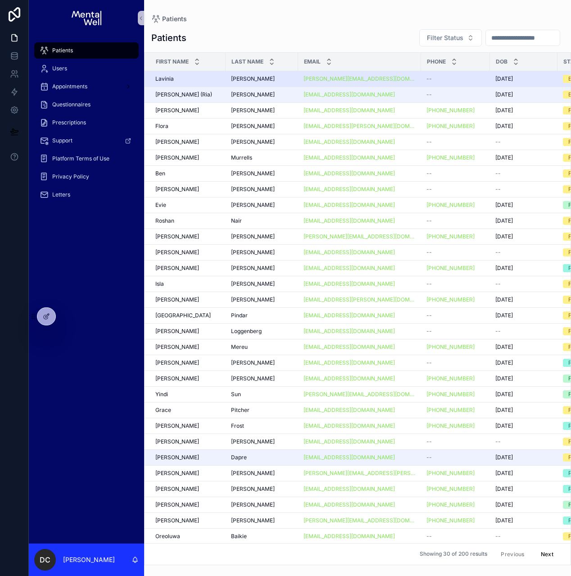
click at [187, 80] on div "Lavinia Lavinia" at bounding box center [187, 78] width 65 height 7
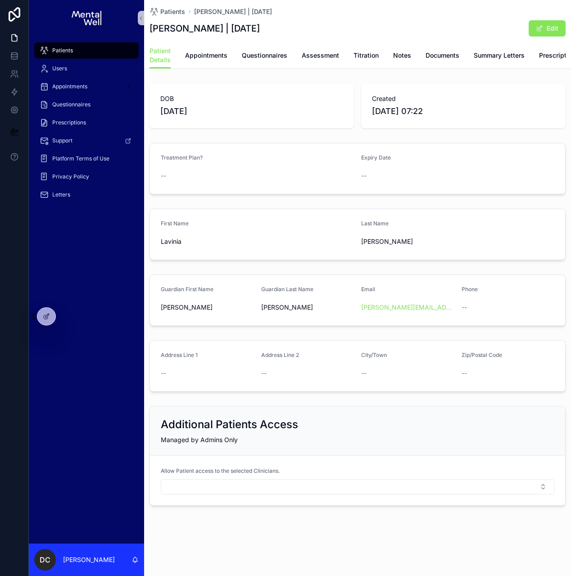
drag, startPoint x: 149, startPoint y: 30, endPoint x: 266, endPoint y: 29, distance: 116.6
click at [266, 29] on div "Lavinia Grice | 23/03/2018 Edit" at bounding box center [358, 28] width 416 height 17
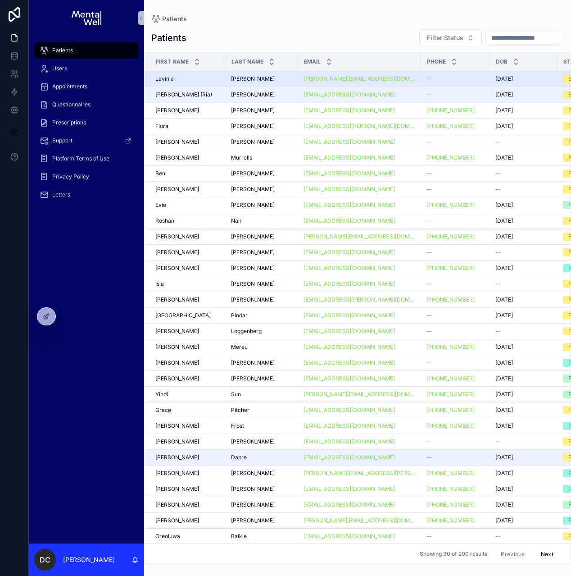
click at [207, 81] on div "Lavinia Lavinia" at bounding box center [187, 78] width 65 height 7
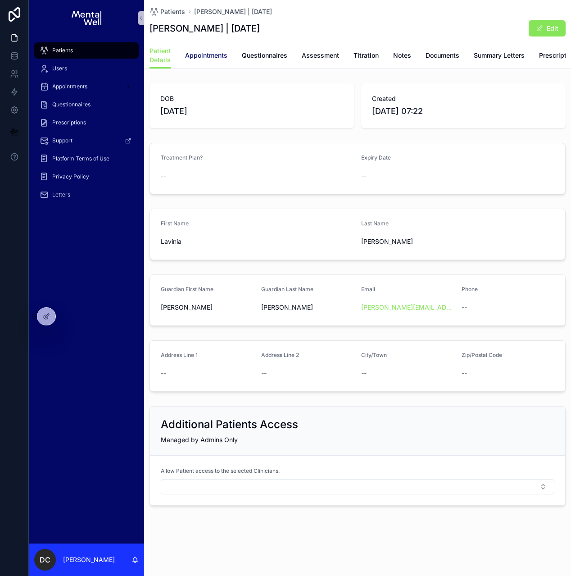
click at [206, 59] on span "Appointments" at bounding box center [206, 55] width 42 height 9
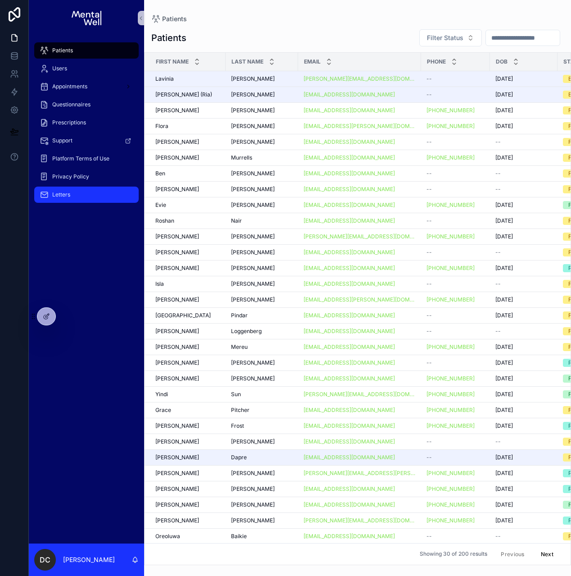
click at [64, 196] on span "Letters" at bounding box center [61, 194] width 18 height 7
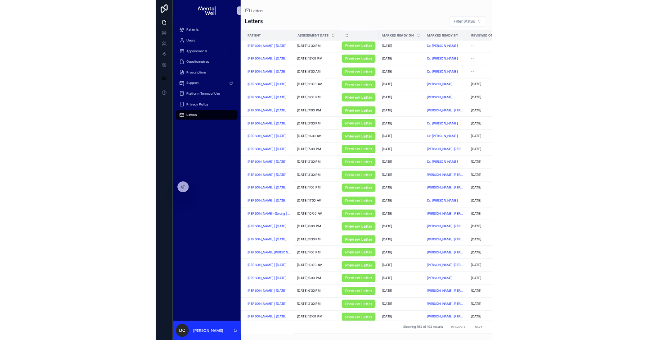
scroll to position [466, 0]
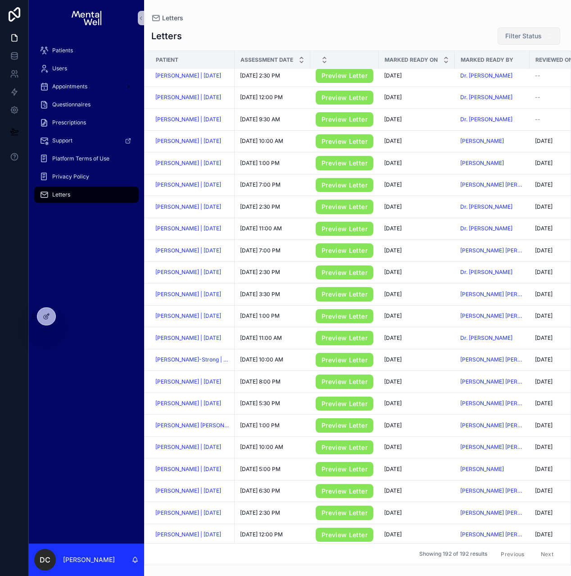
click at [513, 38] on span "Filter Status" at bounding box center [523, 36] width 36 height 9
click at [500, 60] on input "scrollable content" at bounding box center [520, 55] width 90 height 16
click at [514, 41] on button "Filter Status" at bounding box center [529, 35] width 63 height 17
click at [68, 51] on span "Patients" at bounding box center [62, 50] width 21 height 7
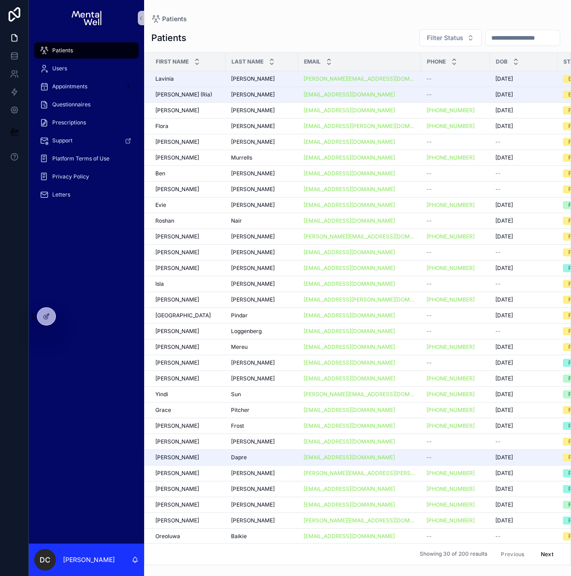
click at [490, 34] on input "scrollable content" at bounding box center [523, 38] width 74 height 13
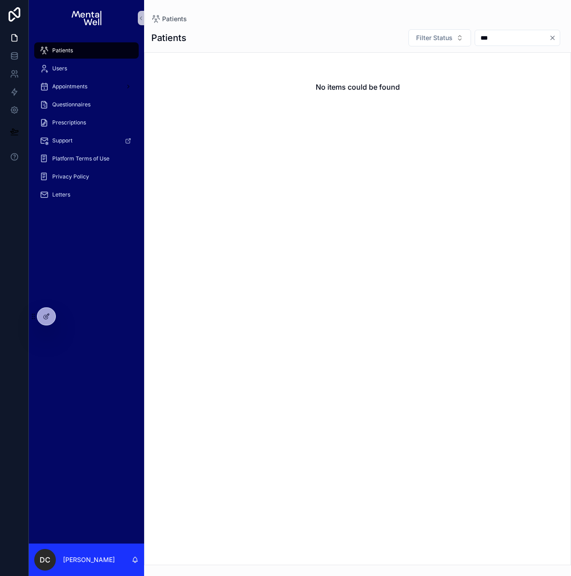
type input "****"
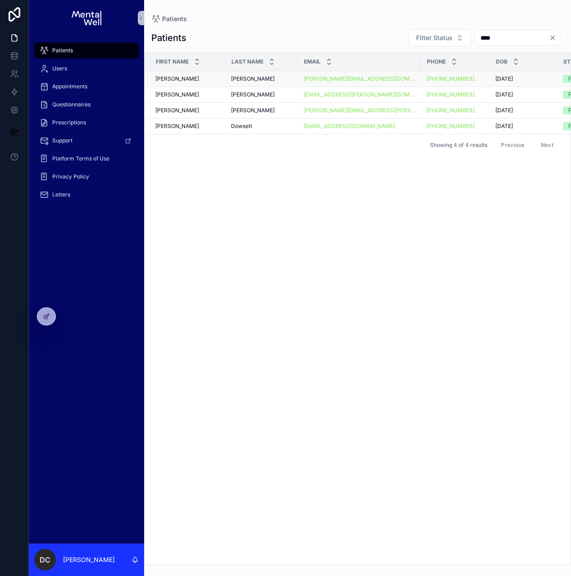
click at [242, 80] on span "[PERSON_NAME]" at bounding box center [253, 78] width 44 height 7
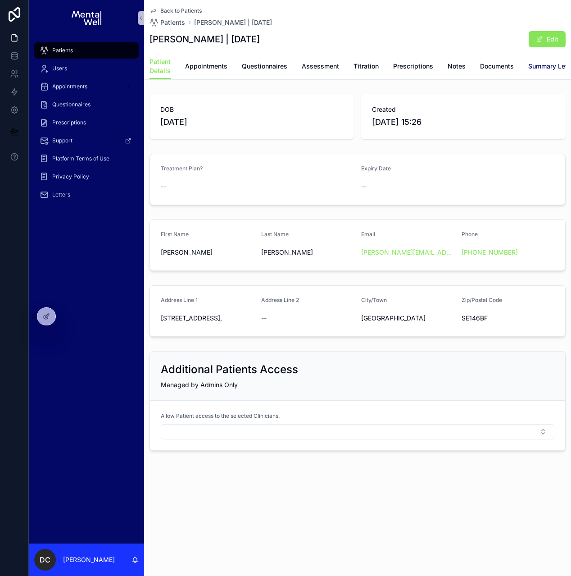
click at [554, 67] on span "Summary Letters" at bounding box center [553, 66] width 51 height 9
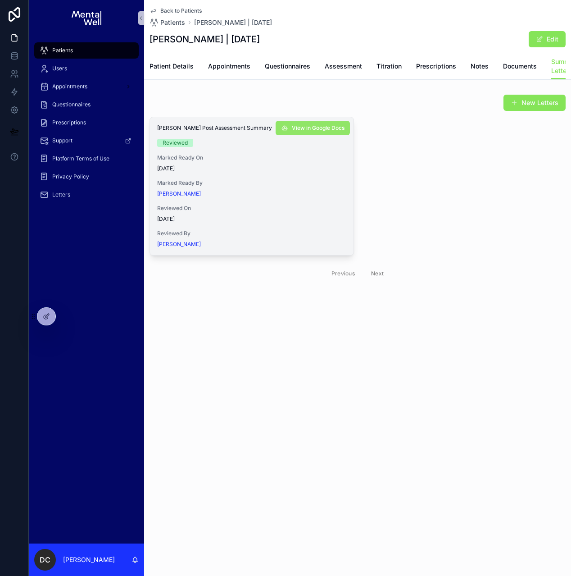
click at [303, 131] on span "View in Google Docs" at bounding box center [318, 127] width 53 height 7
click at [214, 68] on span "Appointments" at bounding box center [229, 66] width 42 height 9
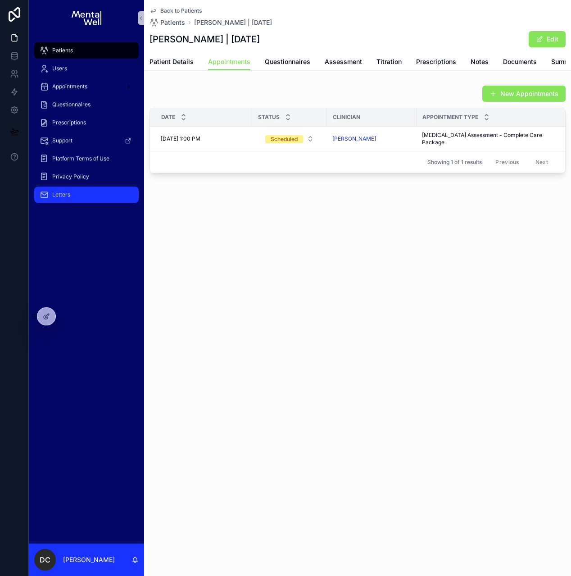
click at [70, 198] on div "Letters" at bounding box center [87, 194] width 94 height 14
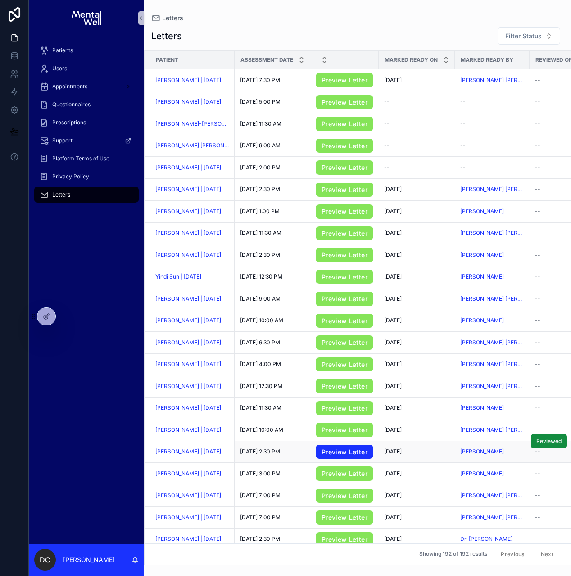
click at [344, 456] on link "Preview Letter" at bounding box center [345, 451] width 58 height 14
click at [202, 453] on span "[PERSON_NAME] | [DATE]" at bounding box center [188, 451] width 66 height 7
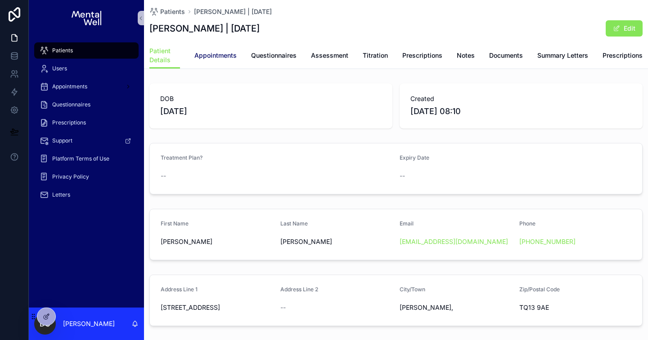
click at [206, 57] on span "Appointments" at bounding box center [216, 55] width 42 height 9
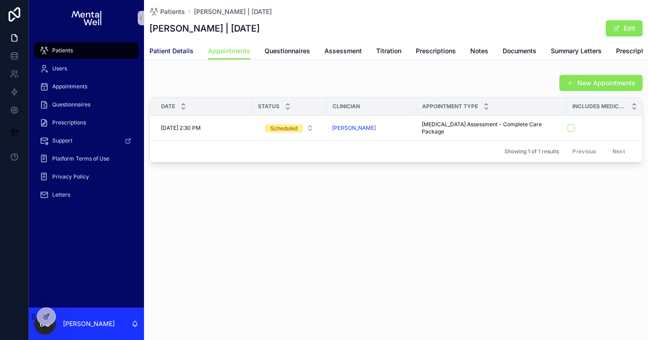
click at [156, 52] on span "Patient Details" at bounding box center [172, 50] width 44 height 9
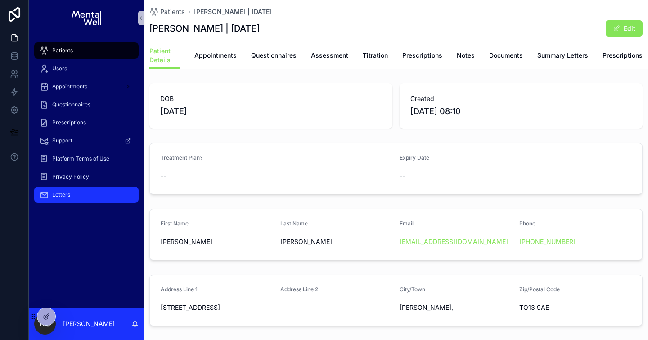
click at [80, 192] on div "Letters" at bounding box center [87, 194] width 94 height 14
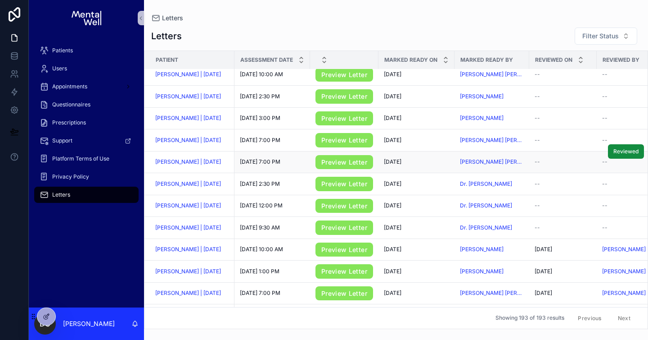
scroll to position [374, 0]
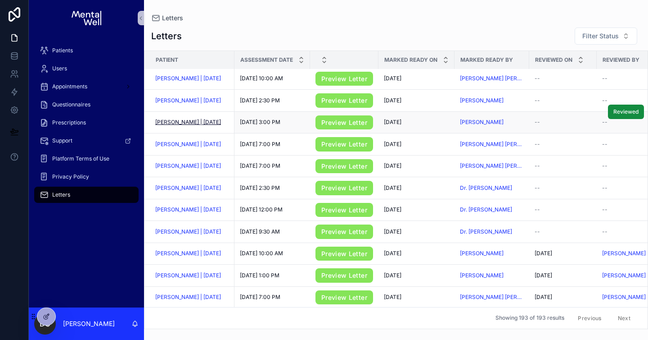
click at [188, 125] on span "[PERSON_NAME] | [DATE]" at bounding box center [188, 121] width 66 height 7
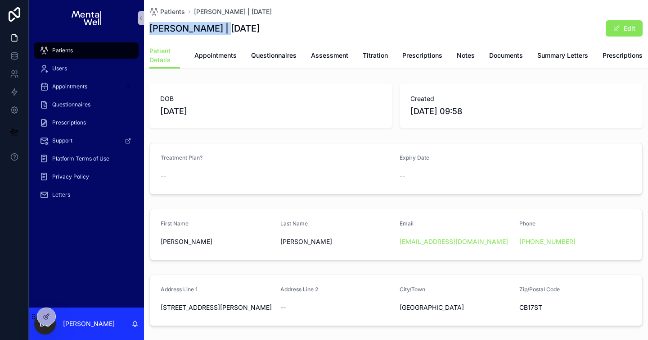
drag, startPoint x: 151, startPoint y: 29, endPoint x: 224, endPoint y: 29, distance: 73.0
click at [224, 29] on h1 "[PERSON_NAME] | [DATE]" at bounding box center [205, 28] width 110 height 13
click at [63, 195] on span "Letters" at bounding box center [61, 194] width 18 height 7
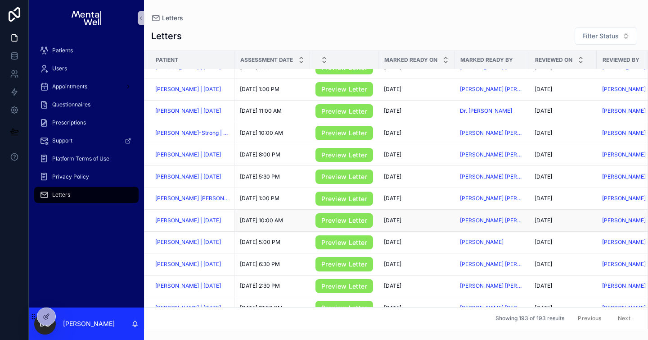
scroll to position [708, 0]
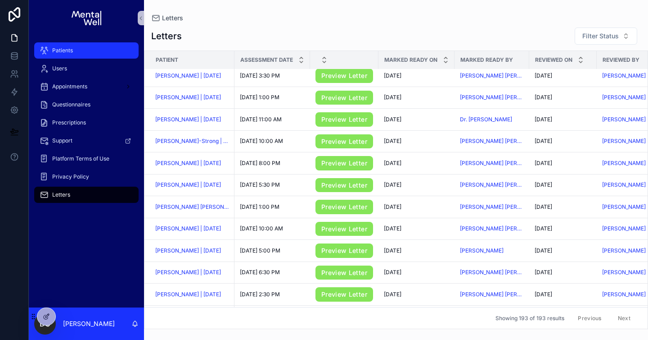
click at [131, 49] on div "Patients" at bounding box center [87, 50] width 94 height 14
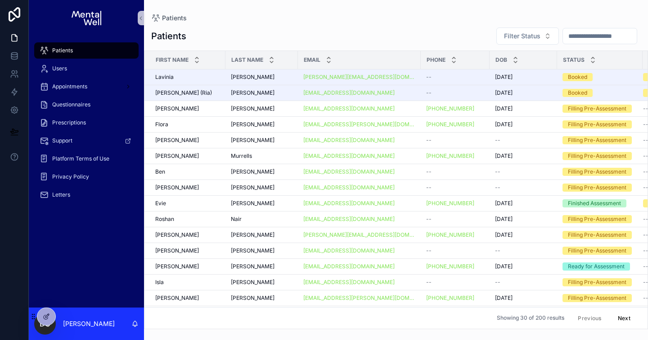
click at [571, 37] on input "scrollable content" at bounding box center [600, 36] width 74 height 13
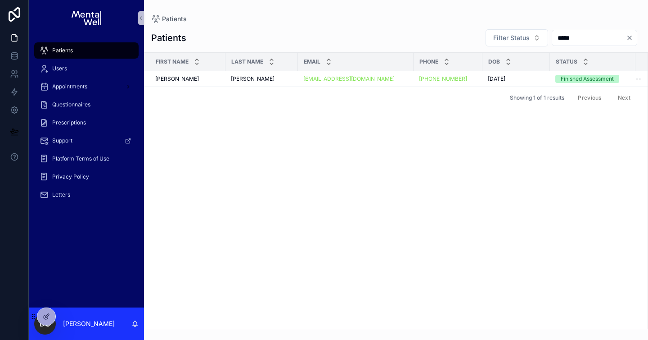
type input "*****"
